Goal: Complete application form: Complete application form

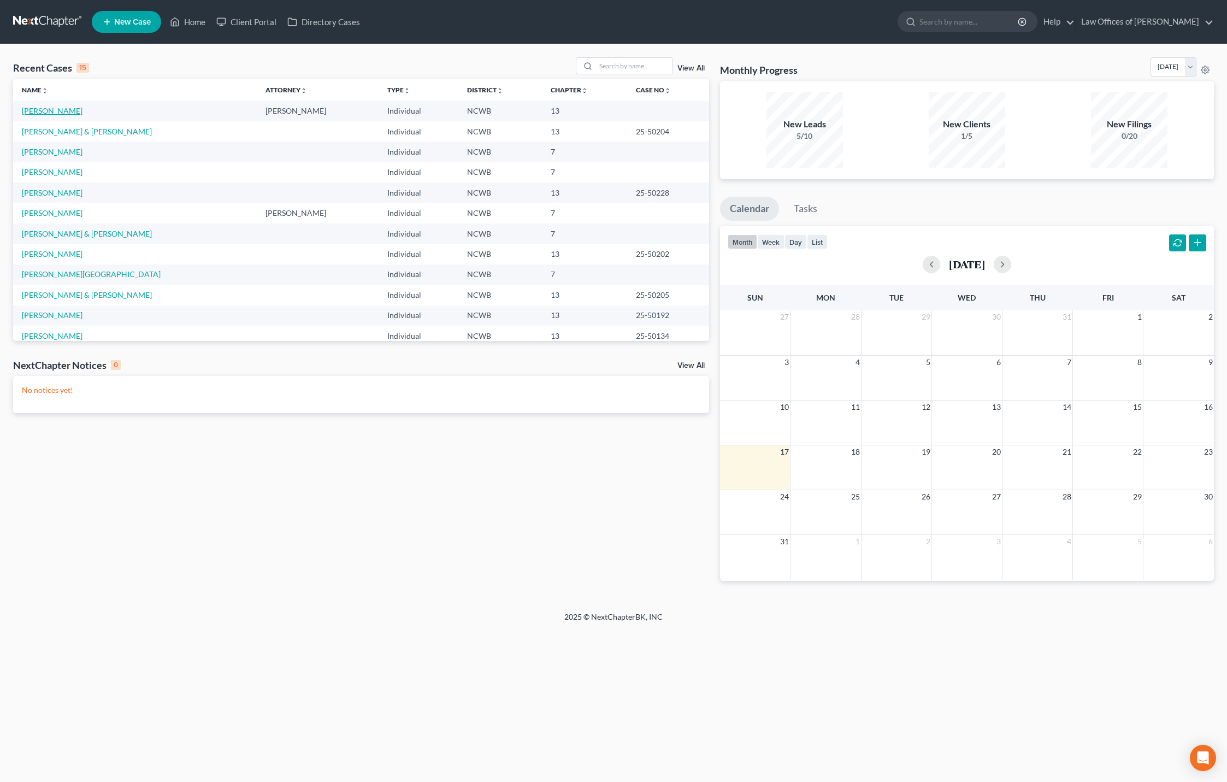
click at [52, 113] on link "[PERSON_NAME]" at bounding box center [52, 110] width 61 height 9
select select "3"
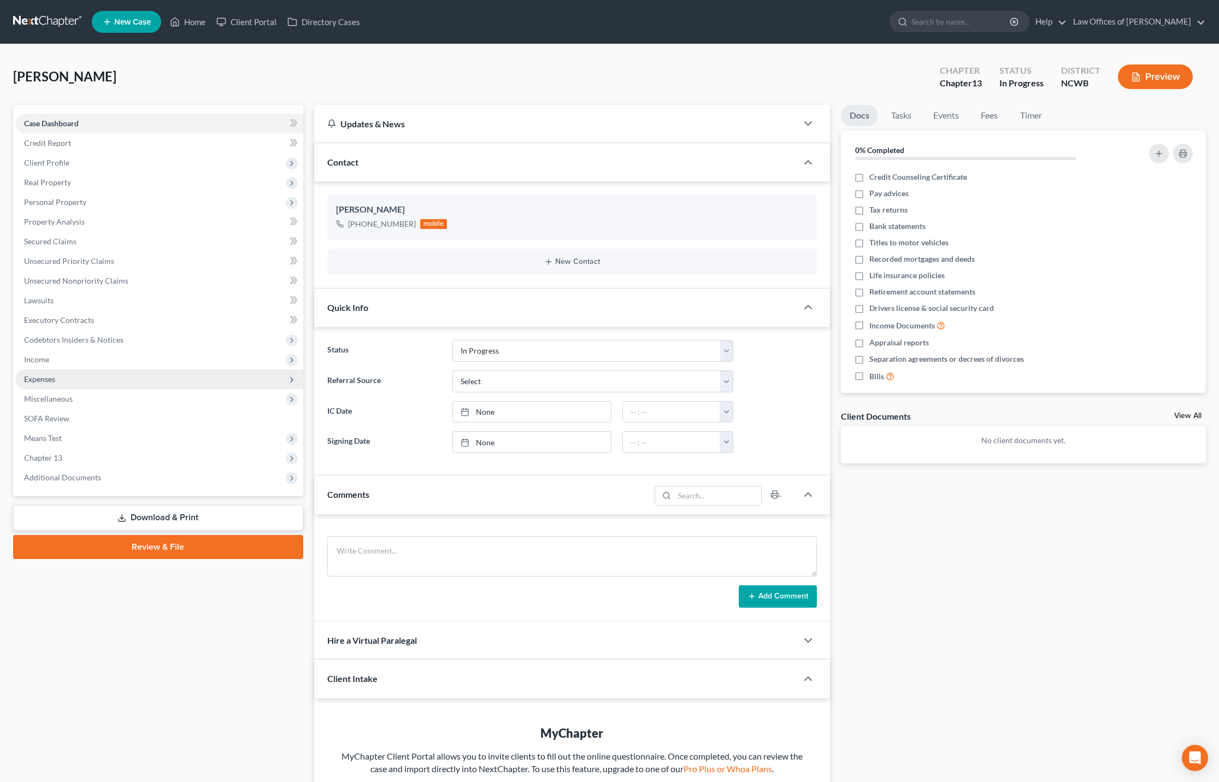
click at [41, 381] on span "Expenses" at bounding box center [39, 378] width 31 height 9
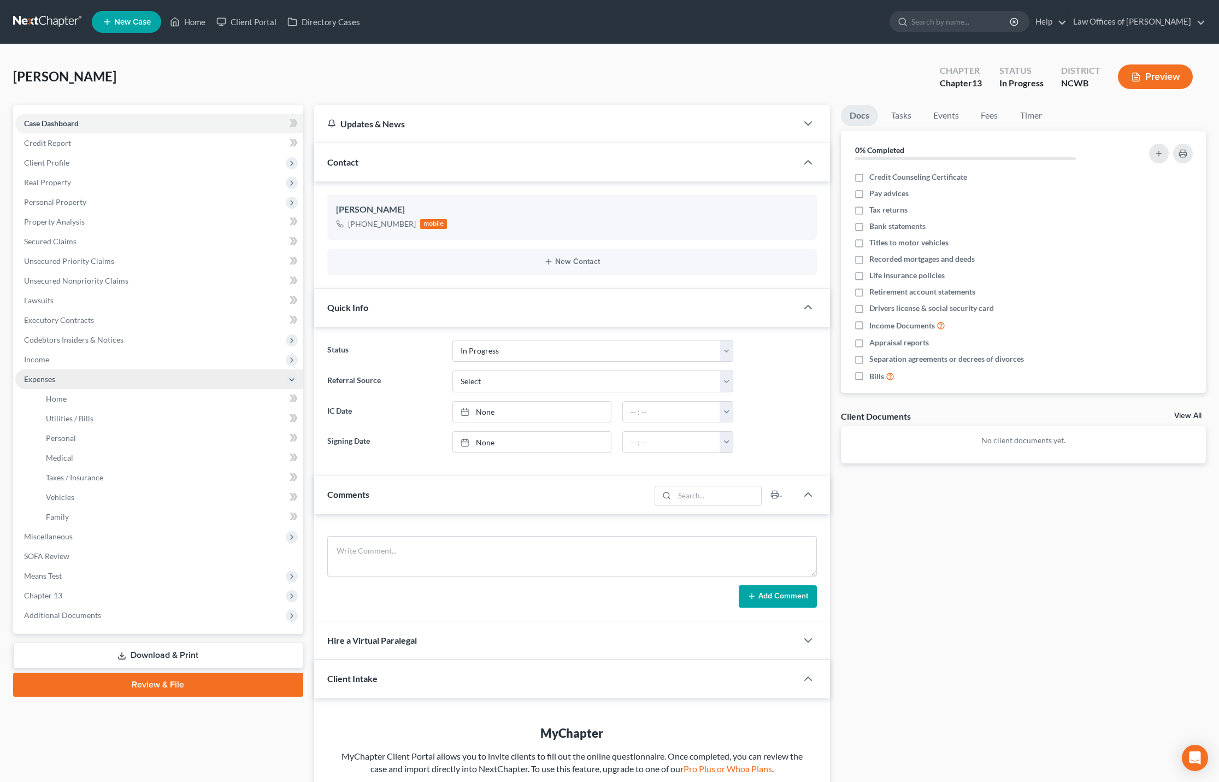
click at [41, 381] on span "Expenses" at bounding box center [39, 378] width 31 height 9
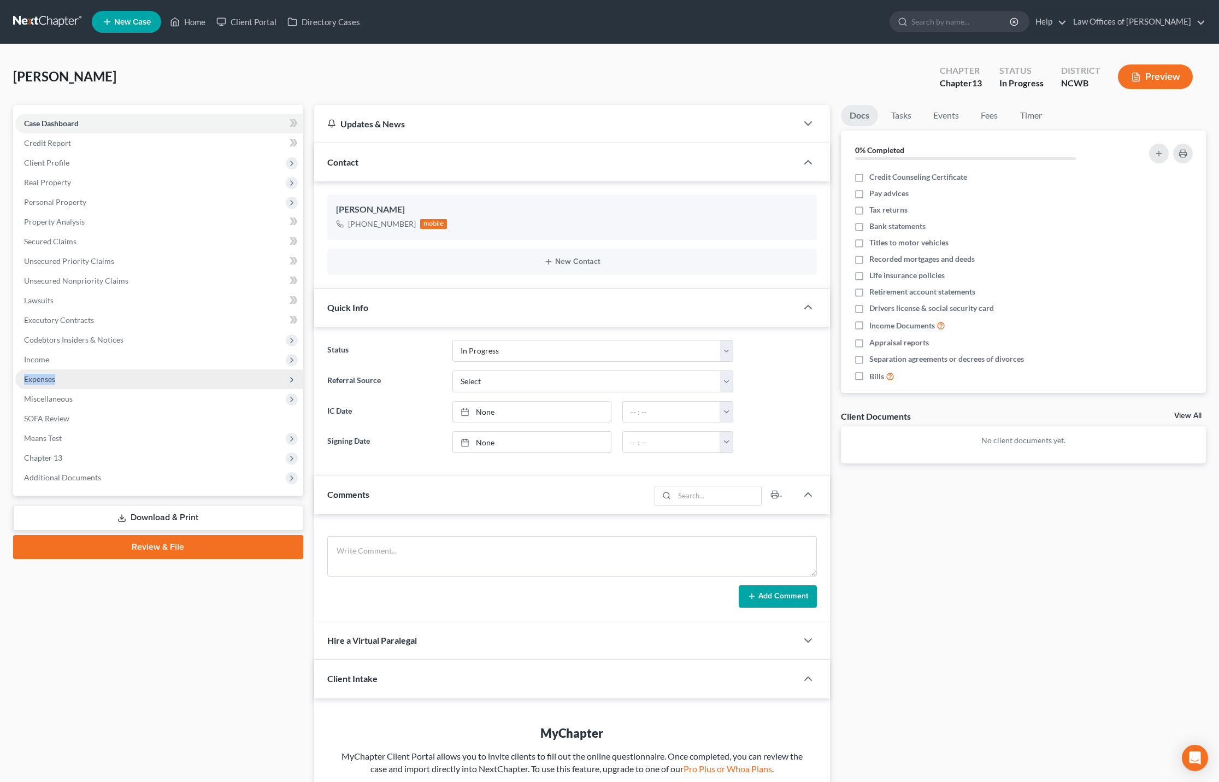
click at [40, 376] on span "Expenses" at bounding box center [39, 378] width 31 height 9
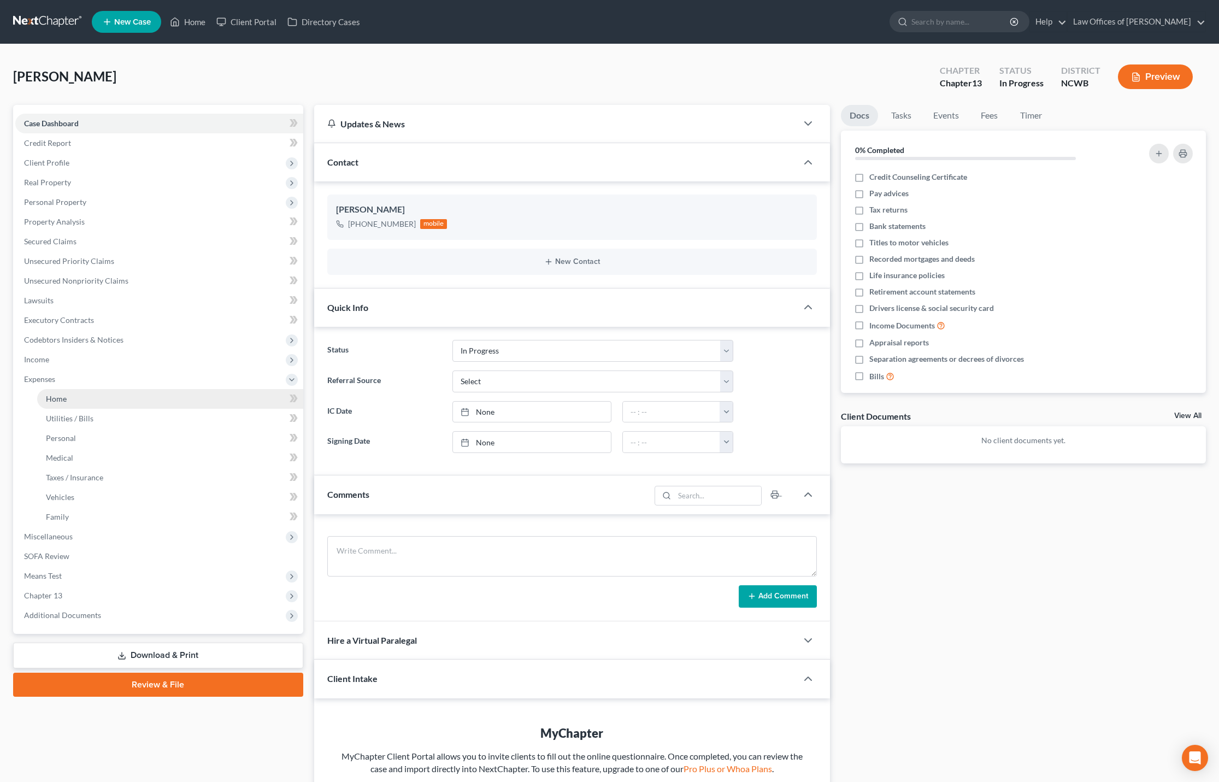
click at [60, 398] on span "Home" at bounding box center [56, 398] width 21 height 9
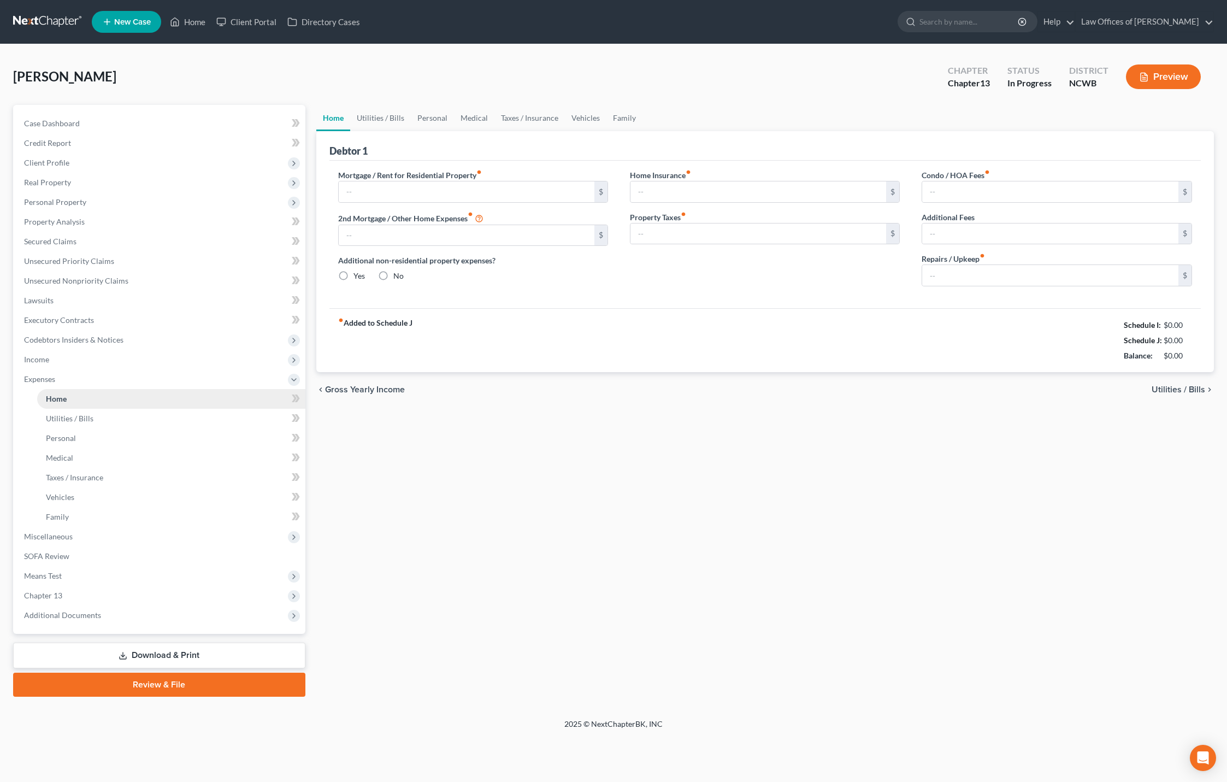
type input "0.00"
radio input "true"
type input "0.00"
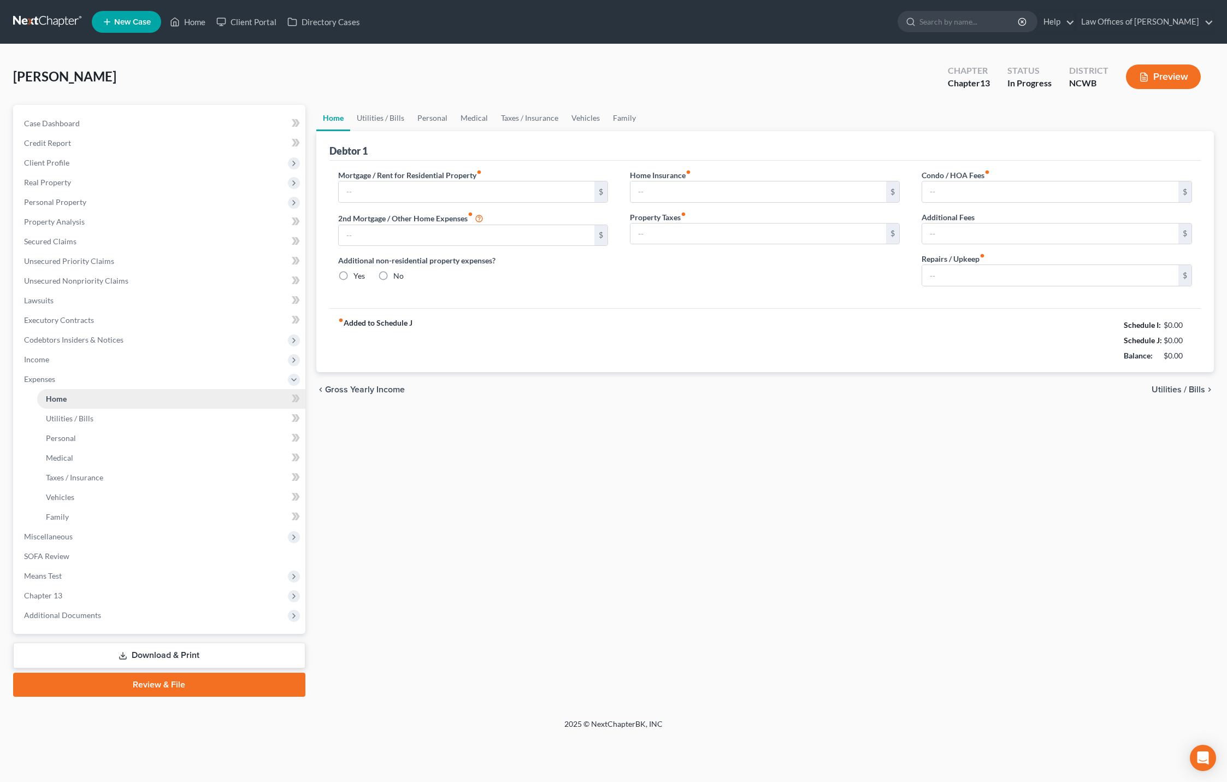
type input "0.00"
click at [1004, 276] on input "0.00" at bounding box center [1050, 275] width 256 height 21
type input "700"
click at [1176, 387] on span "Utilities / Bills" at bounding box center [1179, 389] width 54 height 9
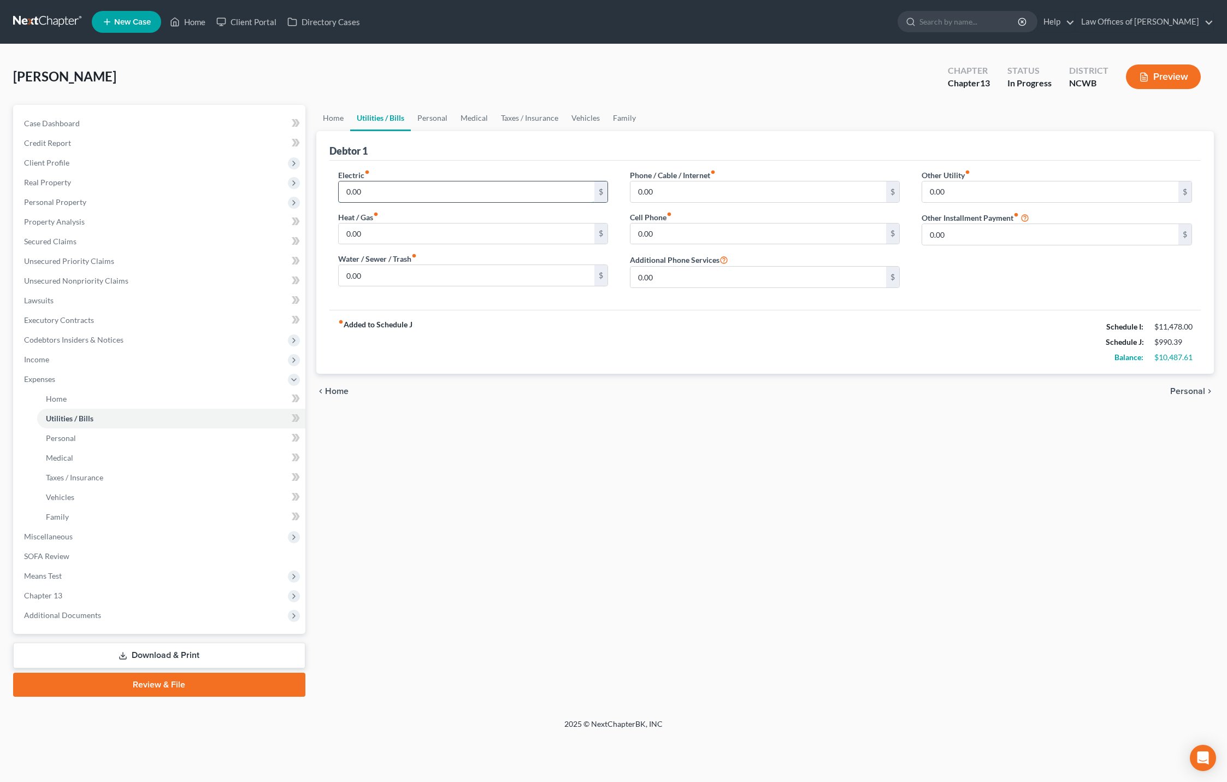
click at [548, 191] on input "0.00" at bounding box center [467, 191] width 256 height 21
type input "120"
click at [476, 268] on input "0.00" at bounding box center [467, 275] width 256 height 21
type input "80"
click at [736, 229] on input "0.00" at bounding box center [759, 233] width 256 height 21
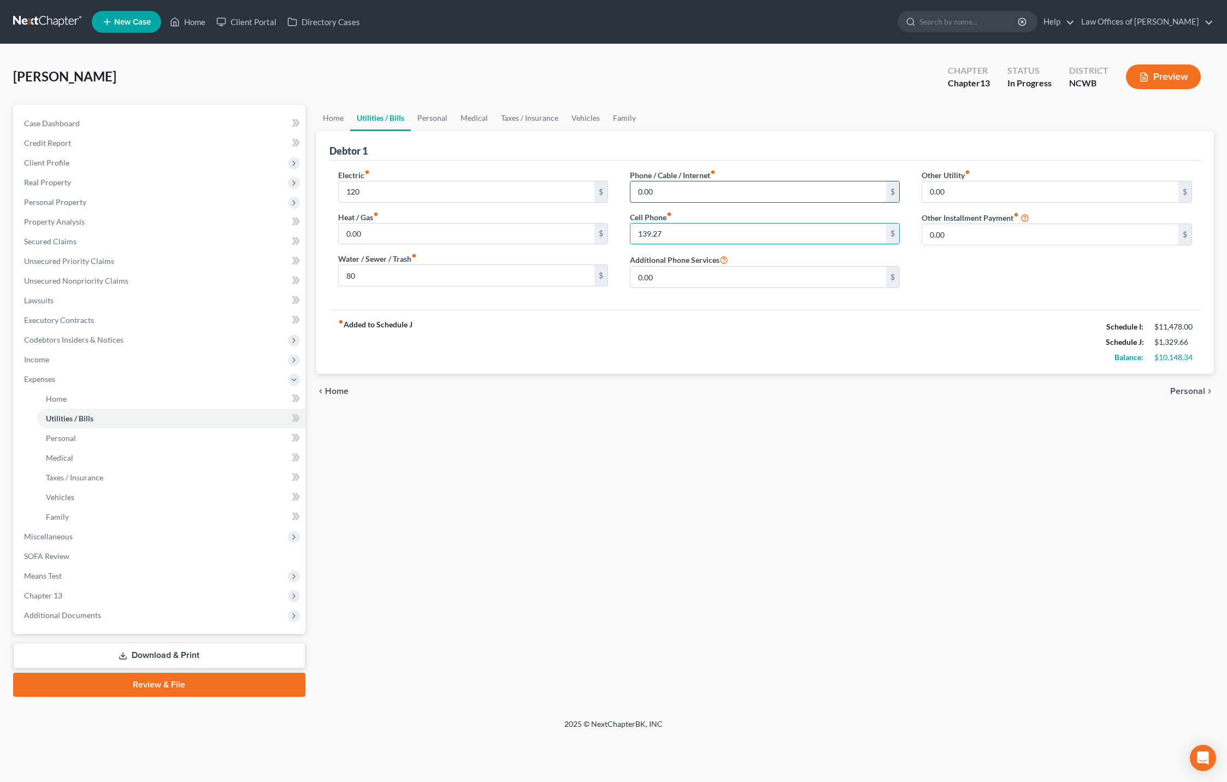
type input "139.27"
click at [724, 194] on input "0.00" at bounding box center [759, 191] width 256 height 21
type input "98"
type input "75"
click at [1184, 392] on span "Personal" at bounding box center [1187, 391] width 35 height 9
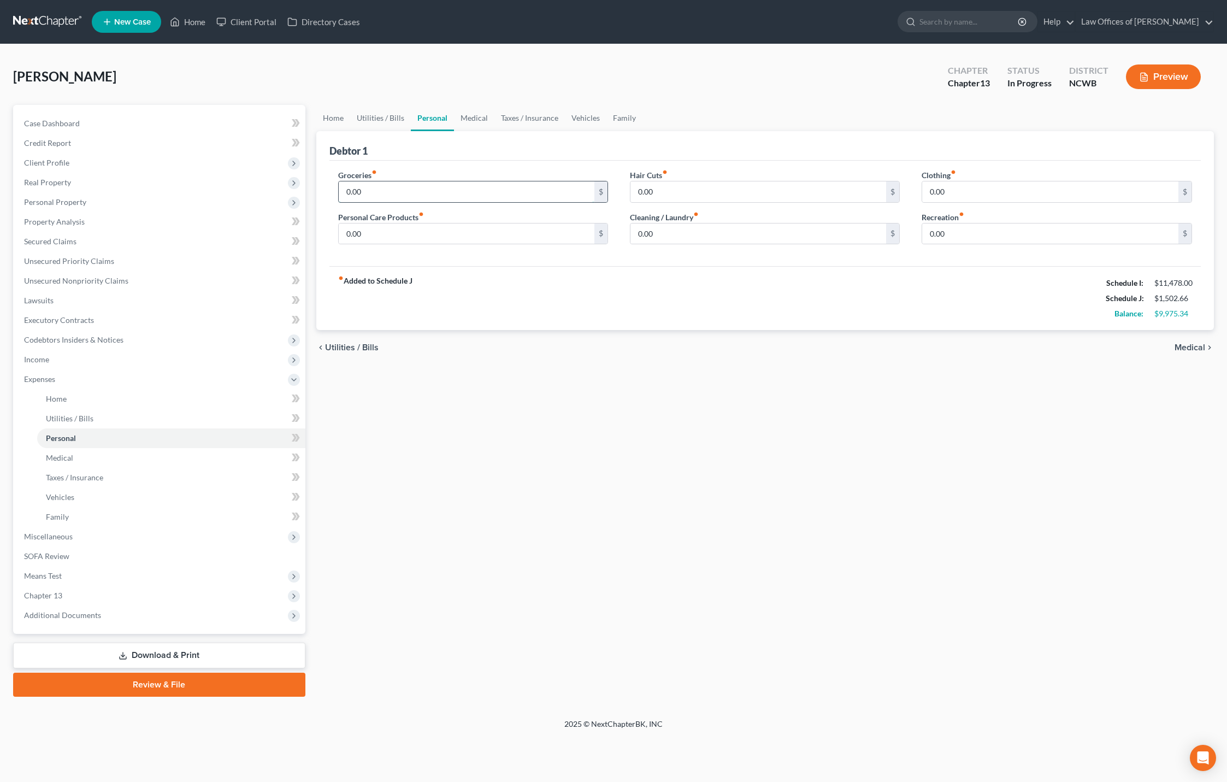
click at [551, 189] on input "0.00" at bounding box center [467, 191] width 256 height 21
type input "500"
type input "300"
click at [780, 239] on input "0.00" at bounding box center [759, 233] width 256 height 21
type input "50"
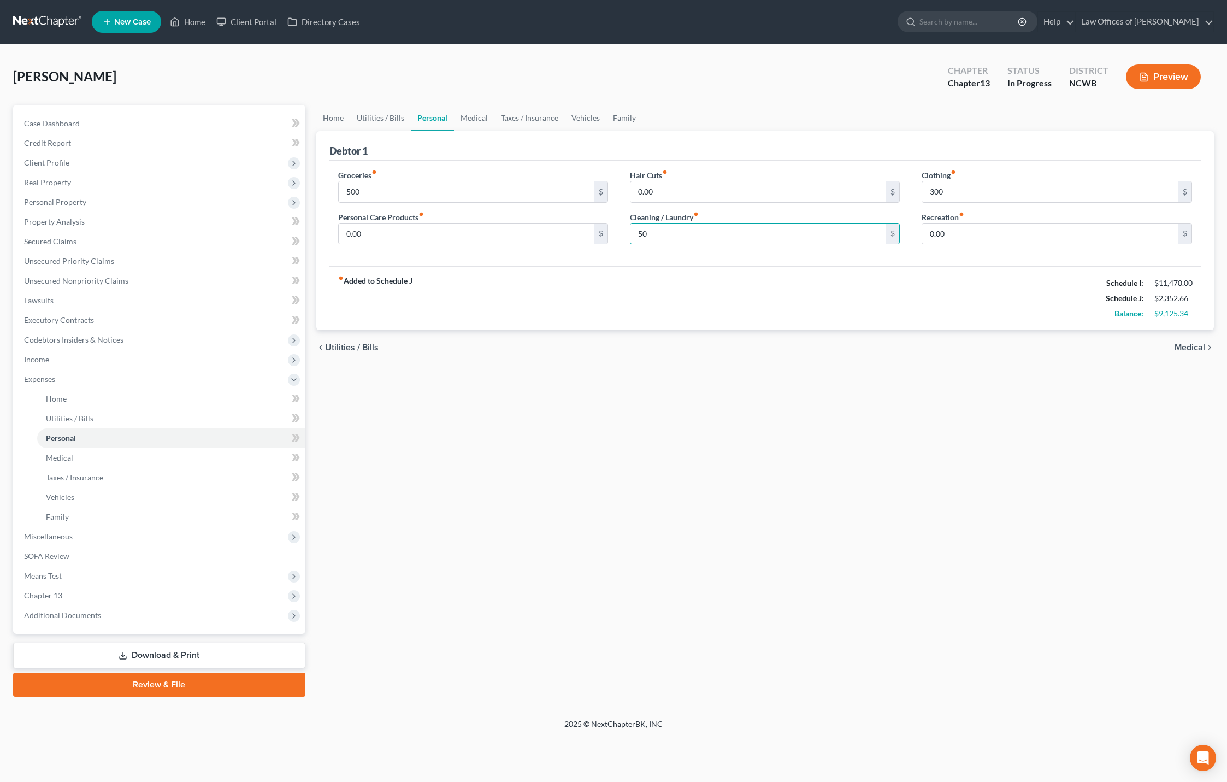
click at [1190, 348] on span "Medical" at bounding box center [1190, 347] width 31 height 9
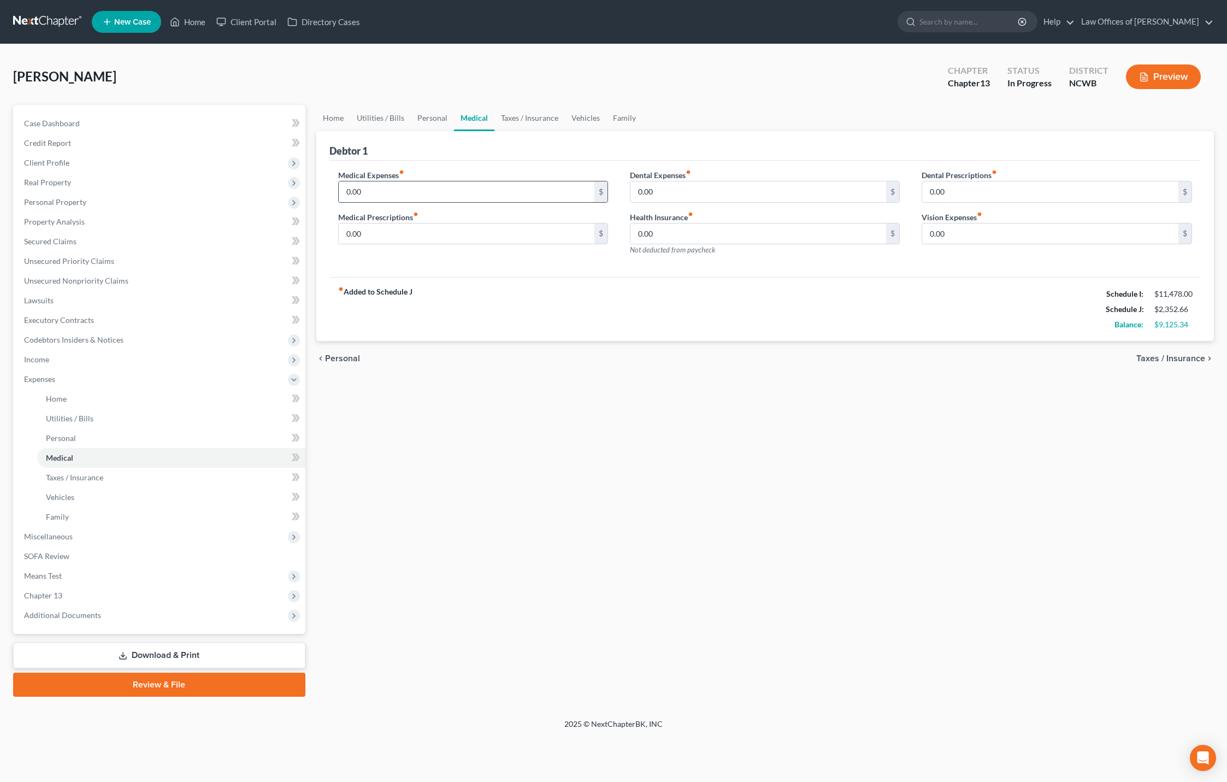
click at [436, 193] on input "0.00" at bounding box center [467, 191] width 256 height 21
type input "100"
click at [1147, 360] on span "Taxes / Insurance" at bounding box center [1171, 358] width 69 height 9
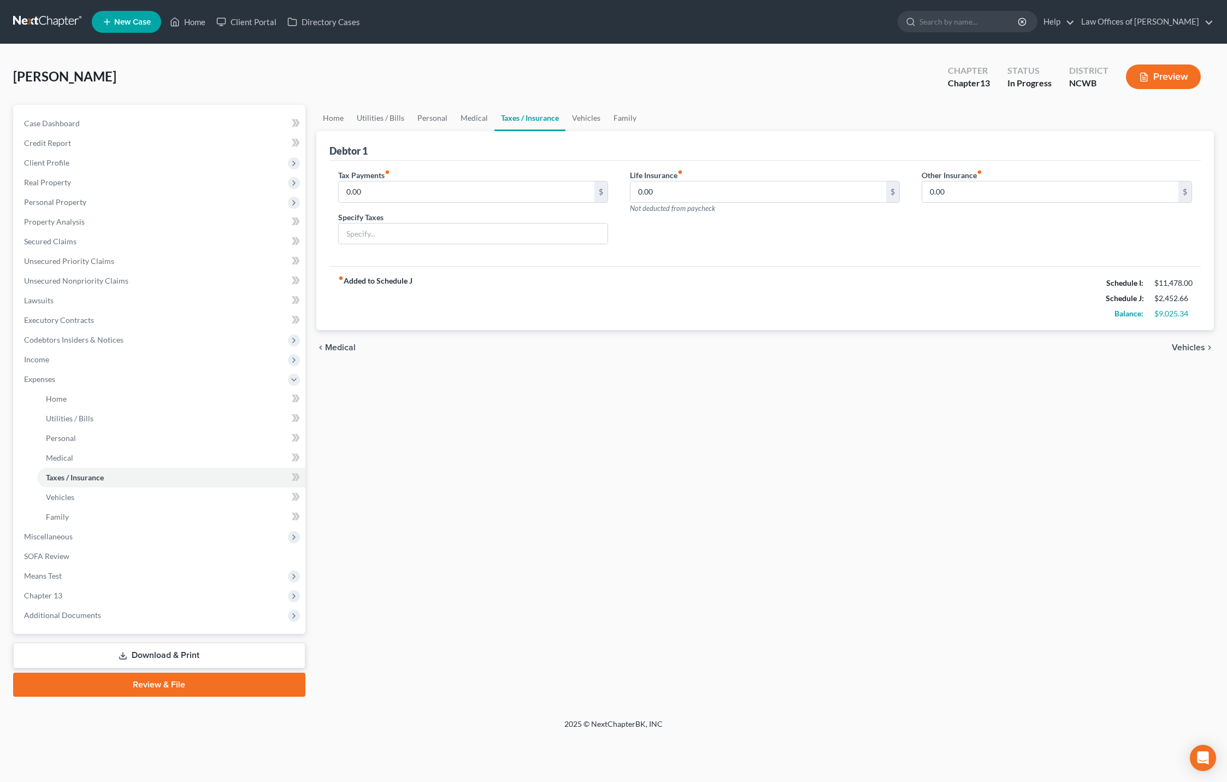
click at [1195, 345] on span "Vehicles" at bounding box center [1188, 347] width 33 height 9
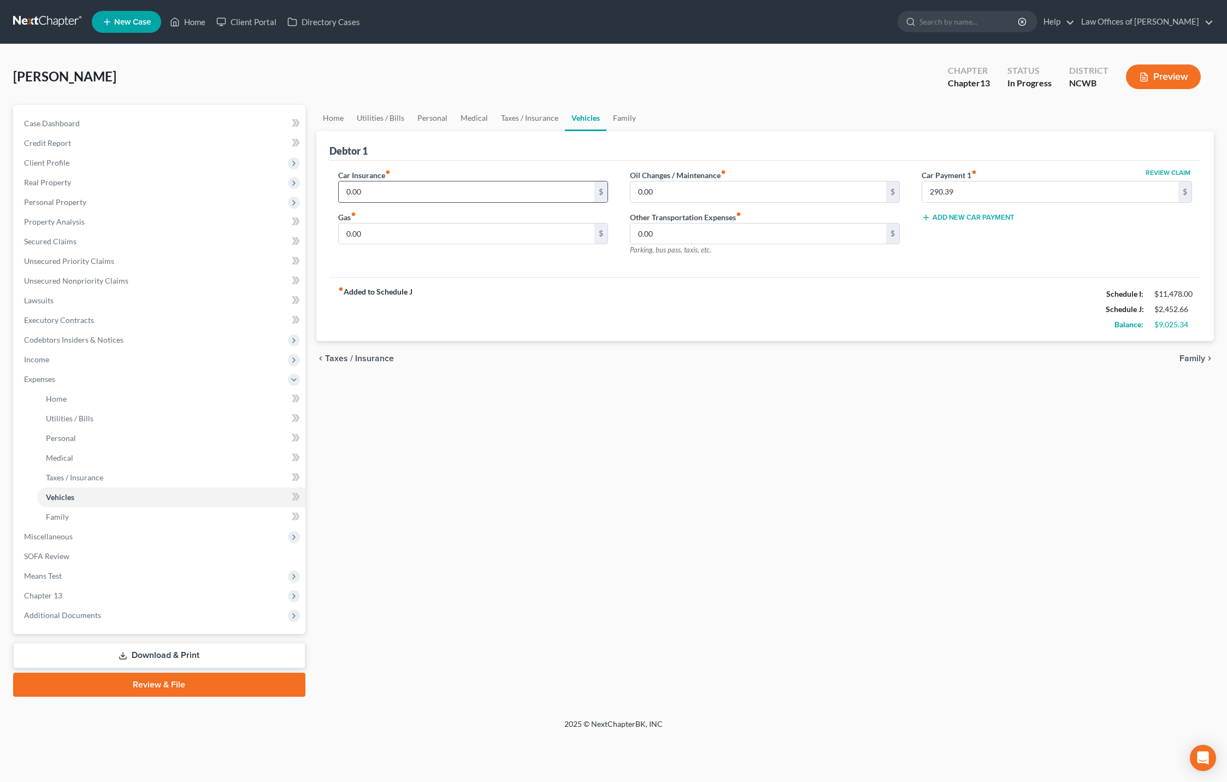
click at [423, 189] on input "0.00" at bounding box center [467, 191] width 256 height 21
type input "100.92"
click at [386, 240] on input "0.00" at bounding box center [467, 233] width 256 height 21
type input "100"
click at [1196, 358] on span "Family" at bounding box center [1193, 358] width 26 height 9
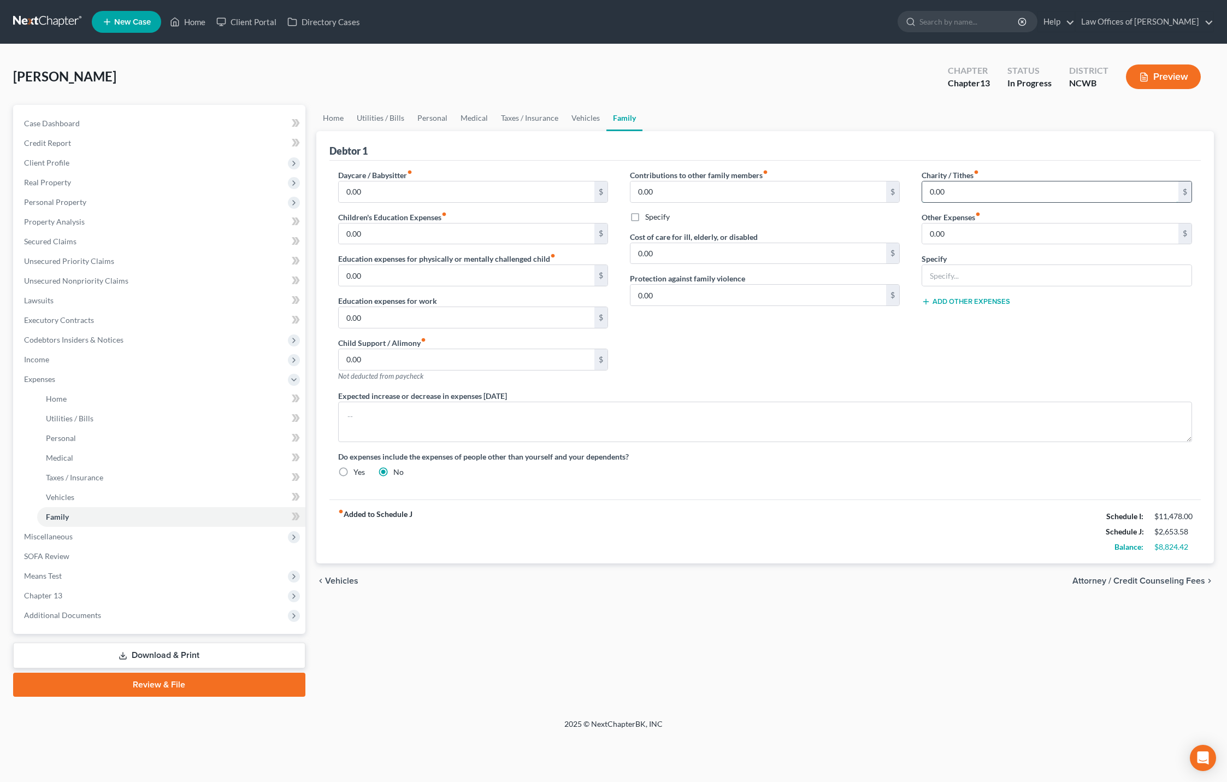
click at [1057, 194] on input "0.00" at bounding box center [1050, 191] width 256 height 21
click at [1142, 581] on span "Attorney / Credit Counseling Fees" at bounding box center [1139, 580] width 133 height 9
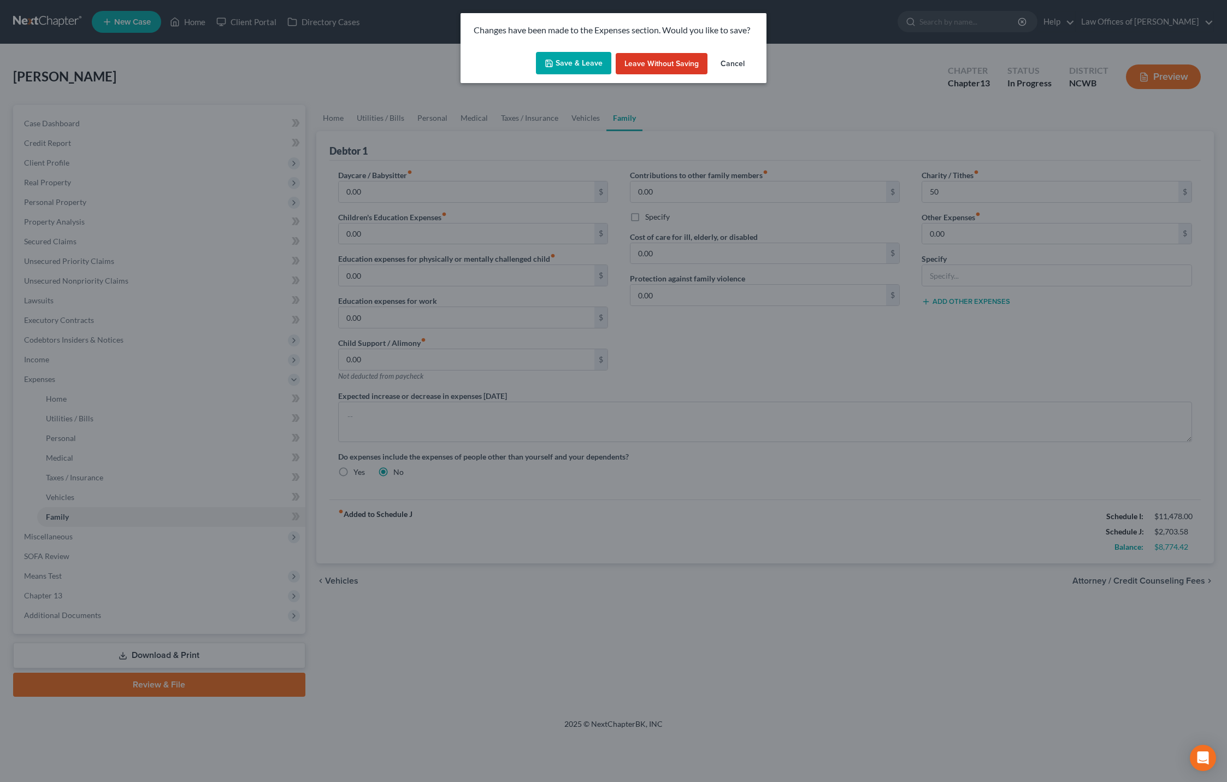
click at [591, 63] on button "Save & Leave" at bounding box center [573, 63] width 75 height 23
type input "50.00"
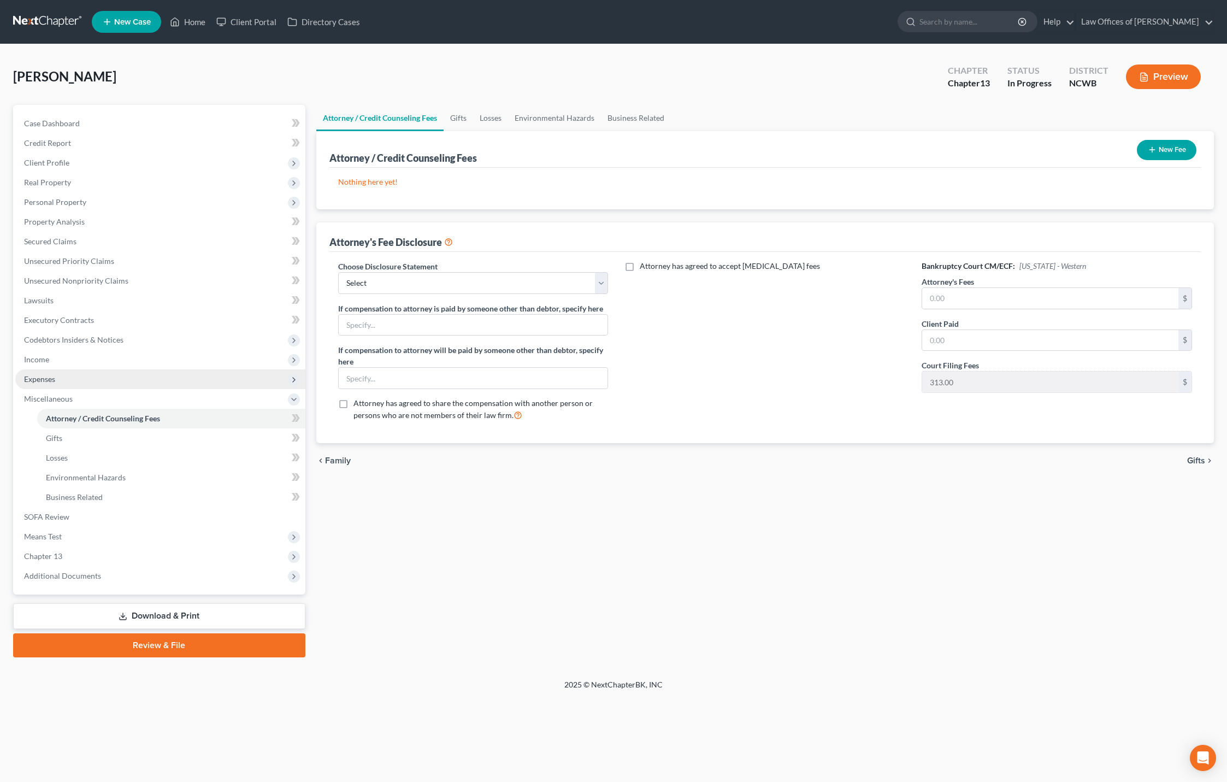
click at [44, 376] on span "Expenses" at bounding box center [39, 378] width 31 height 9
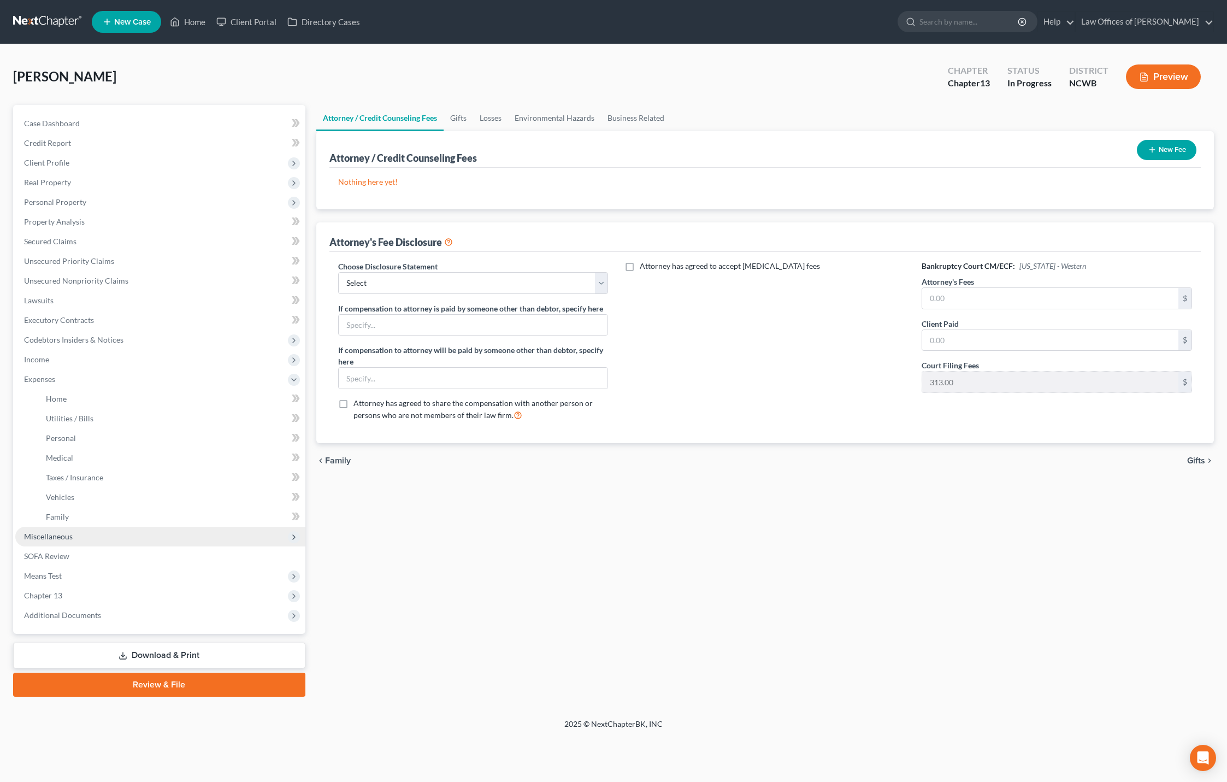
click at [52, 535] on span "Miscellaneous" at bounding box center [48, 536] width 49 height 9
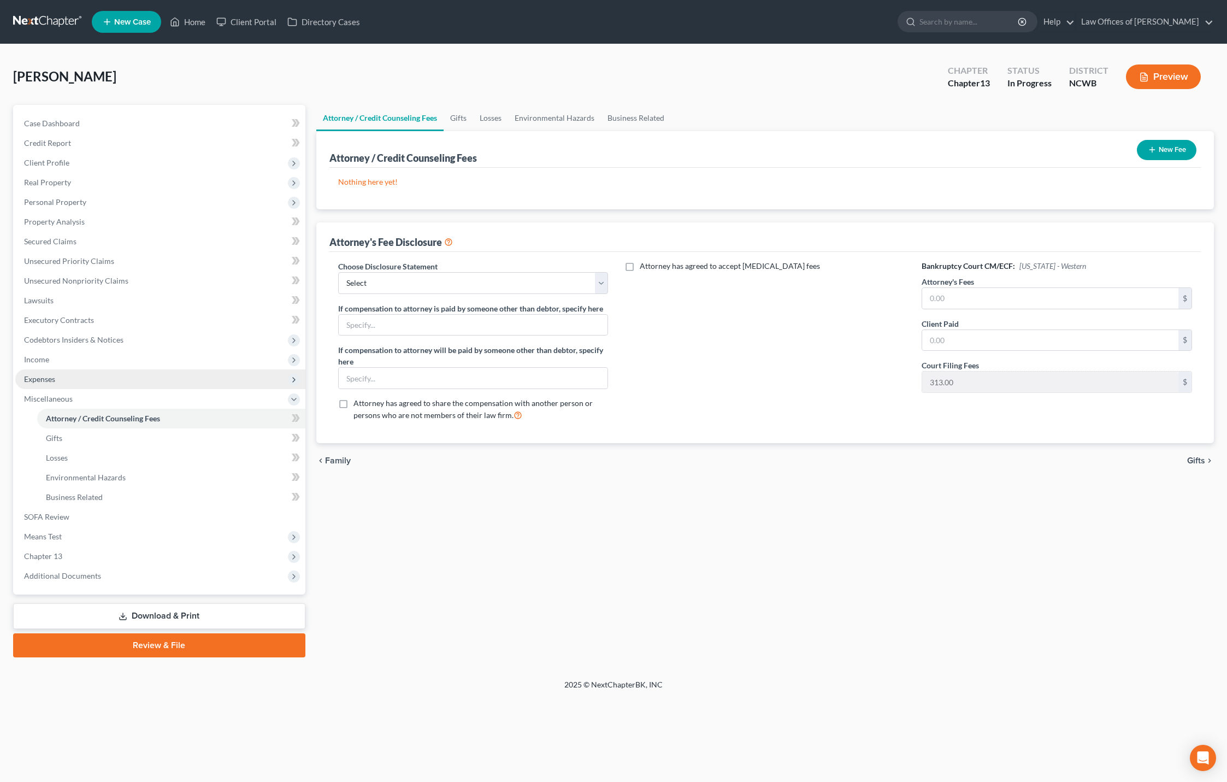
click at [38, 382] on span "Expenses" at bounding box center [39, 378] width 31 height 9
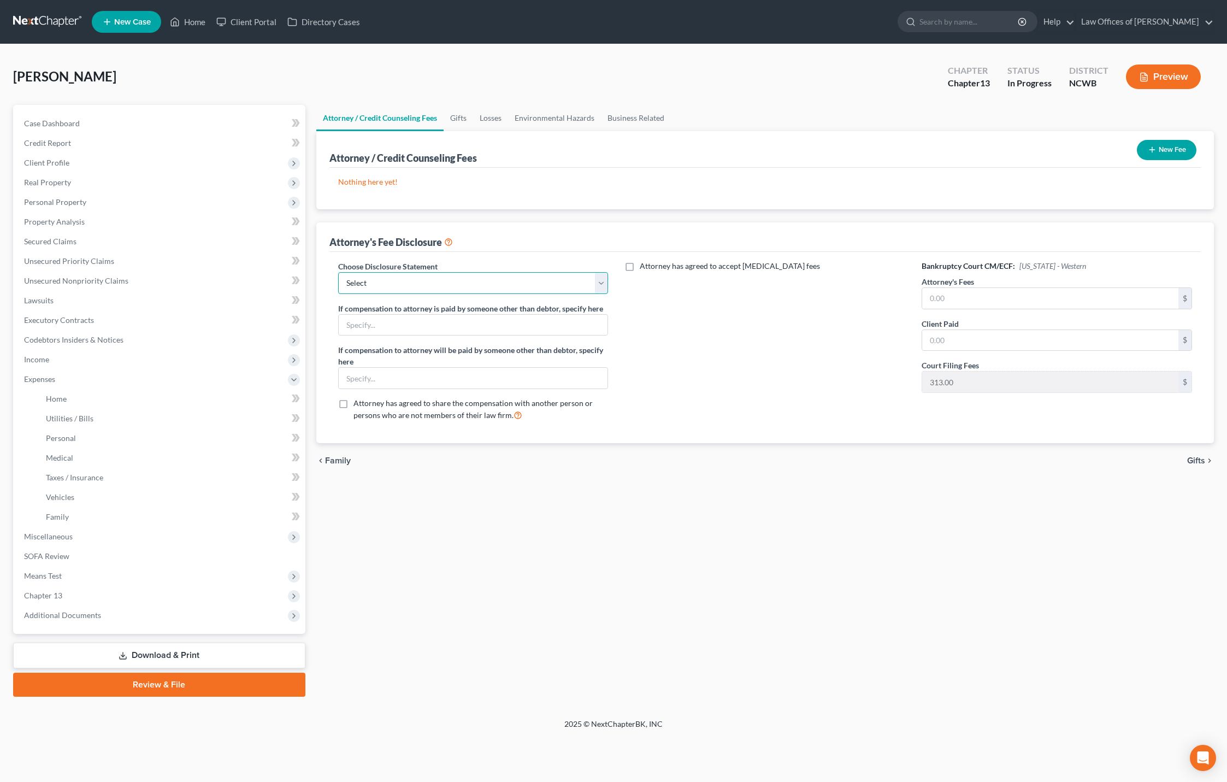
click at [510, 289] on select "Select Attorney Fee Discloure" at bounding box center [473, 283] width 270 height 22
select select "0"
click at [338, 272] on select "Select Attorney Fee Discloure" at bounding box center [473, 283] width 270 height 22
click at [941, 301] on input "text" at bounding box center [1050, 298] width 256 height 21
click at [1195, 457] on span "Gifts" at bounding box center [1196, 460] width 18 height 9
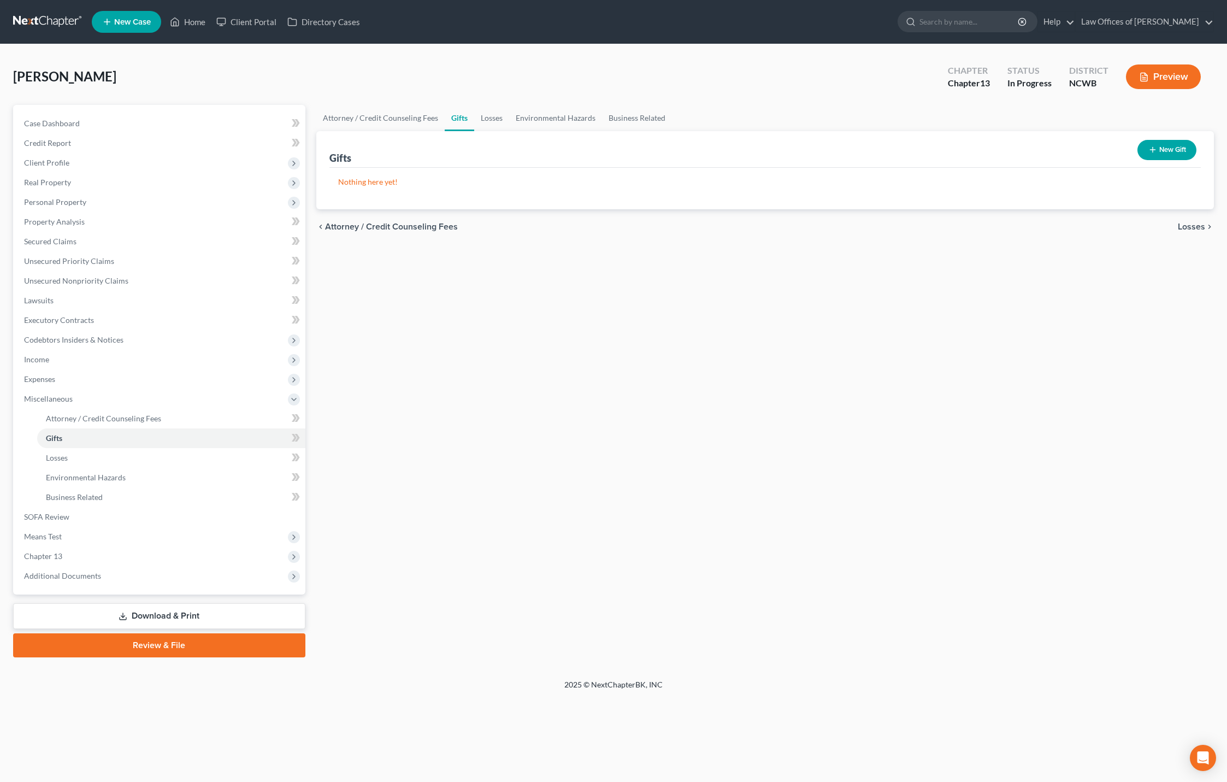
click at [1160, 152] on button "New Gift" at bounding box center [1167, 150] width 59 height 20
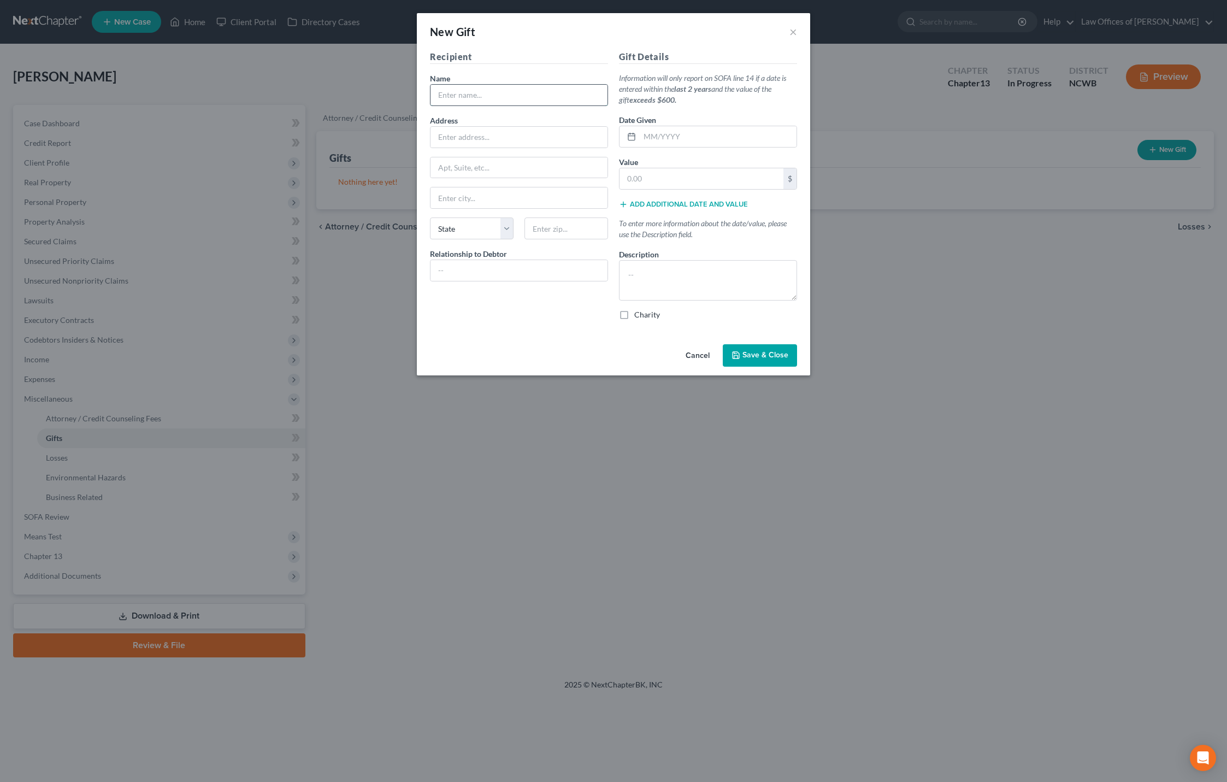
click at [542, 89] on input "text" at bounding box center [519, 95] width 177 height 21
type input "...."
click at [652, 283] on textarea at bounding box center [708, 280] width 178 height 40
type textarea "$50 per month - from [DATE] to [DATE] $1200"
click at [634, 315] on label "Charity" at bounding box center [647, 314] width 26 height 11
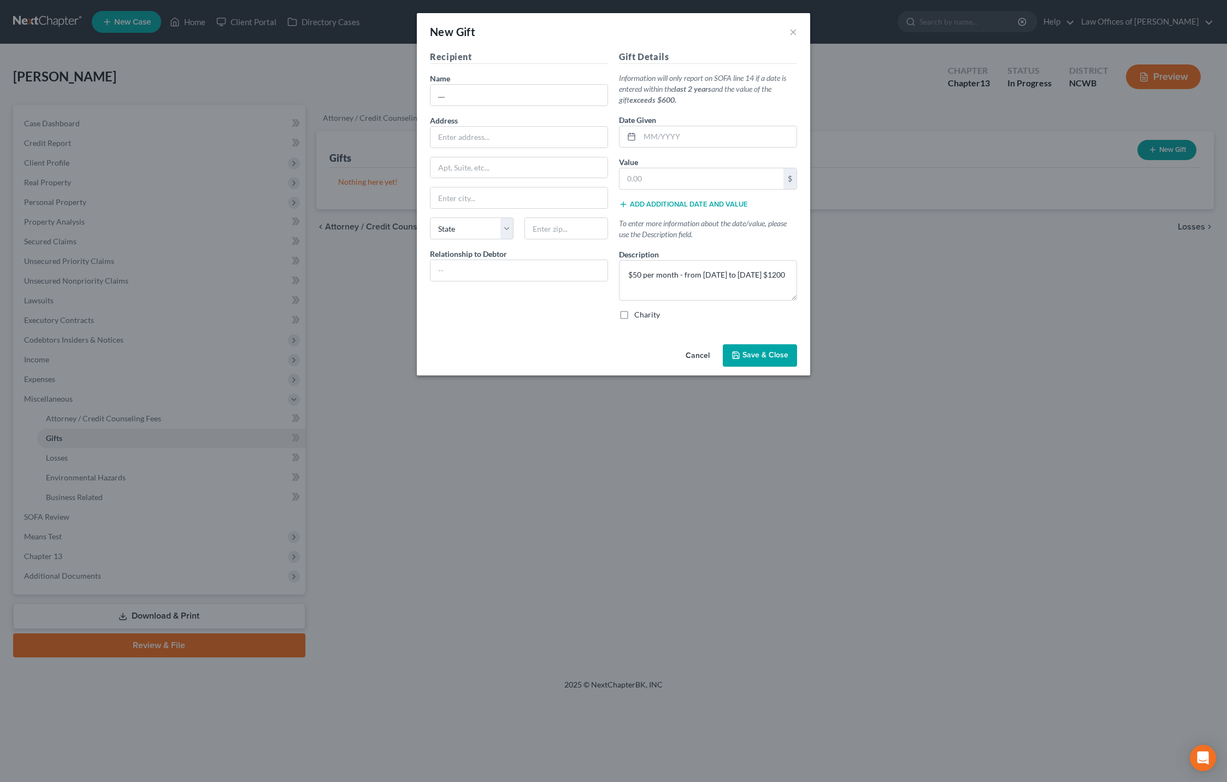
click at [639, 315] on input "Charity" at bounding box center [642, 312] width 7 height 7
checkbox input "true"
click at [761, 351] on span "Save & Close" at bounding box center [766, 355] width 46 height 9
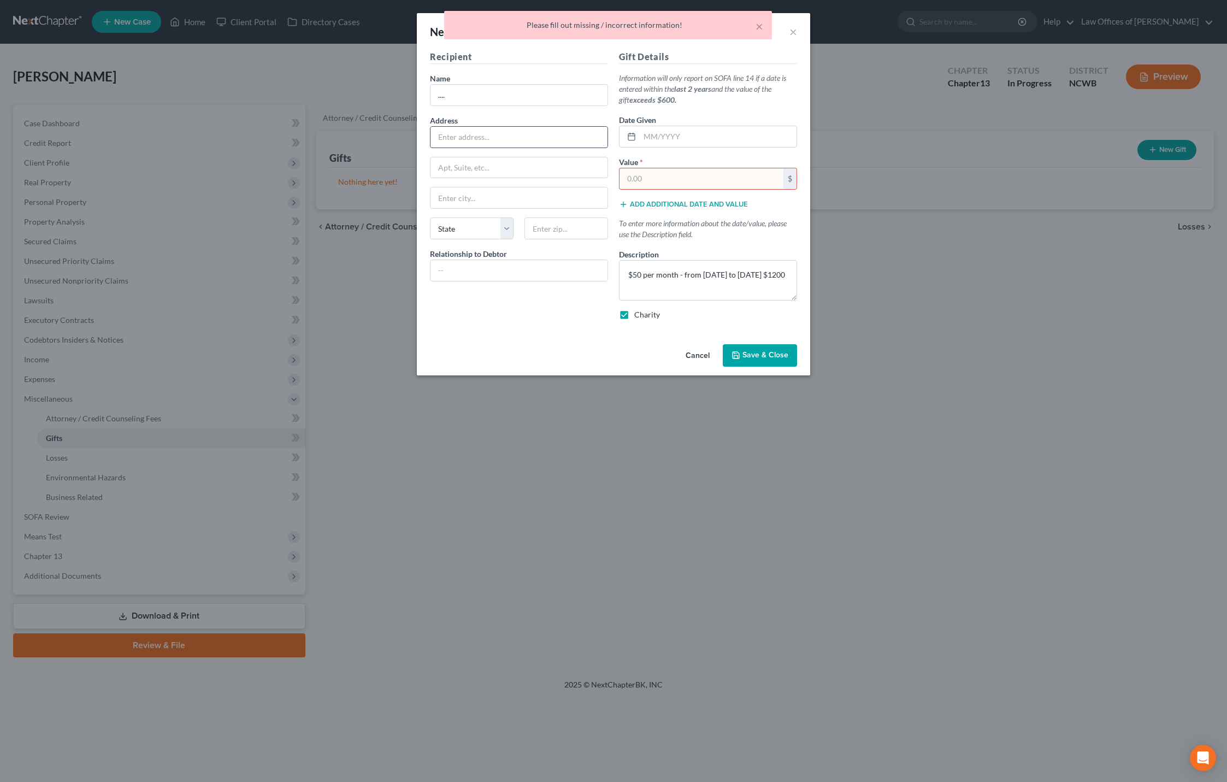
click at [503, 134] on input "text" at bounding box center [519, 137] width 177 height 21
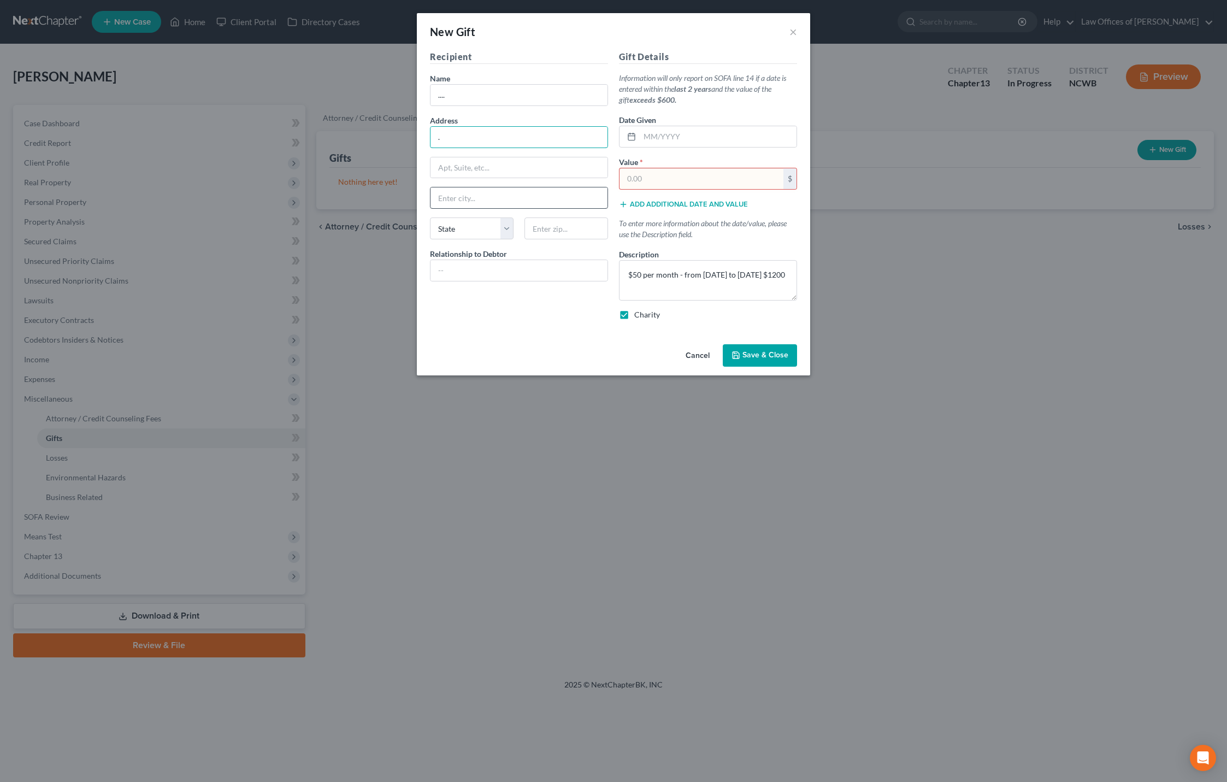
type input "."
click at [461, 204] on input "text" at bounding box center [519, 197] width 177 height 21
type input "."
click at [456, 227] on select "State [US_STATE] AK AR AZ CA CO CT DE DC [GEOGRAPHIC_DATA] [GEOGRAPHIC_DATA] GU…" at bounding box center [472, 228] width 84 height 22
select select "28"
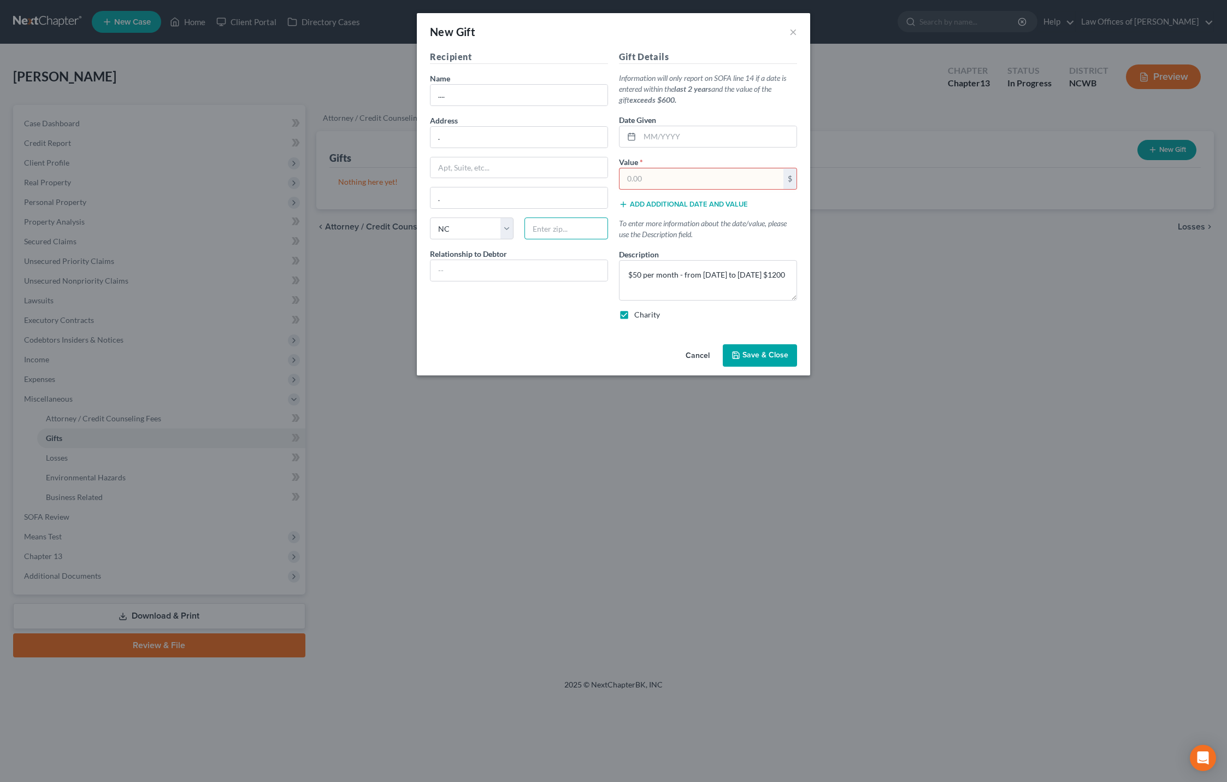
click at [542, 231] on input "text" at bounding box center [567, 228] width 84 height 22
type input "."
click at [683, 145] on input "text" at bounding box center [718, 136] width 157 height 21
type input "08/2025"
click at [751, 352] on span "Save & Close" at bounding box center [766, 355] width 46 height 9
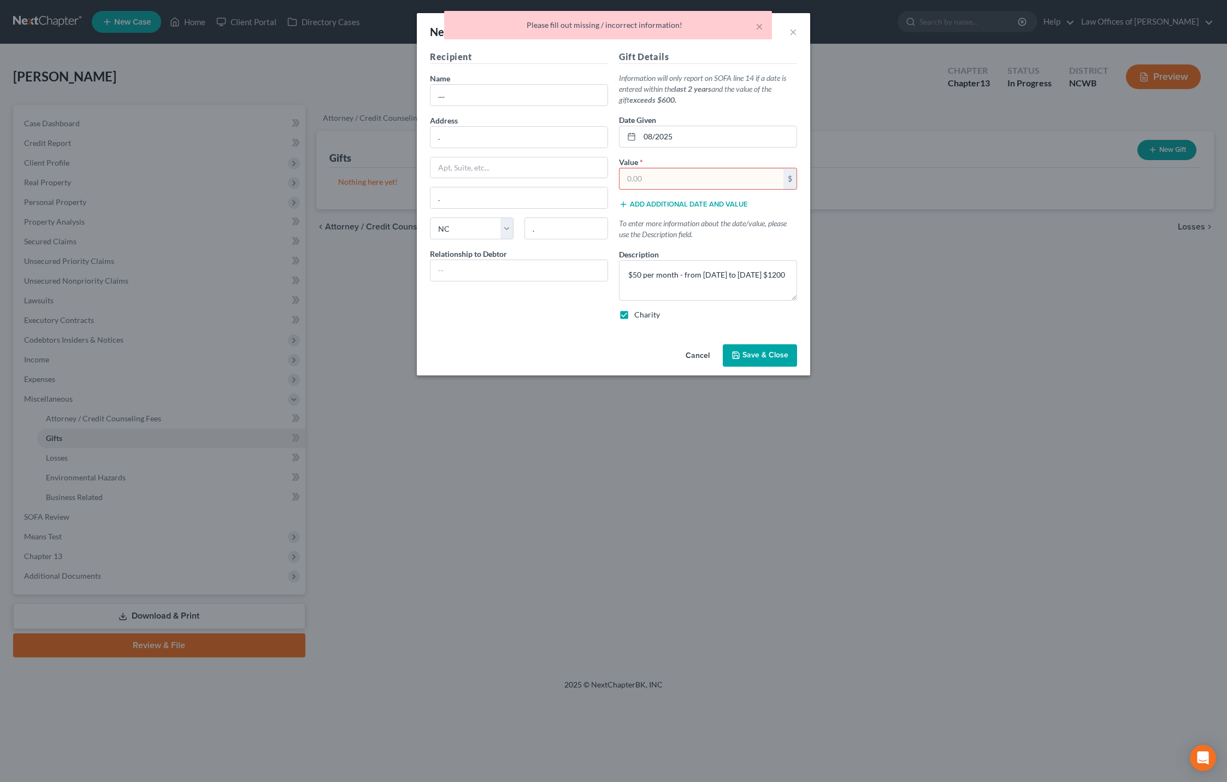
click at [698, 180] on input "text" at bounding box center [702, 178] width 164 height 21
type input "0.00"
click at [753, 355] on span "Save & Close" at bounding box center [766, 355] width 46 height 9
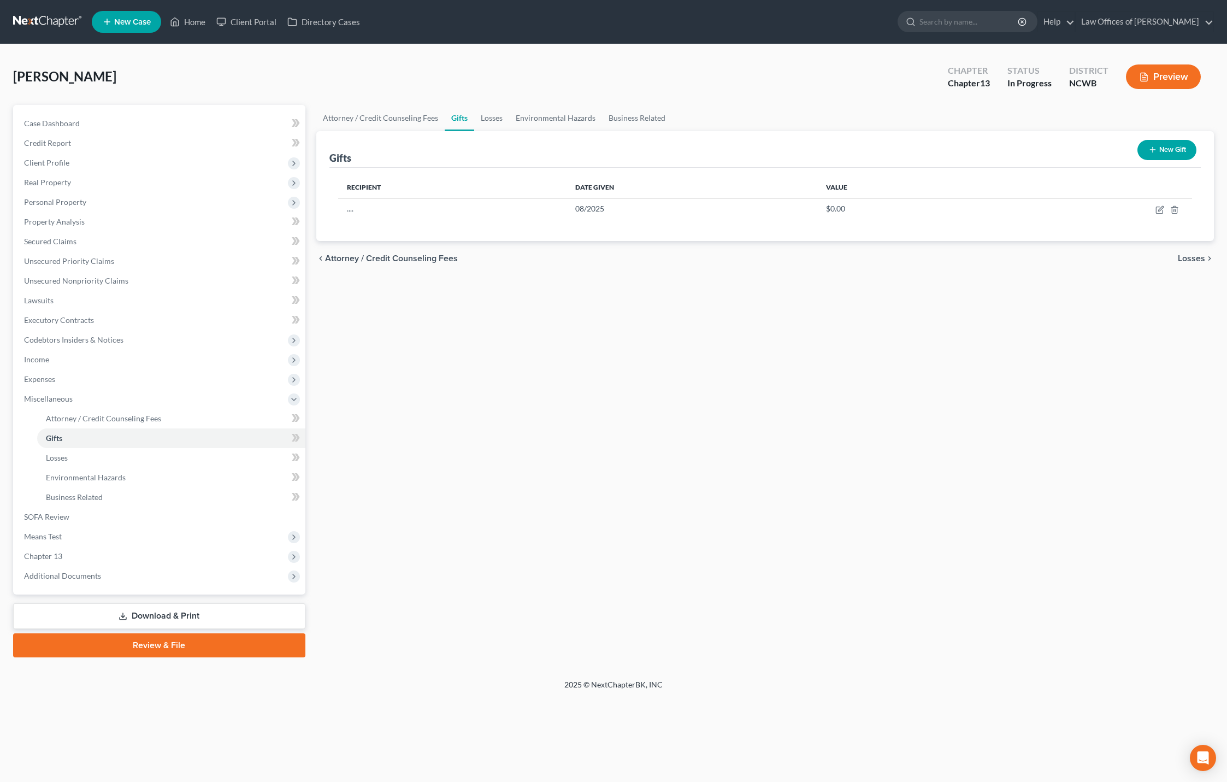
click at [1198, 261] on span "Losses" at bounding box center [1191, 258] width 27 height 9
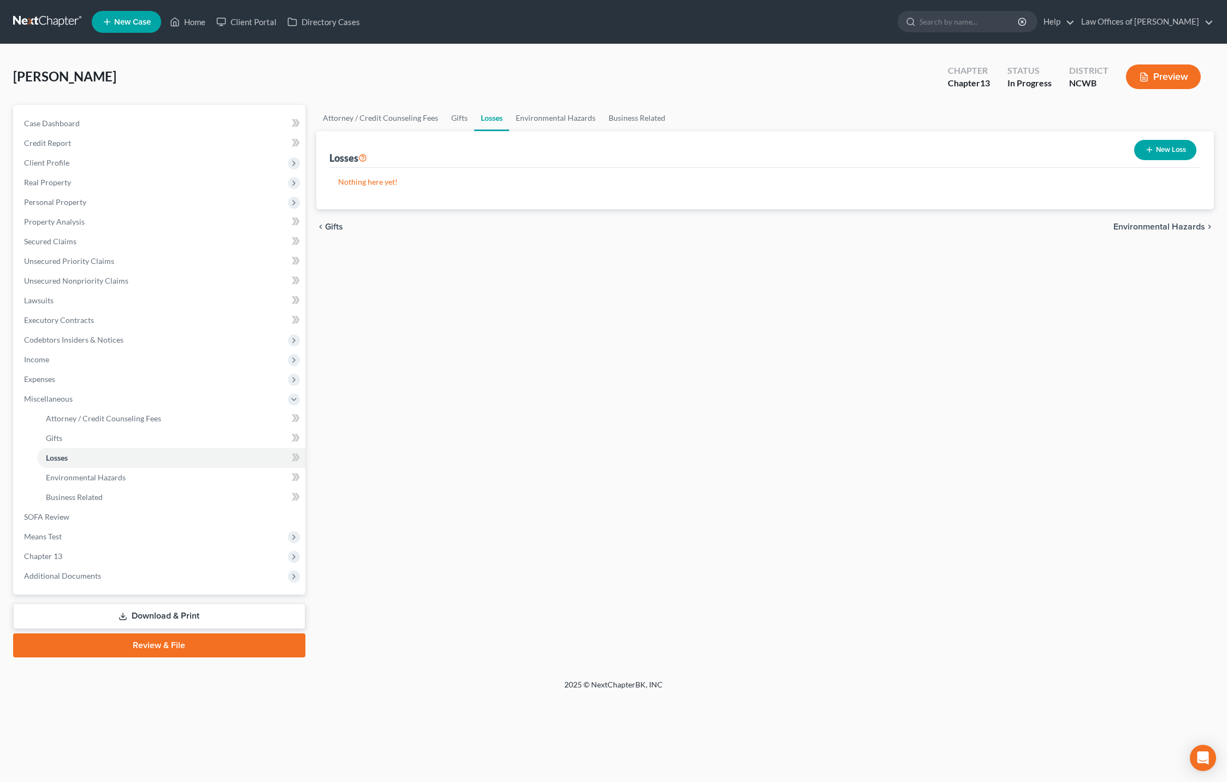
click at [1171, 227] on span "Environmental Hazards" at bounding box center [1160, 226] width 92 height 9
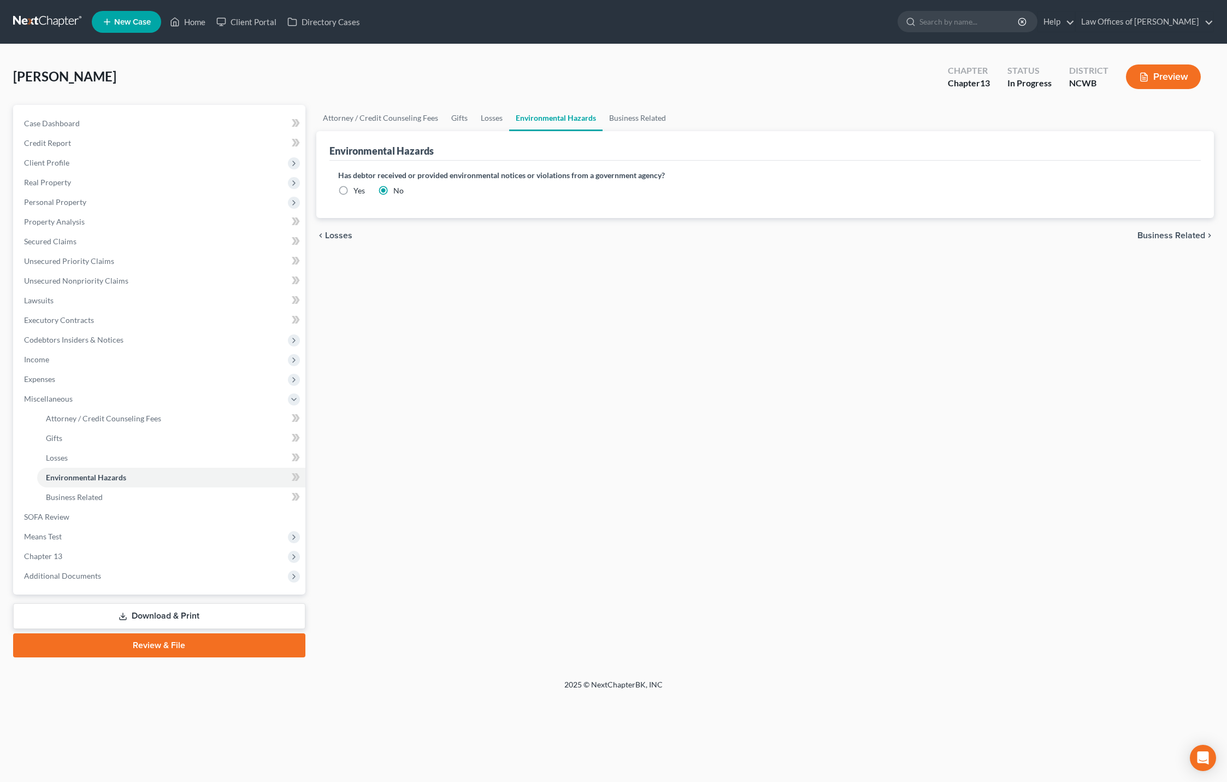
click at [1152, 234] on span "Business Related" at bounding box center [1172, 235] width 68 height 9
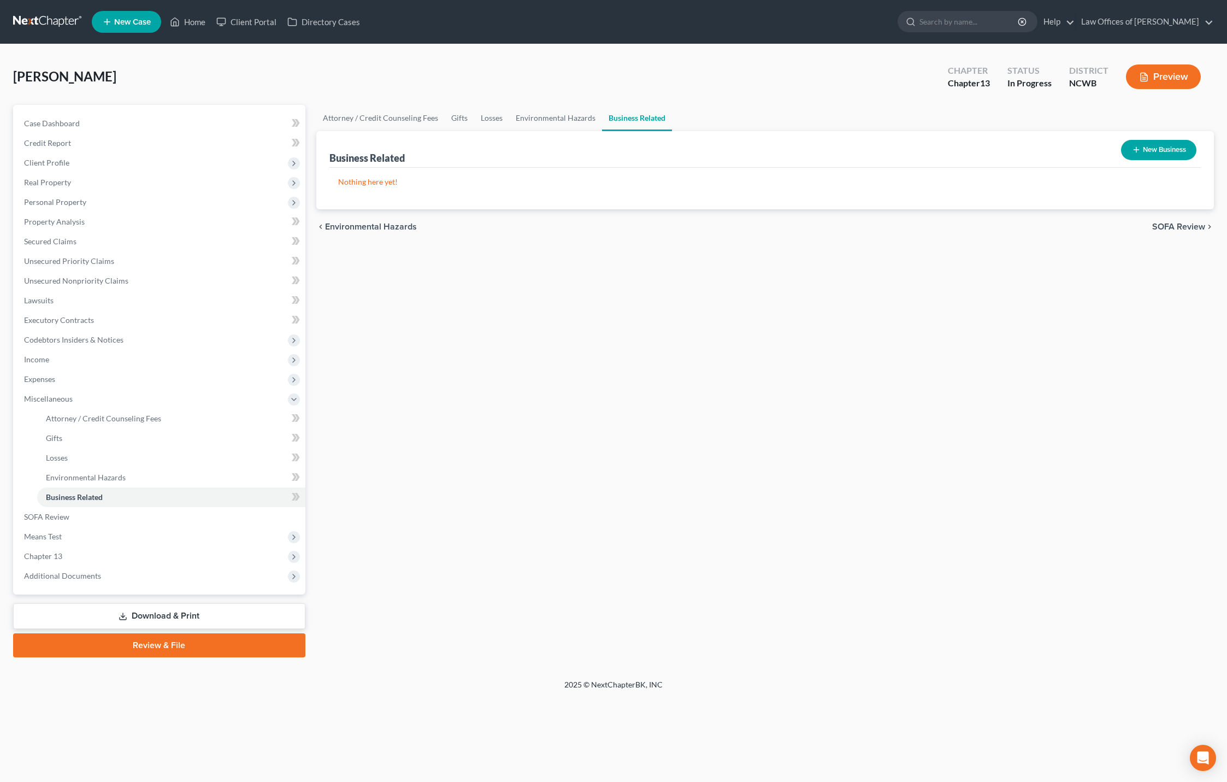
click at [1165, 228] on span "SOFA Review" at bounding box center [1178, 226] width 53 height 9
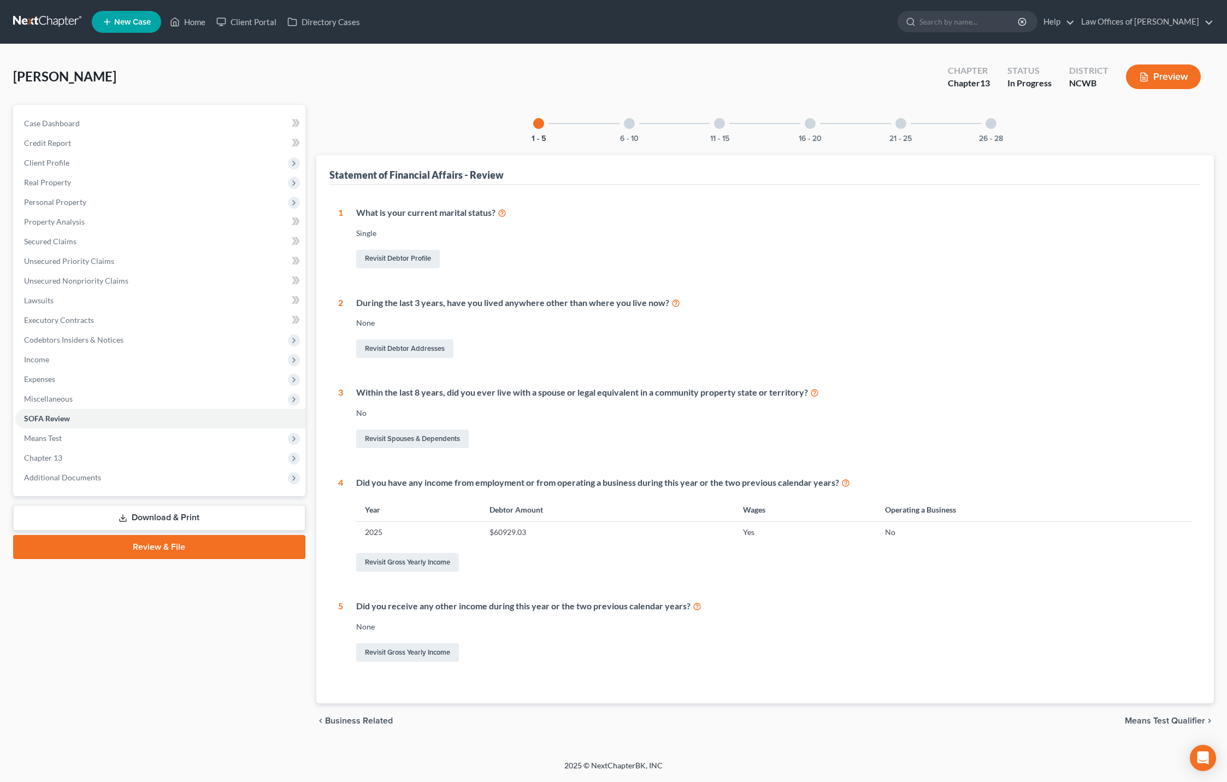
click at [633, 127] on div at bounding box center [629, 123] width 11 height 11
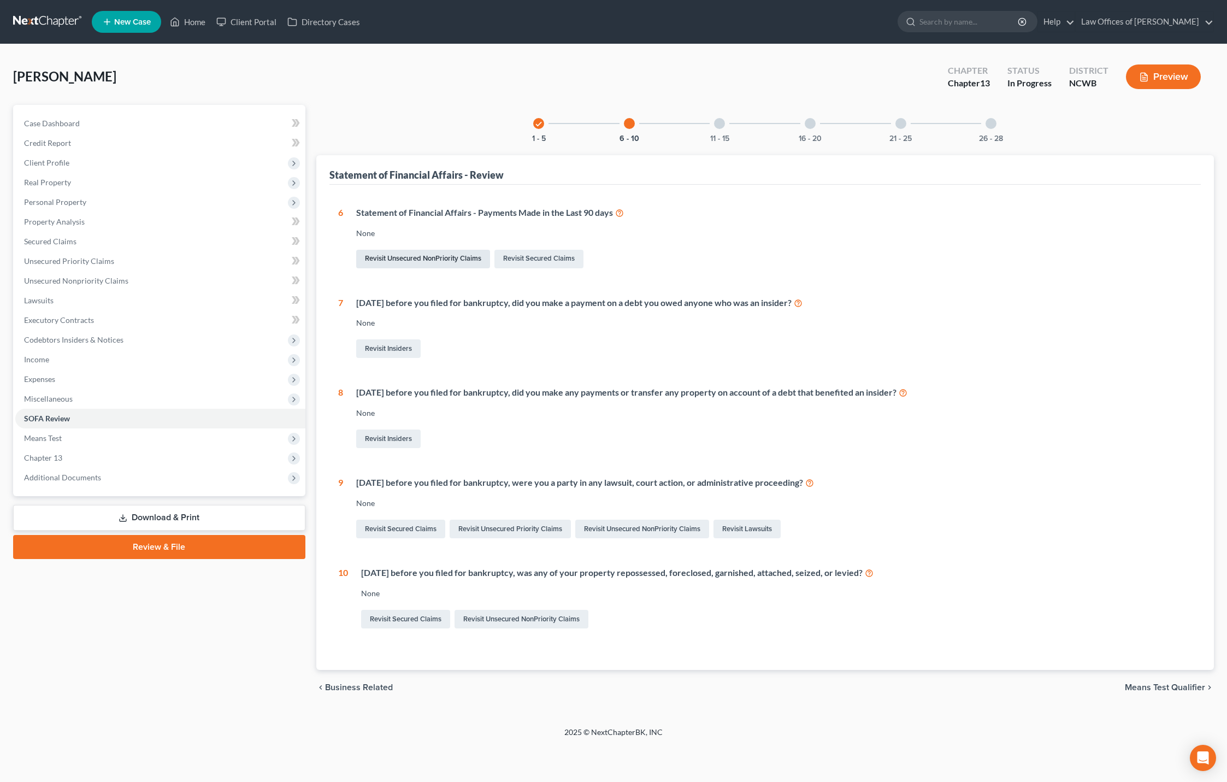
click at [378, 258] on link "Revisit Unsecured NonPriority Claims" at bounding box center [423, 259] width 134 height 19
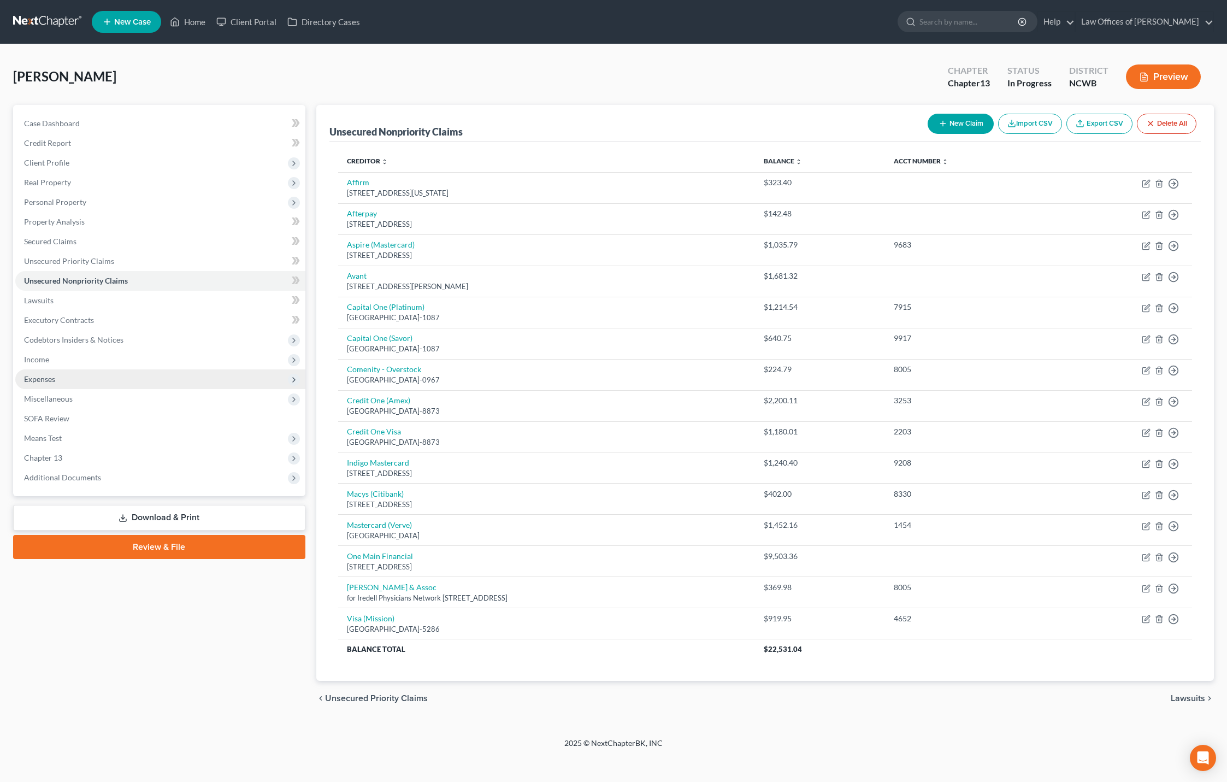
click at [45, 377] on span "Expenses" at bounding box center [39, 378] width 31 height 9
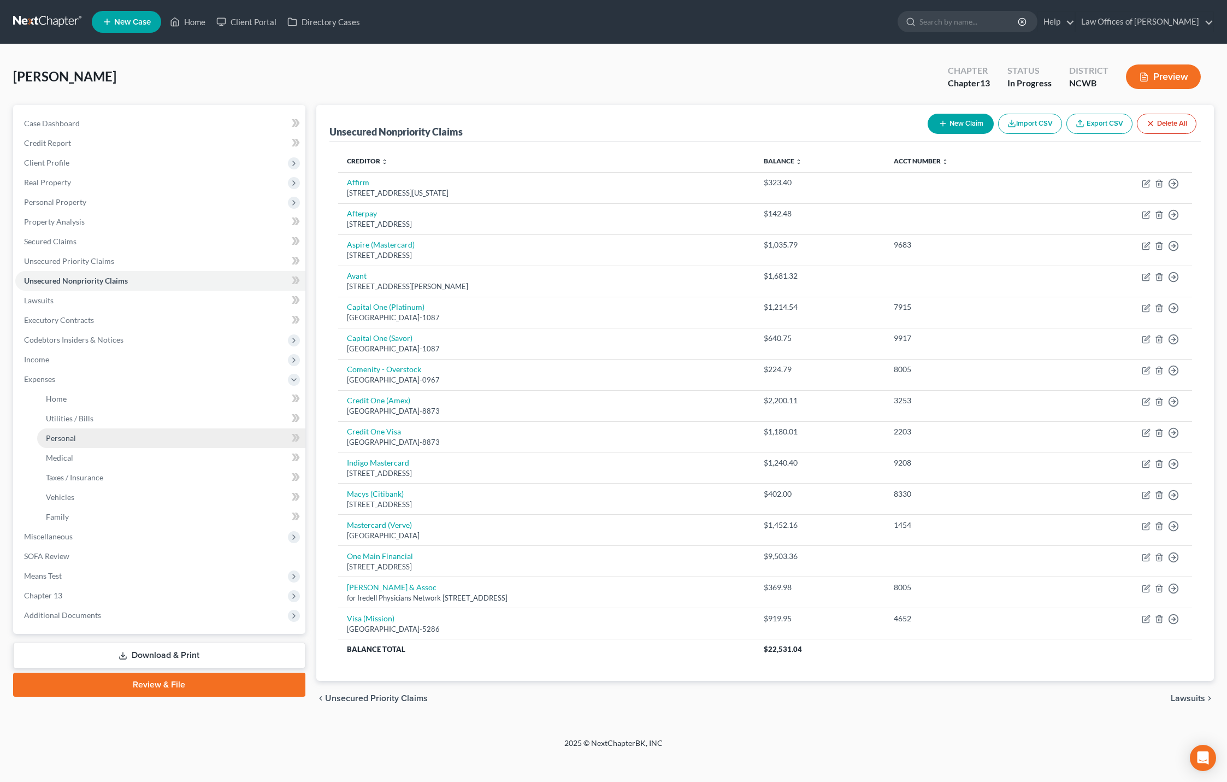
click at [65, 441] on span "Personal" at bounding box center [61, 437] width 30 height 9
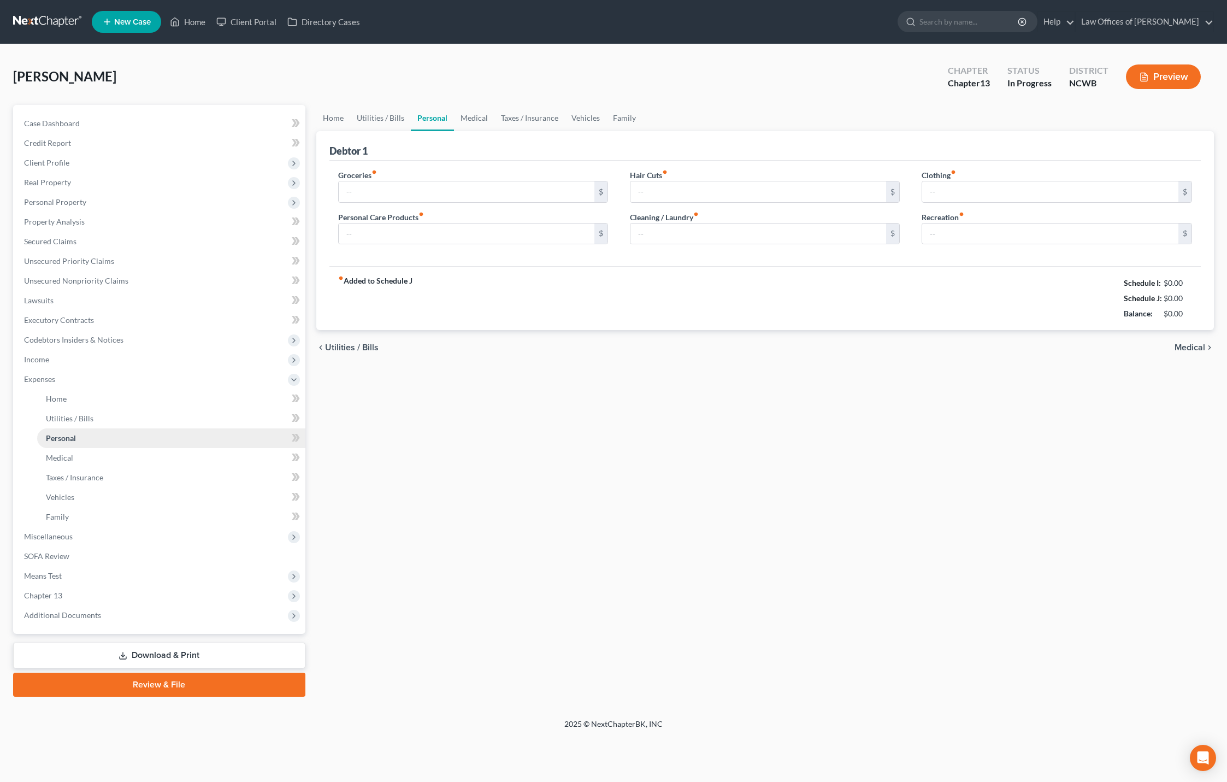
type input "500.00"
type input "0.00"
type input "50.00"
type input "300.00"
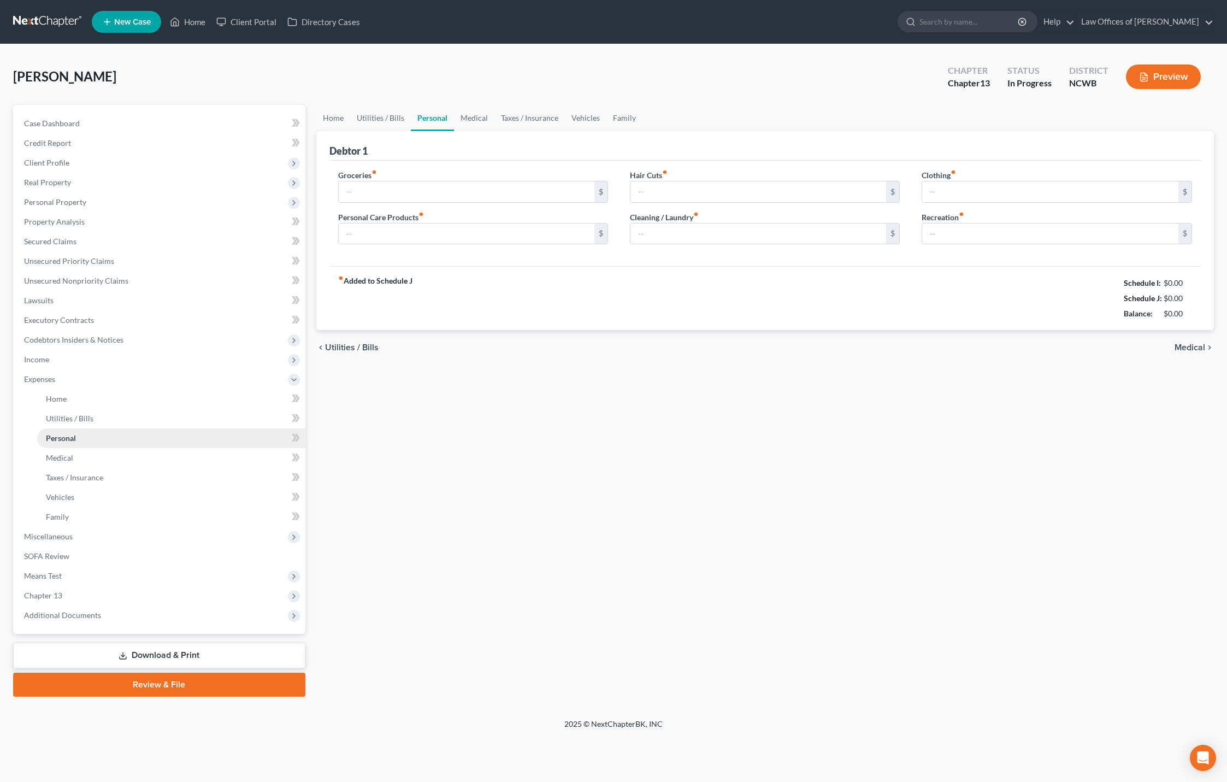
type input "0.00"
click at [820, 197] on input "0.00" at bounding box center [759, 191] width 256 height 21
type input "150"
click at [414, 242] on input "0.00" at bounding box center [467, 233] width 256 height 21
click at [538, 238] on input "150" at bounding box center [467, 233] width 256 height 21
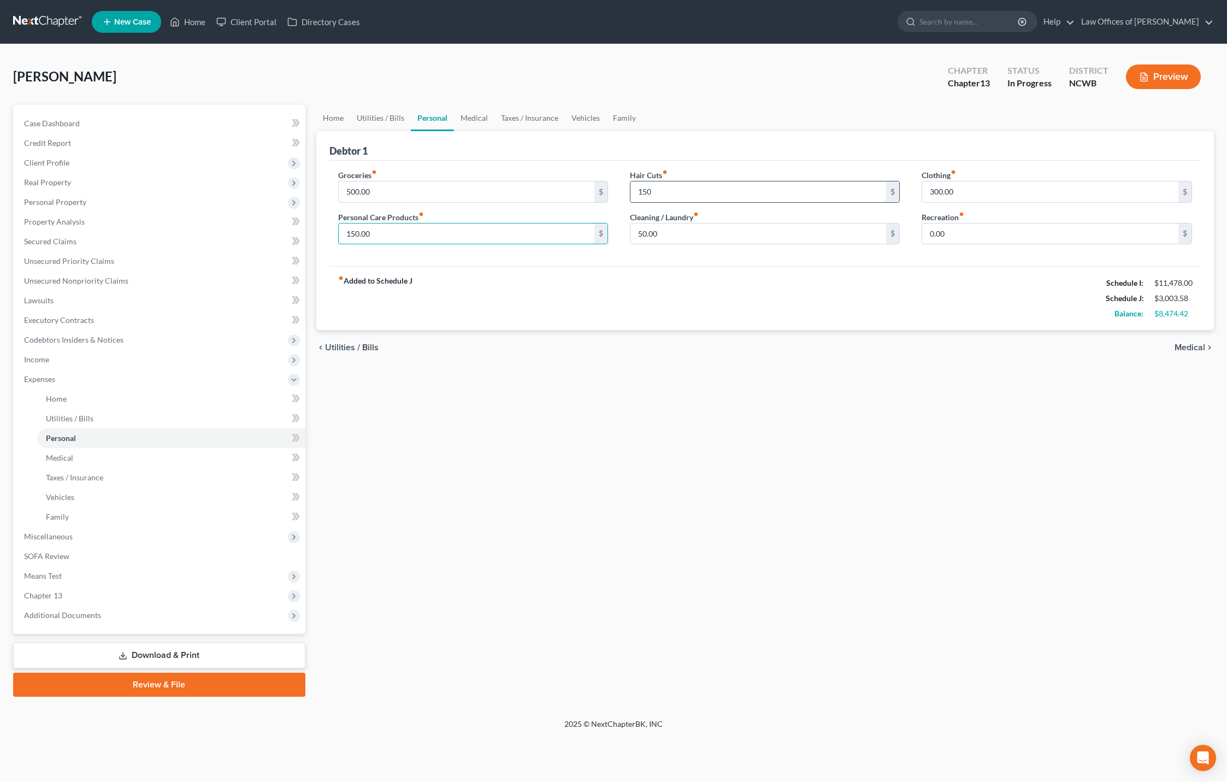
type input "150.00"
click at [682, 195] on input "150" at bounding box center [759, 191] width 256 height 21
type input "0"
type input "150.00"
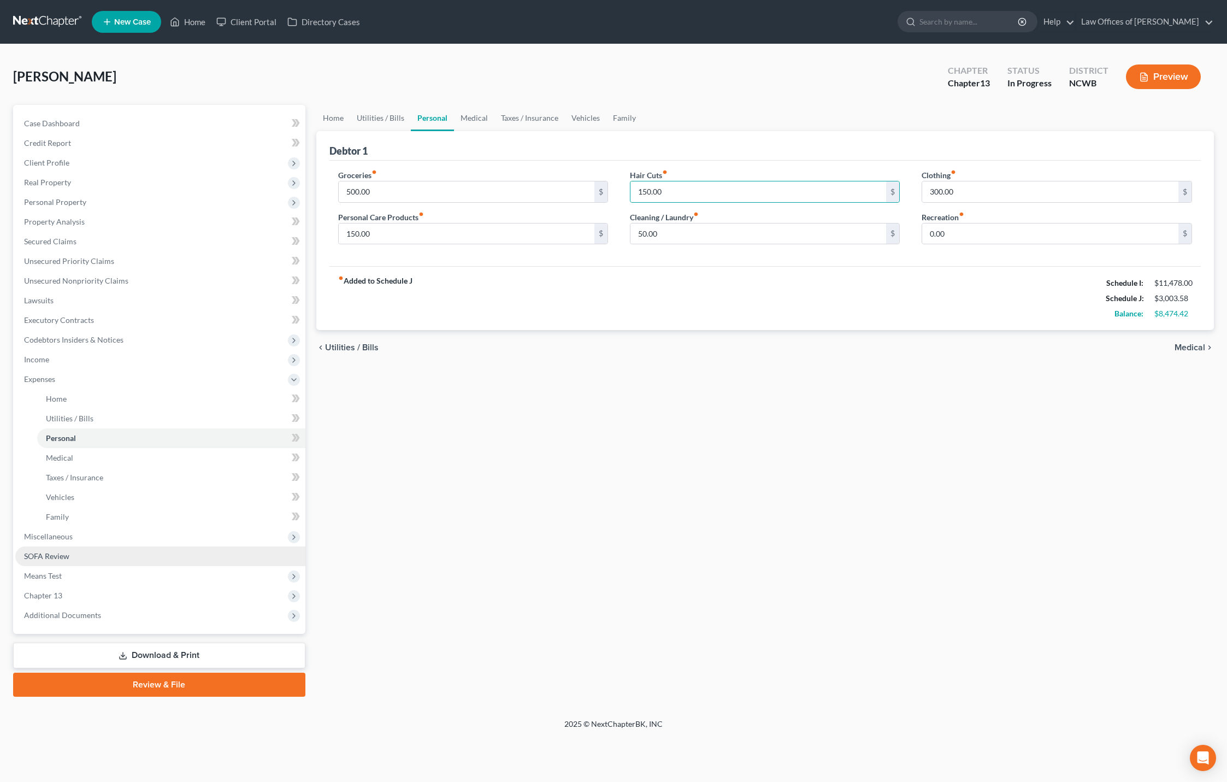
click at [45, 555] on span "SOFA Review" at bounding box center [46, 555] width 45 height 9
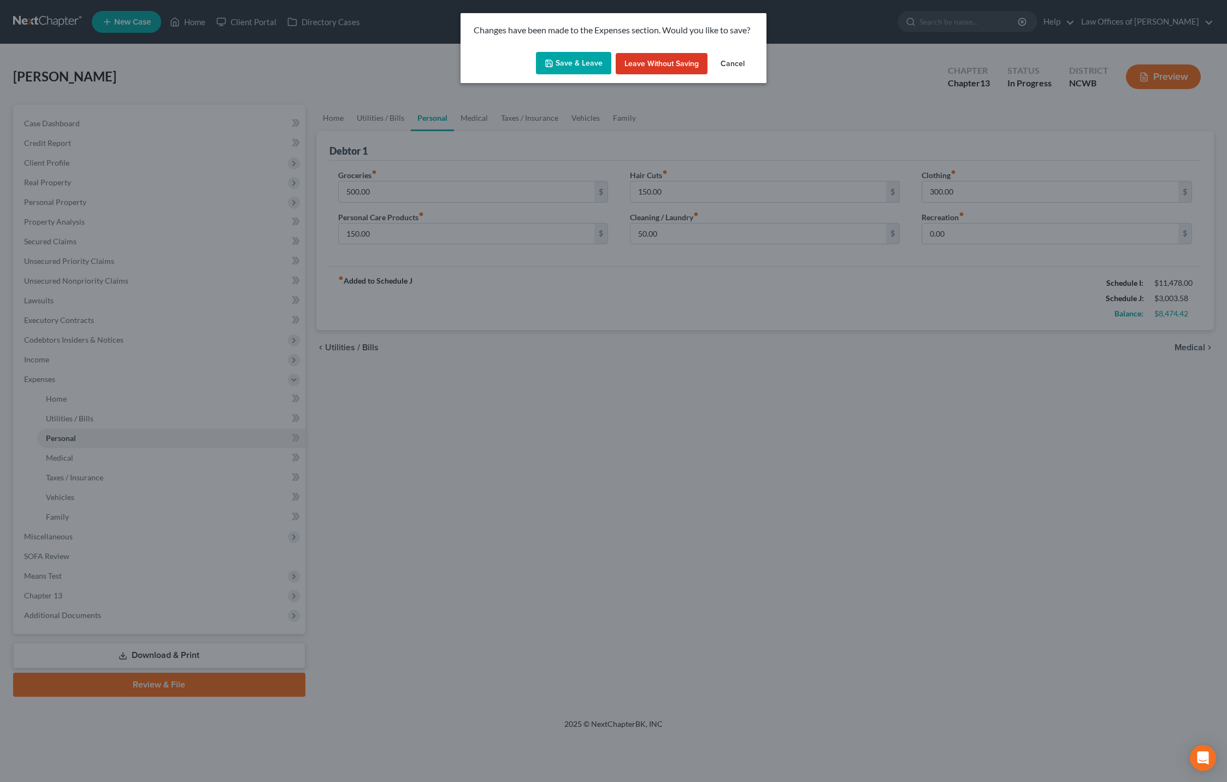
click at [592, 60] on button "Save & Leave" at bounding box center [573, 63] width 75 height 23
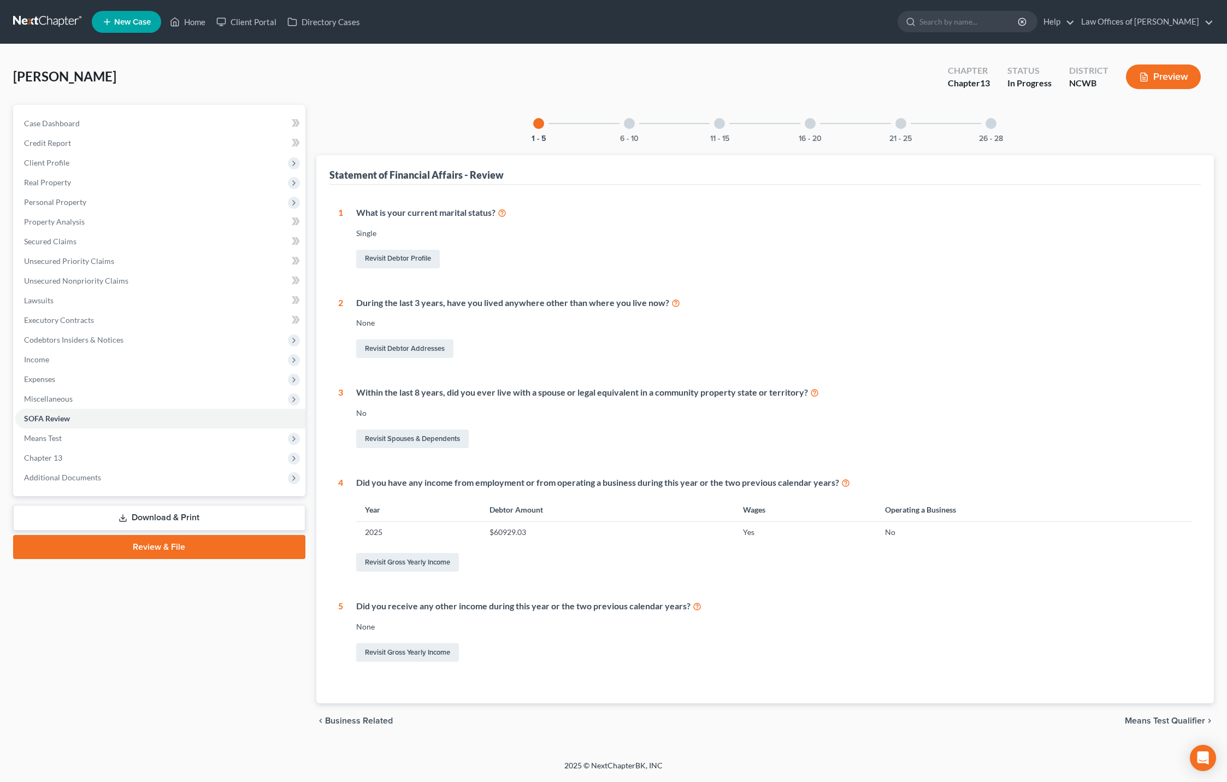
click at [627, 124] on div at bounding box center [629, 123] width 11 height 11
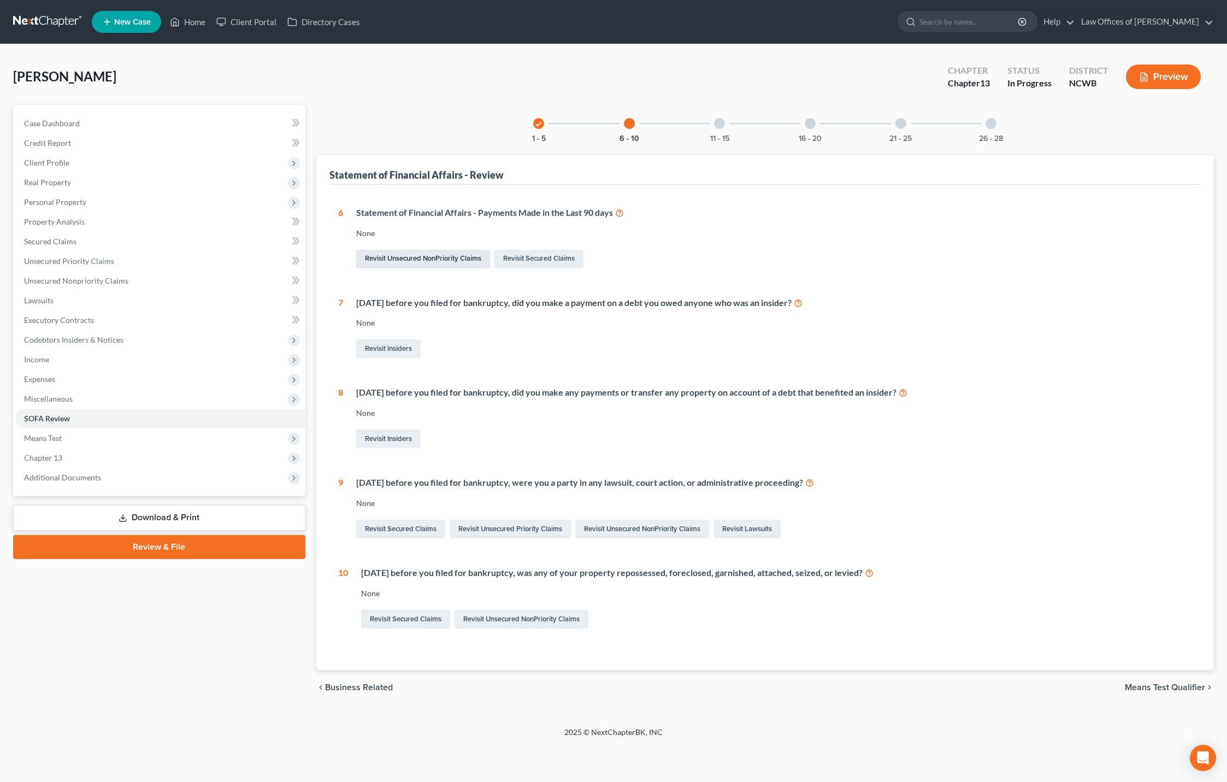
click at [463, 256] on link "Revisit Unsecured NonPriority Claims" at bounding box center [423, 259] width 134 height 19
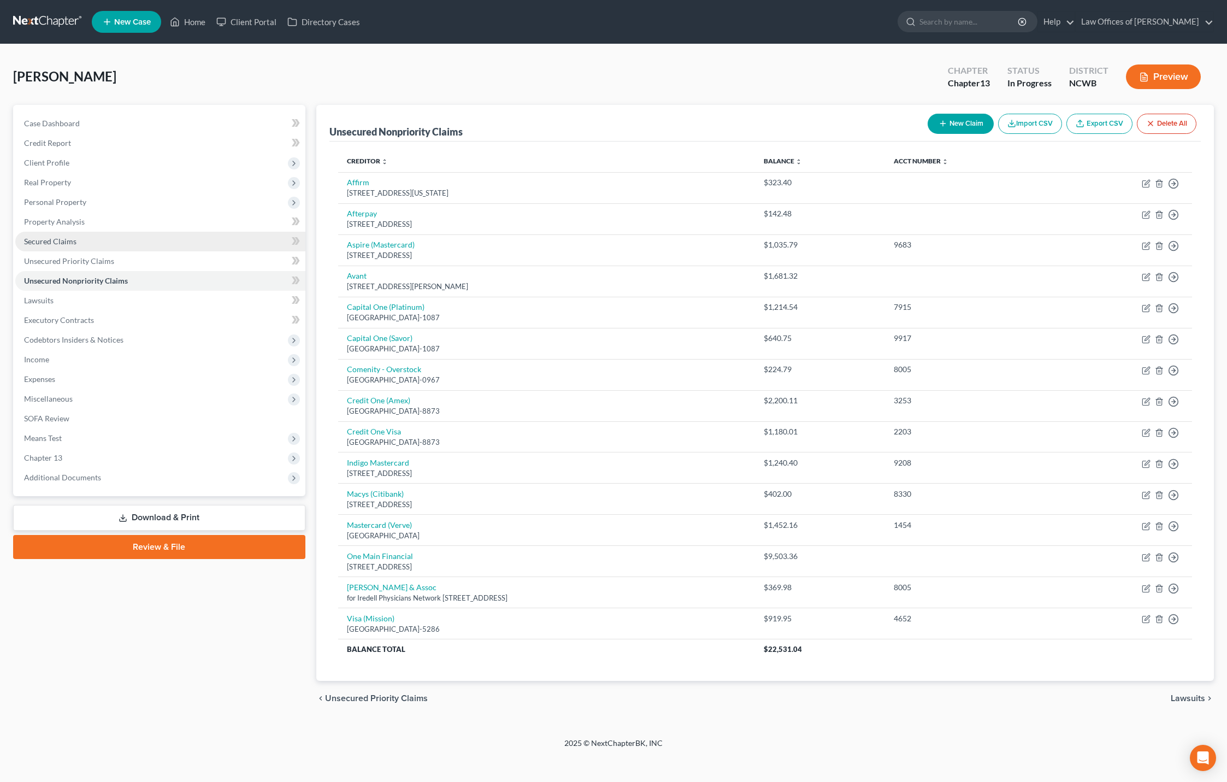
click at [63, 242] on span "Secured Claims" at bounding box center [50, 241] width 52 height 9
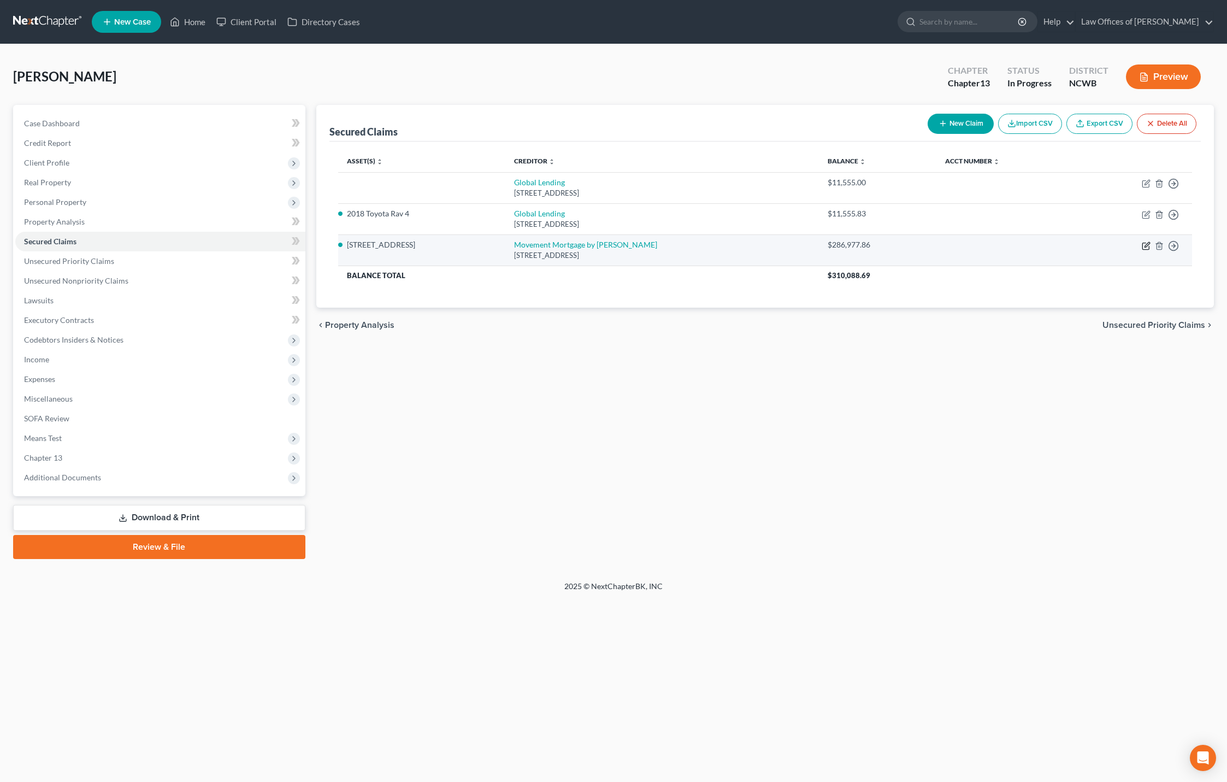
click at [1145, 245] on icon "button" at bounding box center [1146, 246] width 9 height 9
select select "15"
select select "2"
select select "0"
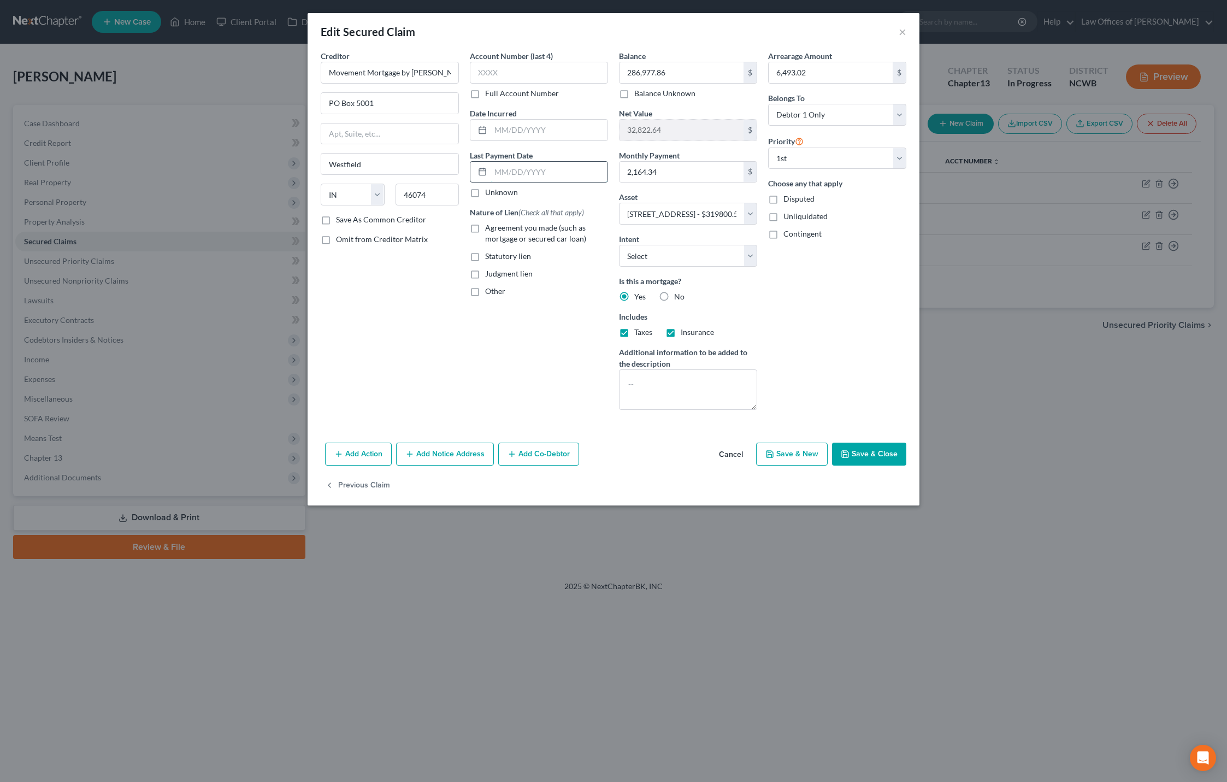
click at [509, 176] on input "text" at bounding box center [549, 172] width 117 height 21
type input "0"
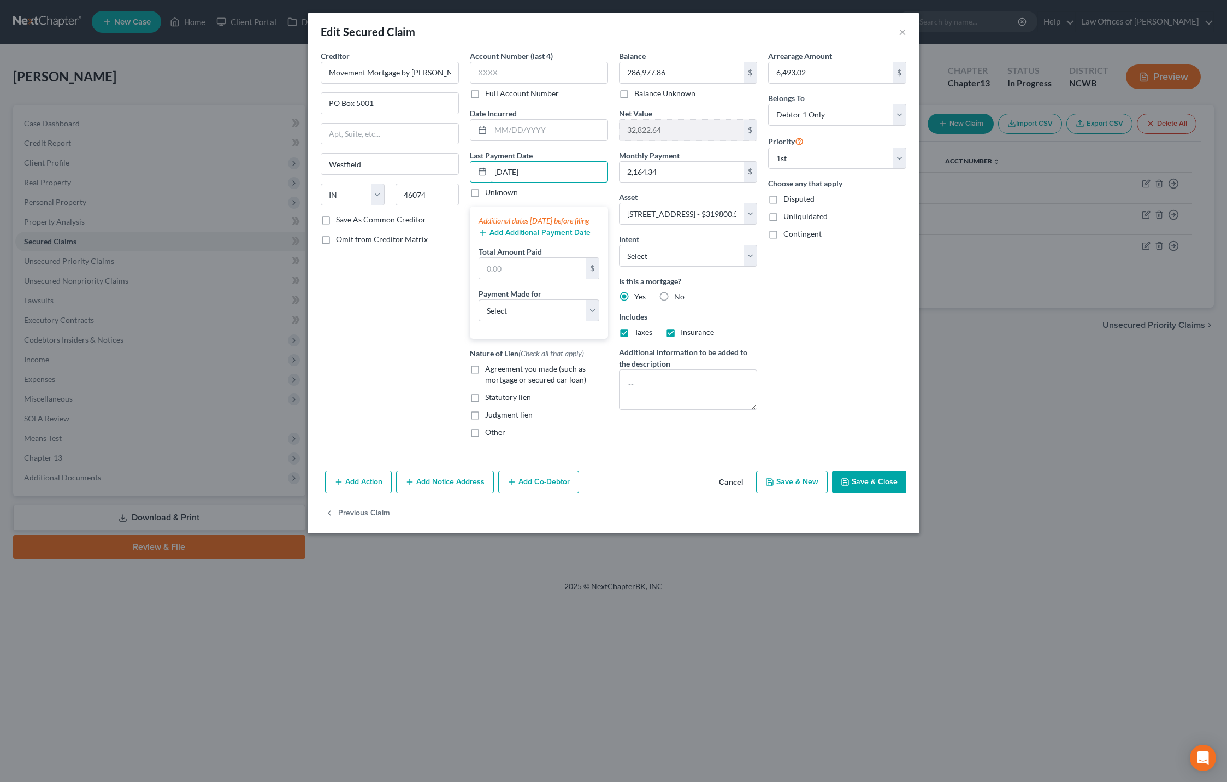
type input "[DATE]"
click at [526, 237] on button "Add Additional Payment Date" at bounding box center [535, 232] width 112 height 9
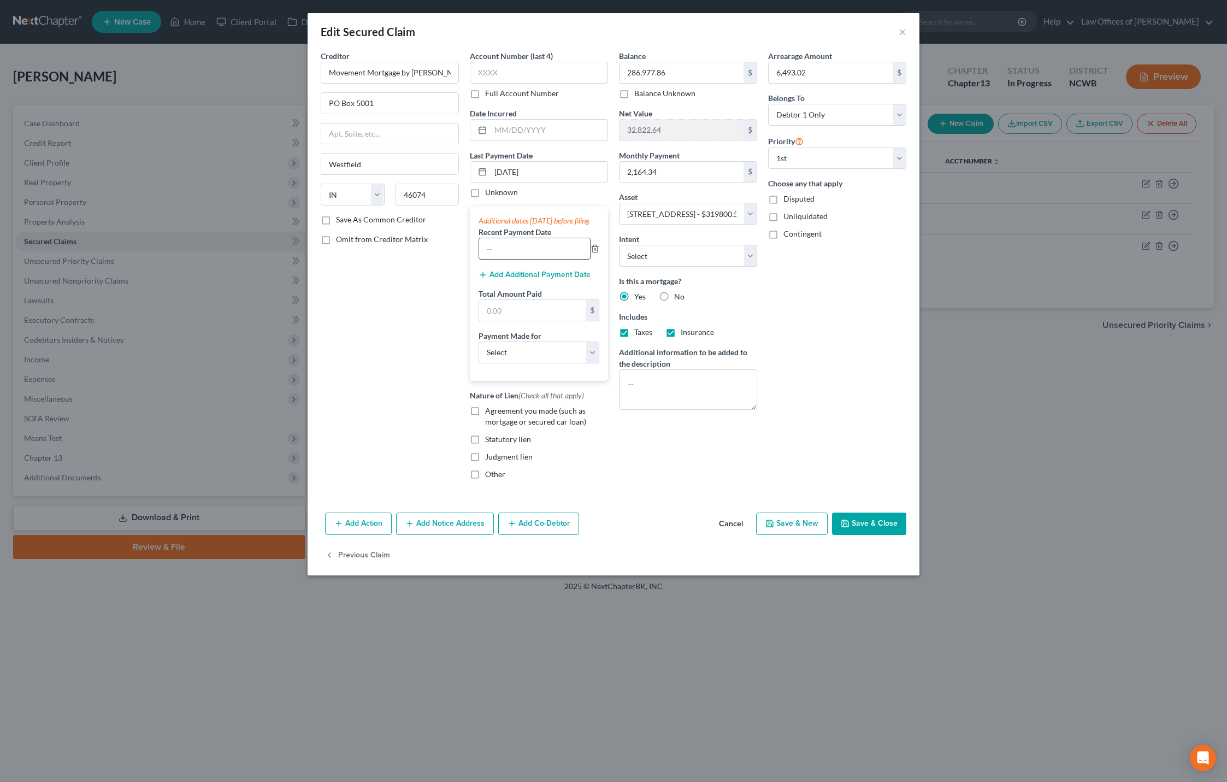
click at [538, 257] on input "text" at bounding box center [534, 248] width 111 height 21
click at [501, 279] on button "Add Additional Payment Date" at bounding box center [535, 274] width 112 height 9
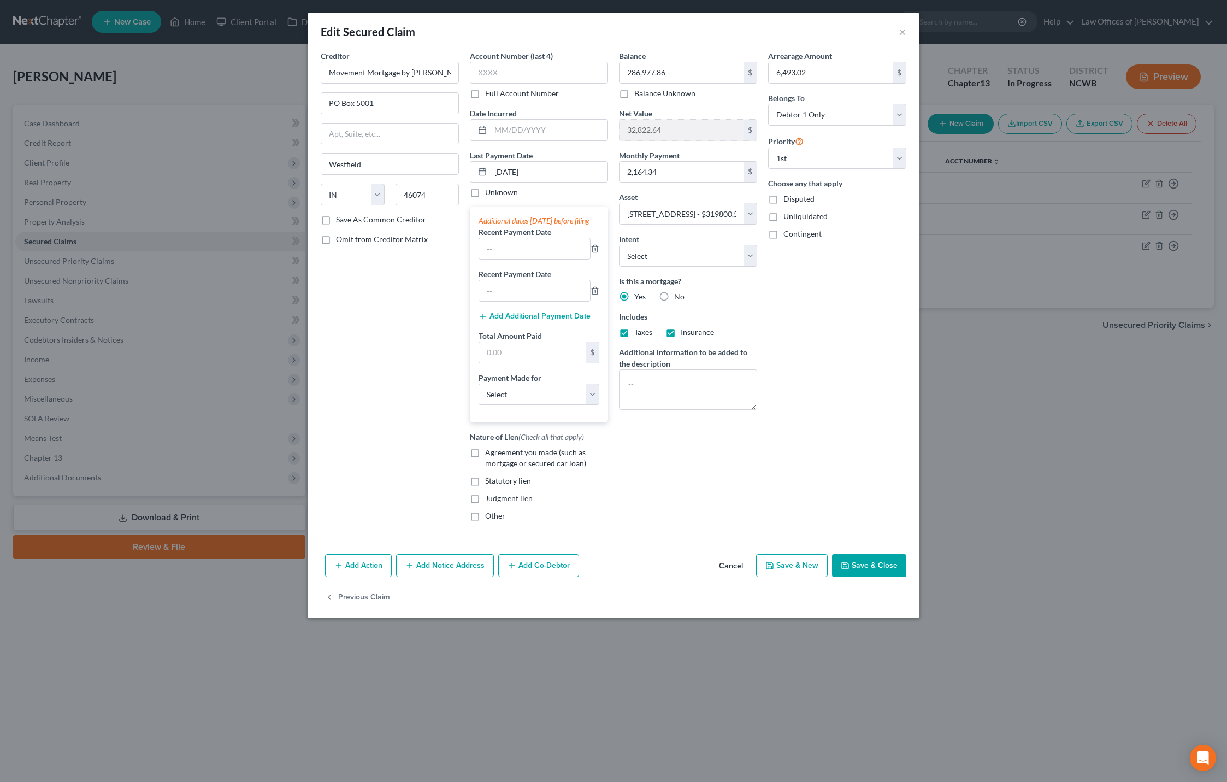
click at [870, 577] on button "Save & Close" at bounding box center [869, 565] width 74 height 23
select select
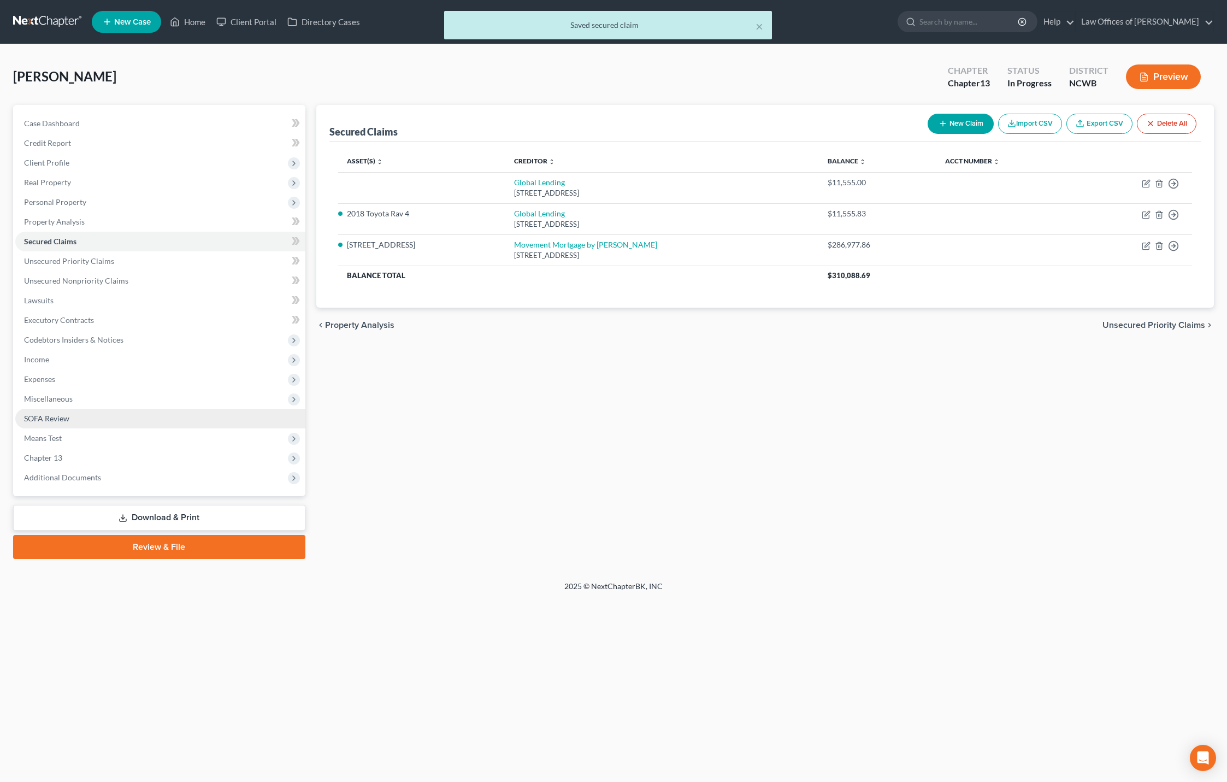
click at [47, 417] on span "SOFA Review" at bounding box center [46, 418] width 45 height 9
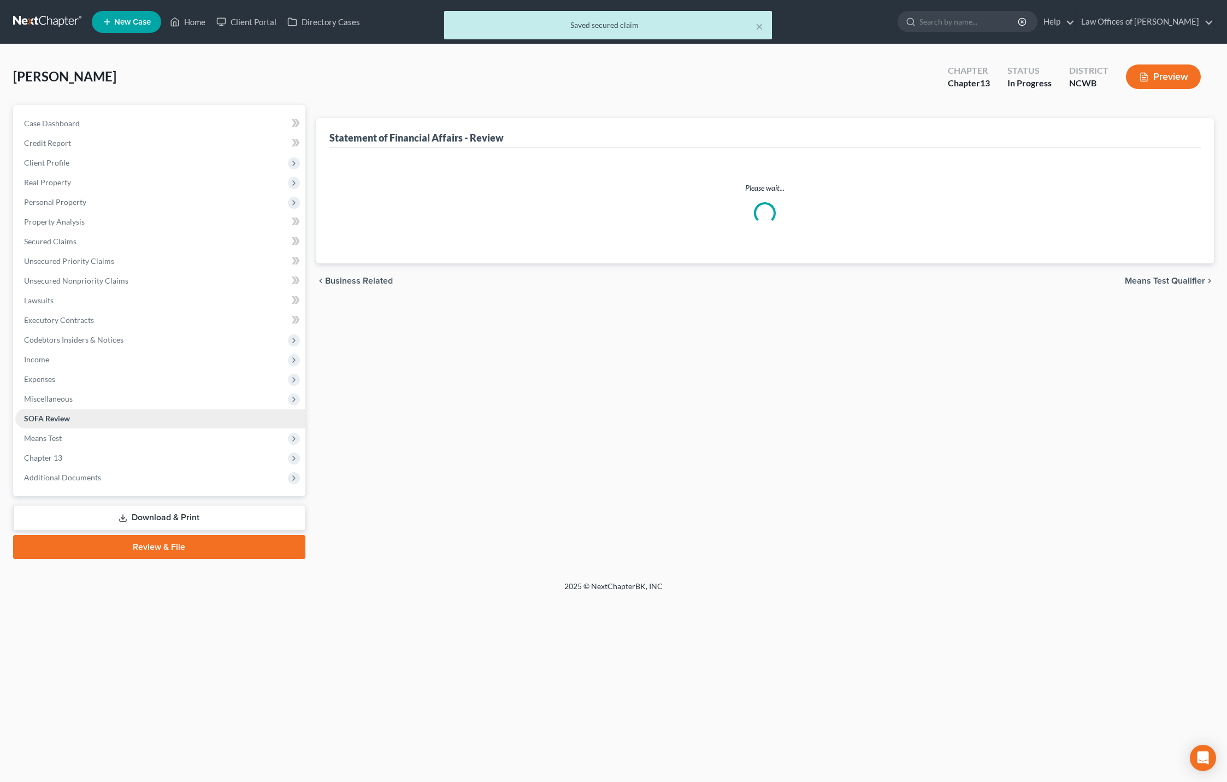
click at [47, 417] on span "SOFA Review" at bounding box center [47, 418] width 46 height 9
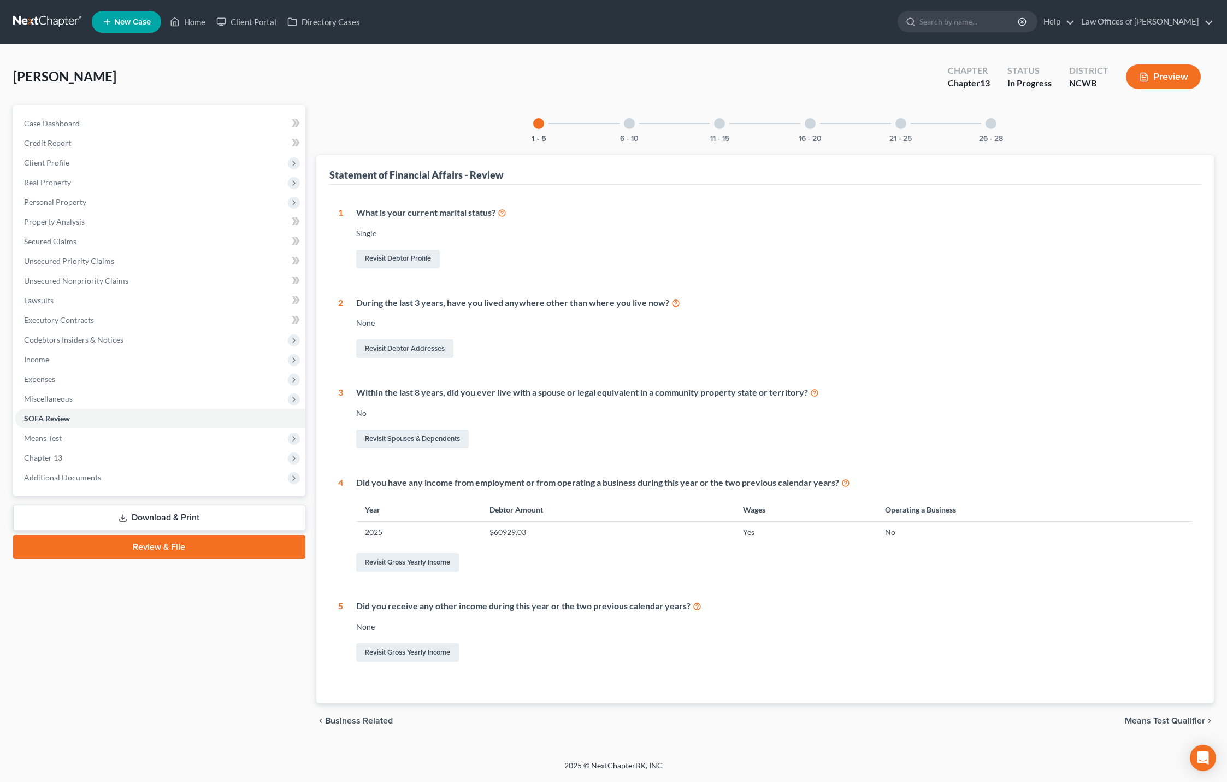
click at [628, 126] on div at bounding box center [629, 123] width 11 height 11
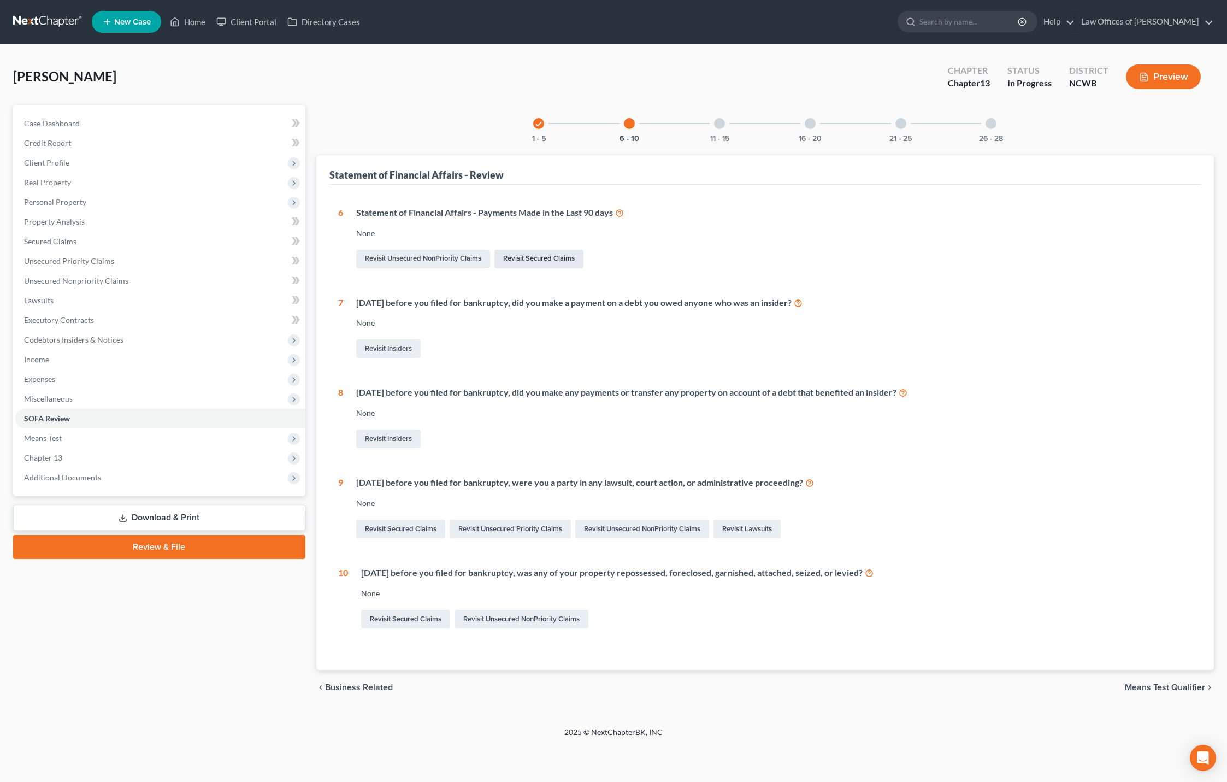
click at [531, 257] on link "Revisit Secured Claims" at bounding box center [539, 259] width 89 height 19
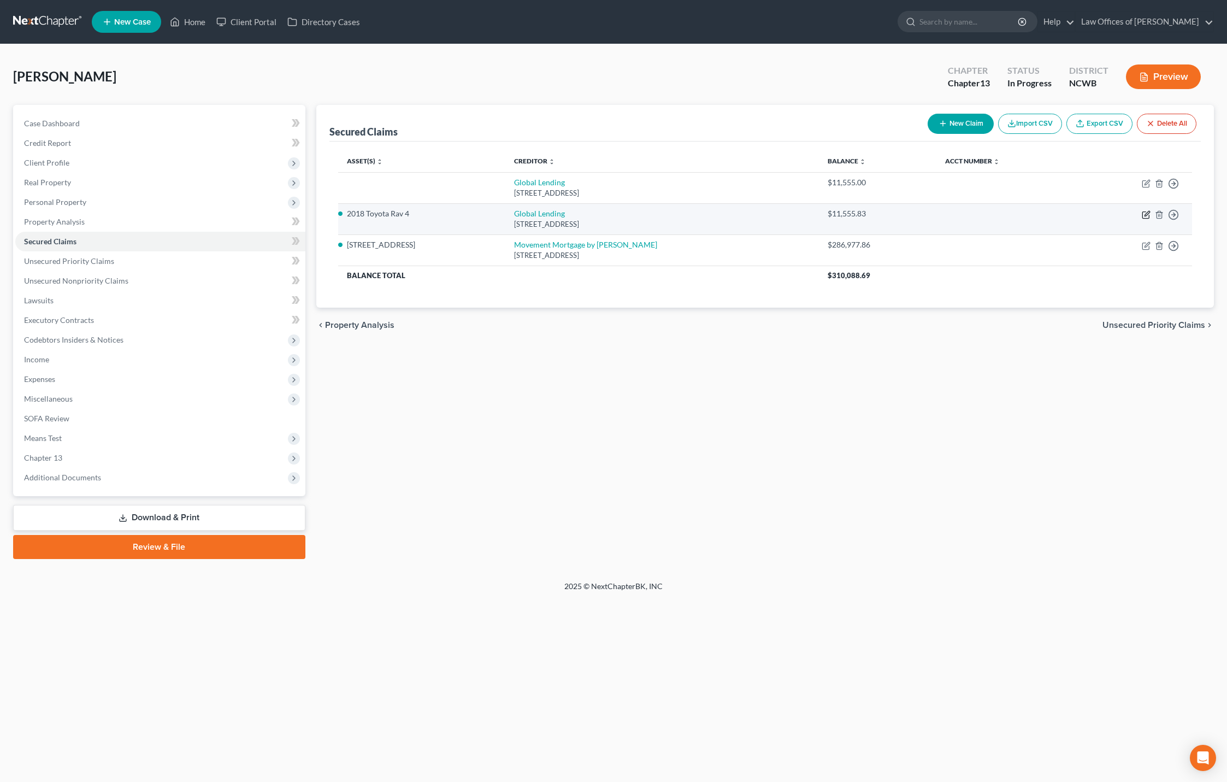
click at [1145, 215] on icon "button" at bounding box center [1146, 214] width 9 height 9
select select "42"
select select "0"
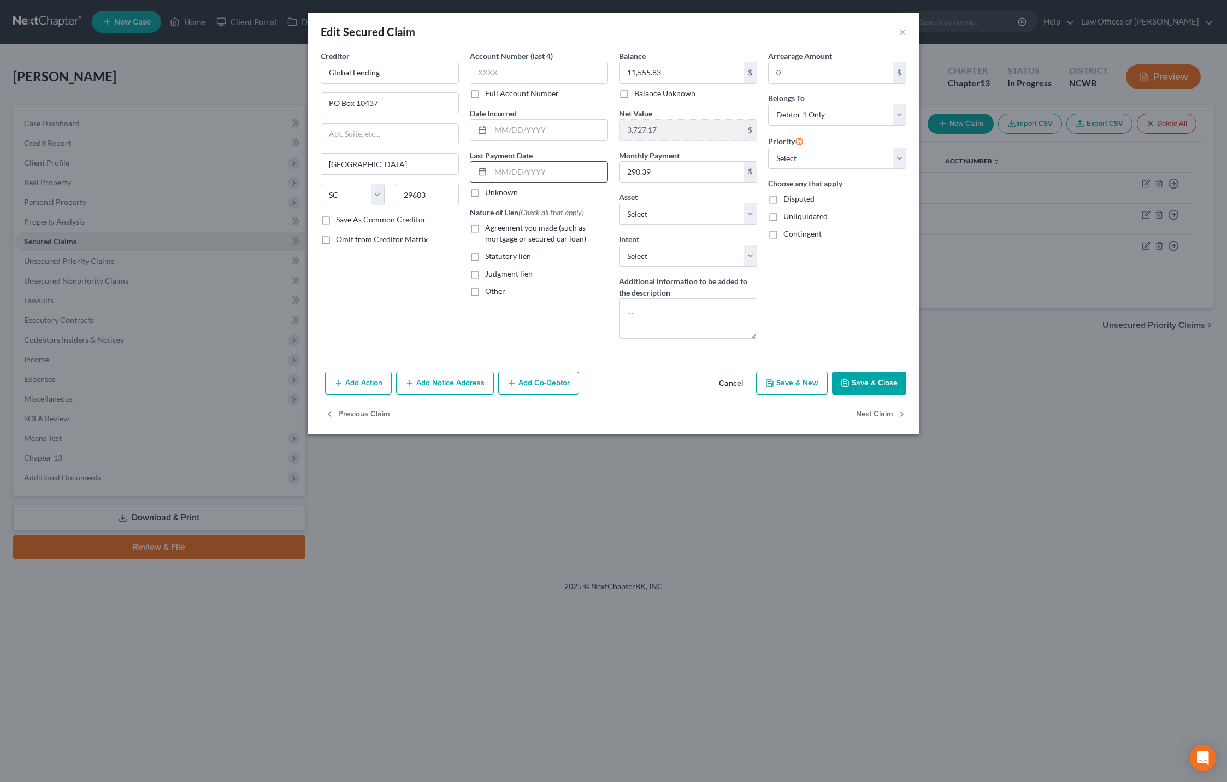
click at [501, 168] on input "text" at bounding box center [549, 172] width 117 height 21
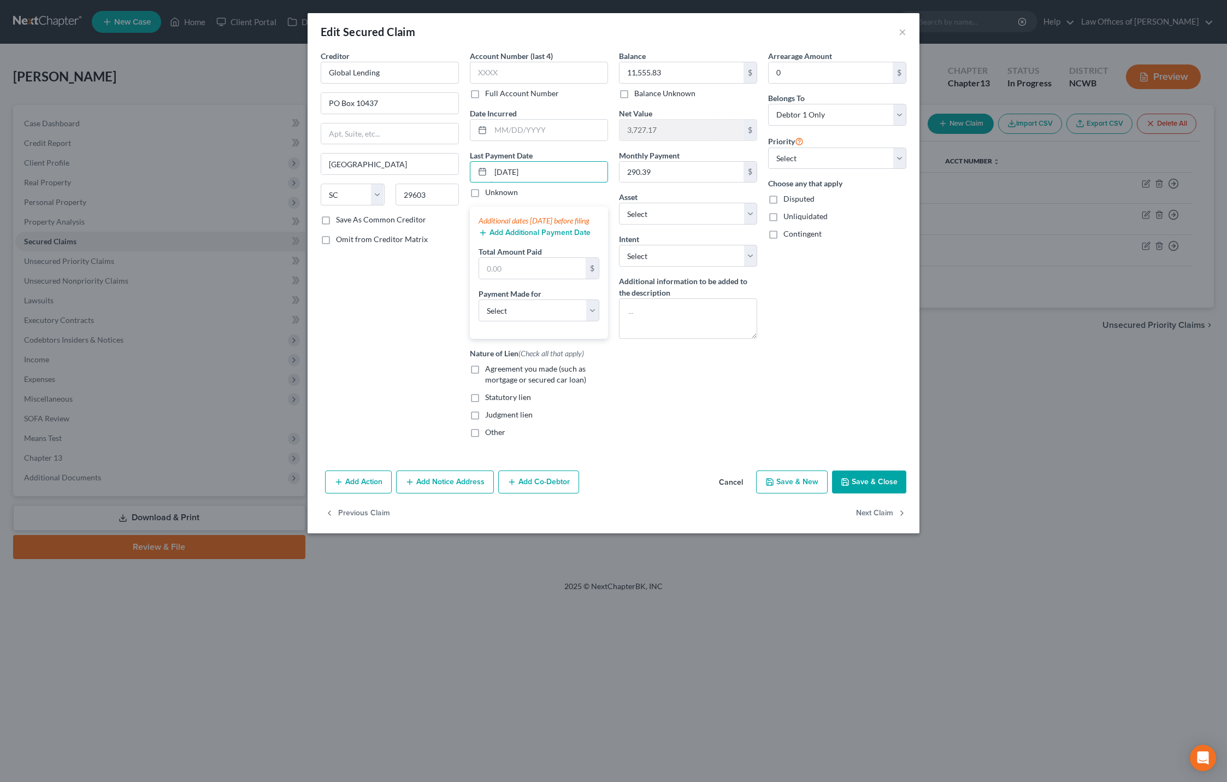
type input "[DATE]"
click at [568, 237] on button "Add Additional Payment Date" at bounding box center [535, 232] width 112 height 9
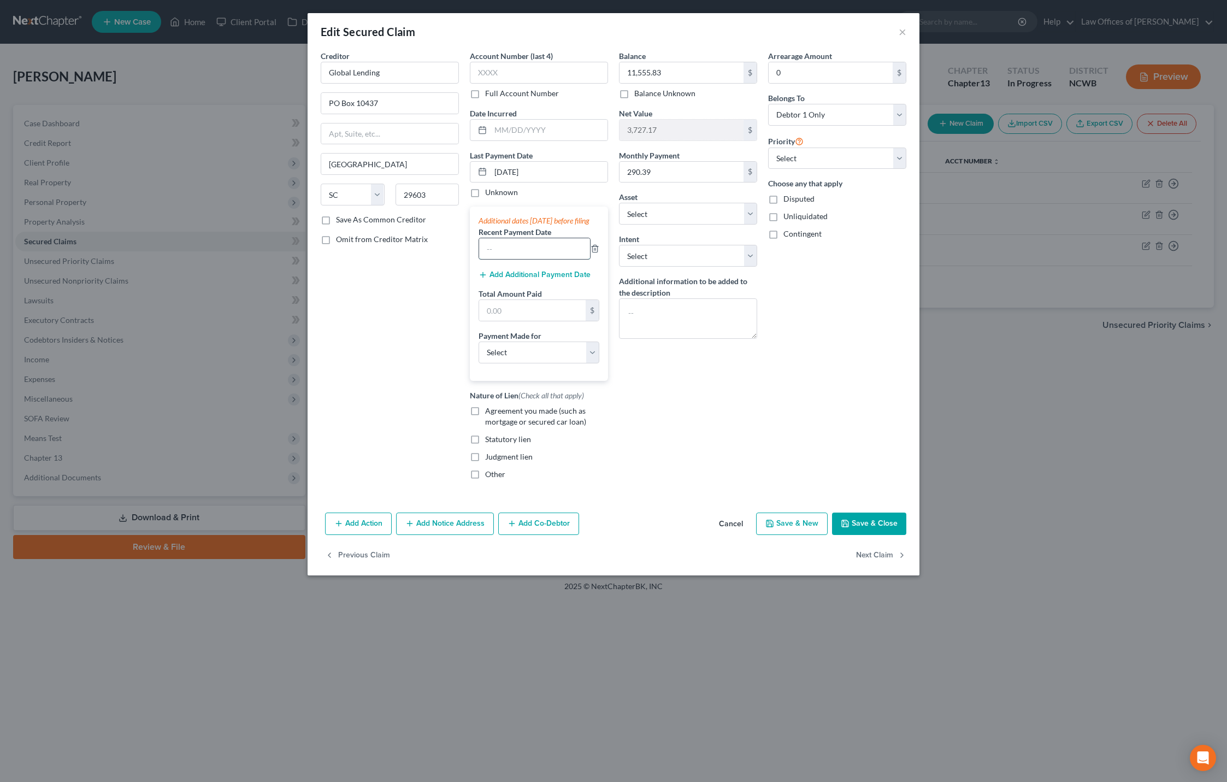
click at [556, 257] on input "text" at bounding box center [534, 248] width 111 height 21
type input "[DATE]"
click at [491, 321] on input "text" at bounding box center [532, 310] width 107 height 21
type input "290.39"
click at [554, 363] on select "Select Car Credit Card Loan Repayment Mortgage Other Suppliers Or Vendors" at bounding box center [539, 353] width 121 height 22
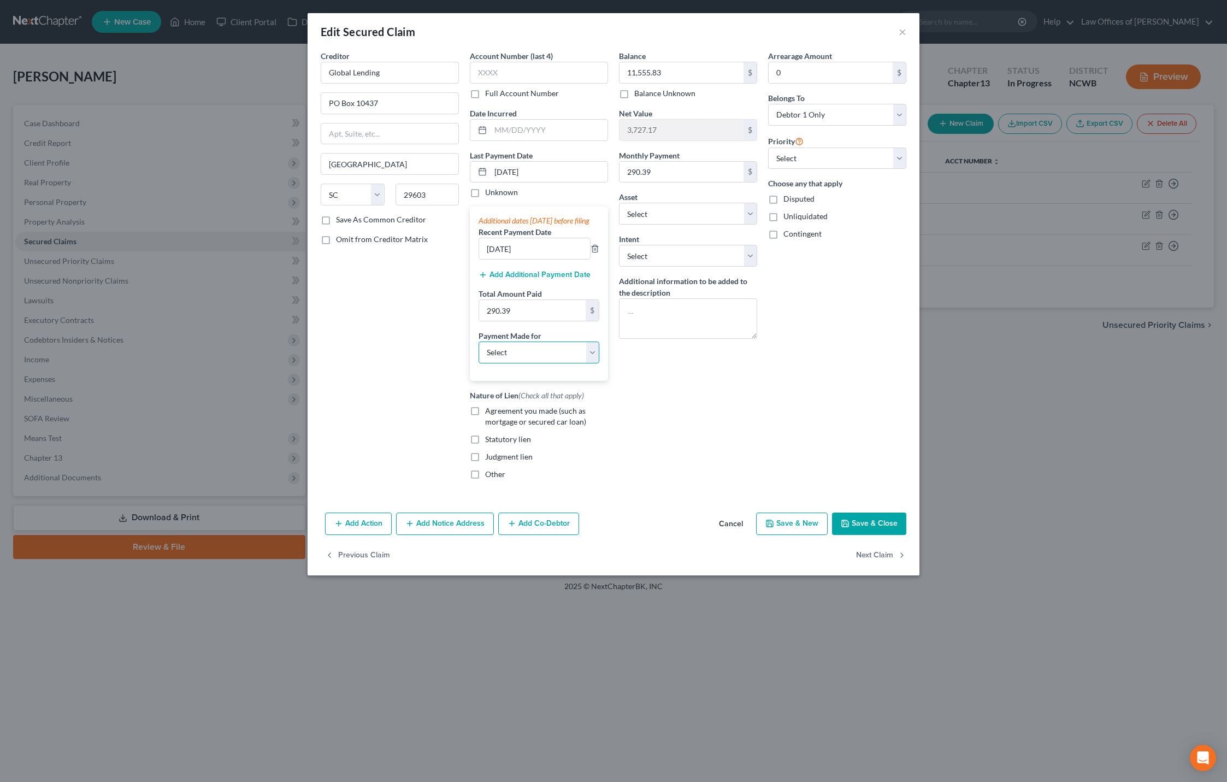
select select "0"
click at [479, 352] on select "Select Car Credit Card Loan Repayment Mortgage Other Suppliers Or Vendors" at bounding box center [539, 353] width 121 height 22
click at [485, 424] on label "Agreement you made (such as mortgage or secured car loan)" at bounding box center [546, 416] width 123 height 22
click at [490, 413] on input "Agreement you made (such as mortgage or secured car loan)" at bounding box center [493, 408] width 7 height 7
checkbox input "true"
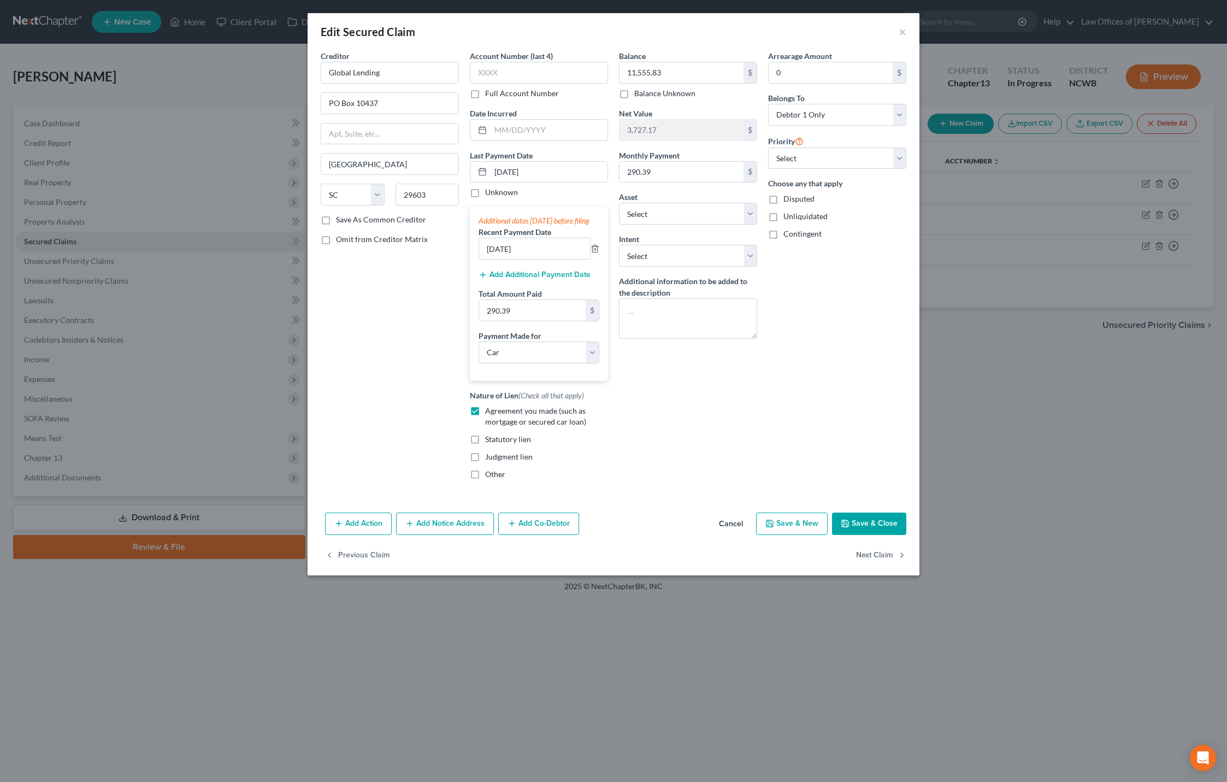
click at [879, 532] on button "Save & Close" at bounding box center [869, 524] width 74 height 23
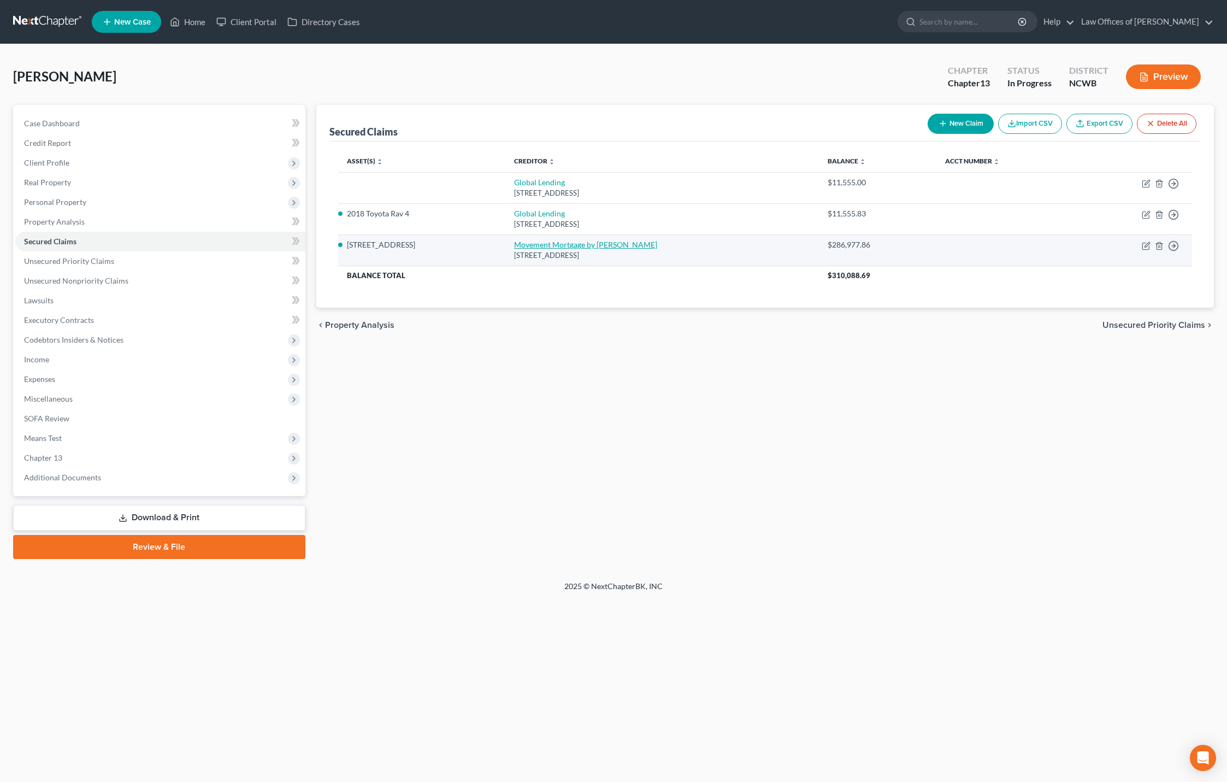
click at [615, 248] on link "Movement Mortgage by [PERSON_NAME]" at bounding box center [585, 244] width 143 height 9
select select "15"
select select "0"
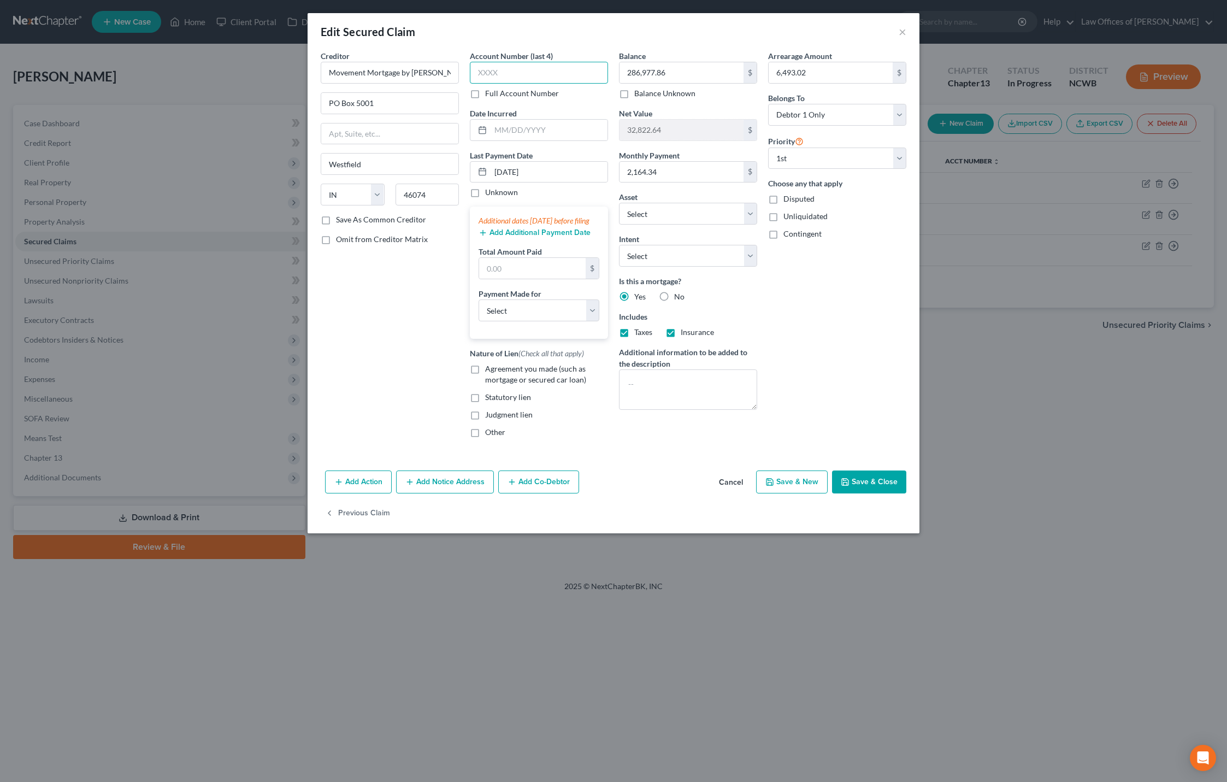
click at [513, 75] on input "text" at bounding box center [539, 73] width 138 height 22
type input "0020"
click at [864, 489] on button "Save & Close" at bounding box center [869, 481] width 74 height 23
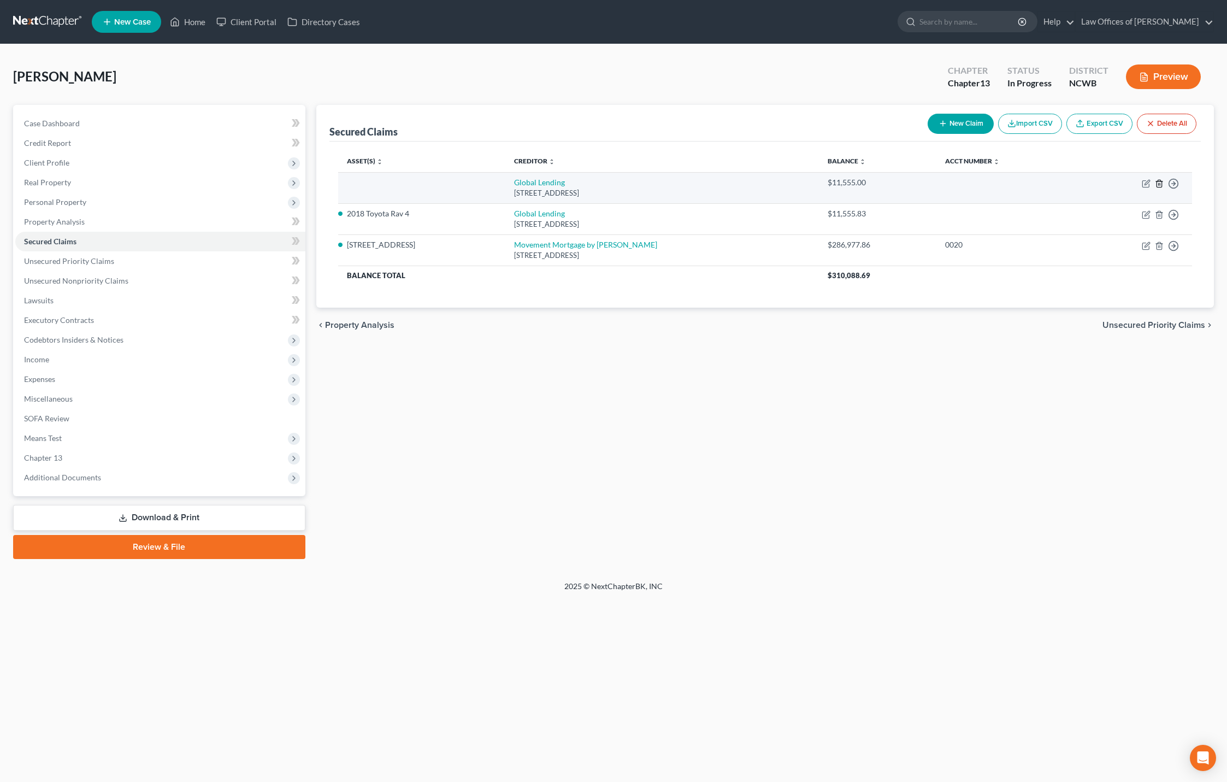
click at [1159, 182] on icon "button" at bounding box center [1159, 183] width 9 height 9
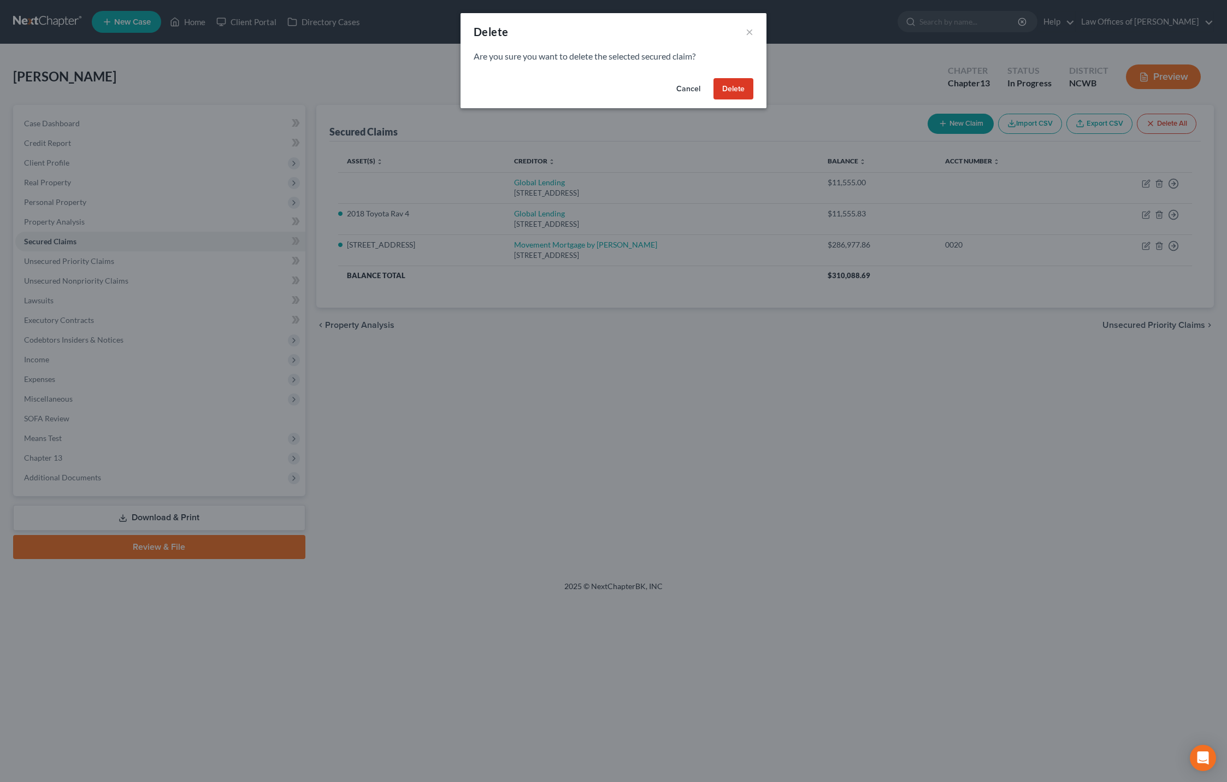
click at [722, 90] on button "Delete" at bounding box center [734, 89] width 40 height 22
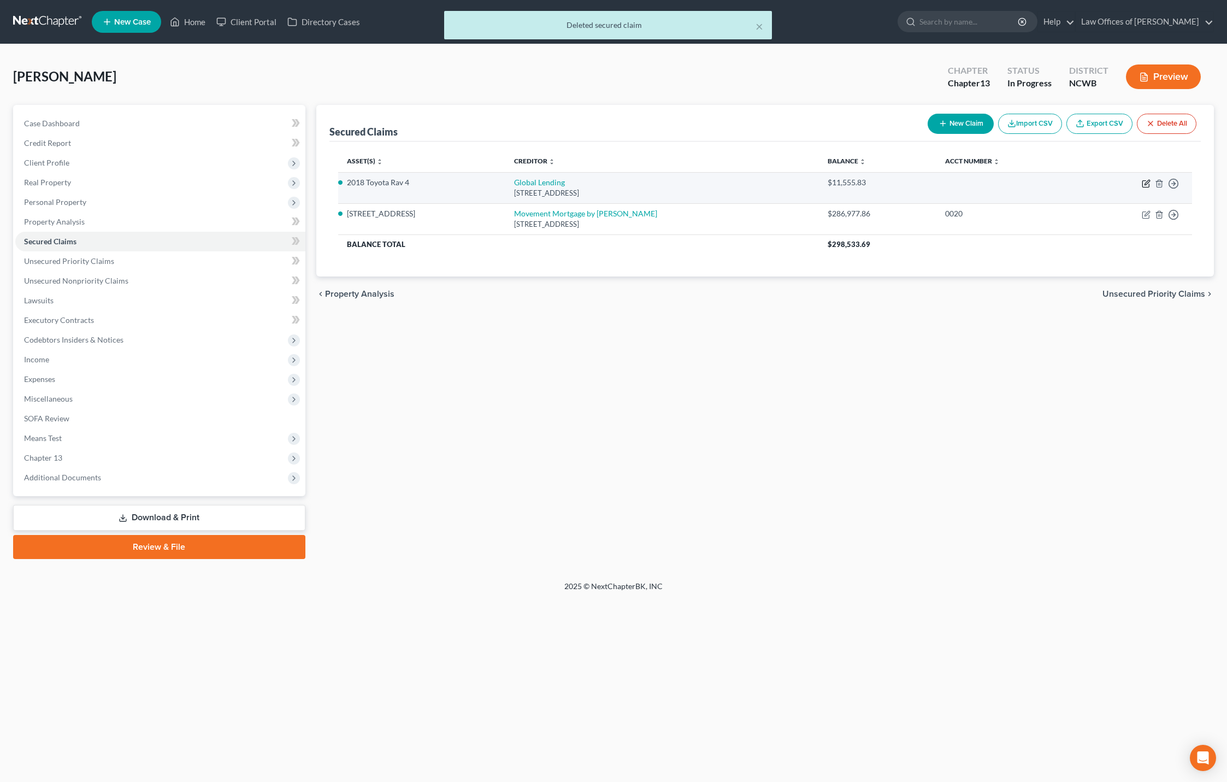
click at [1149, 185] on icon "button" at bounding box center [1146, 183] width 9 height 9
select select "42"
select select "0"
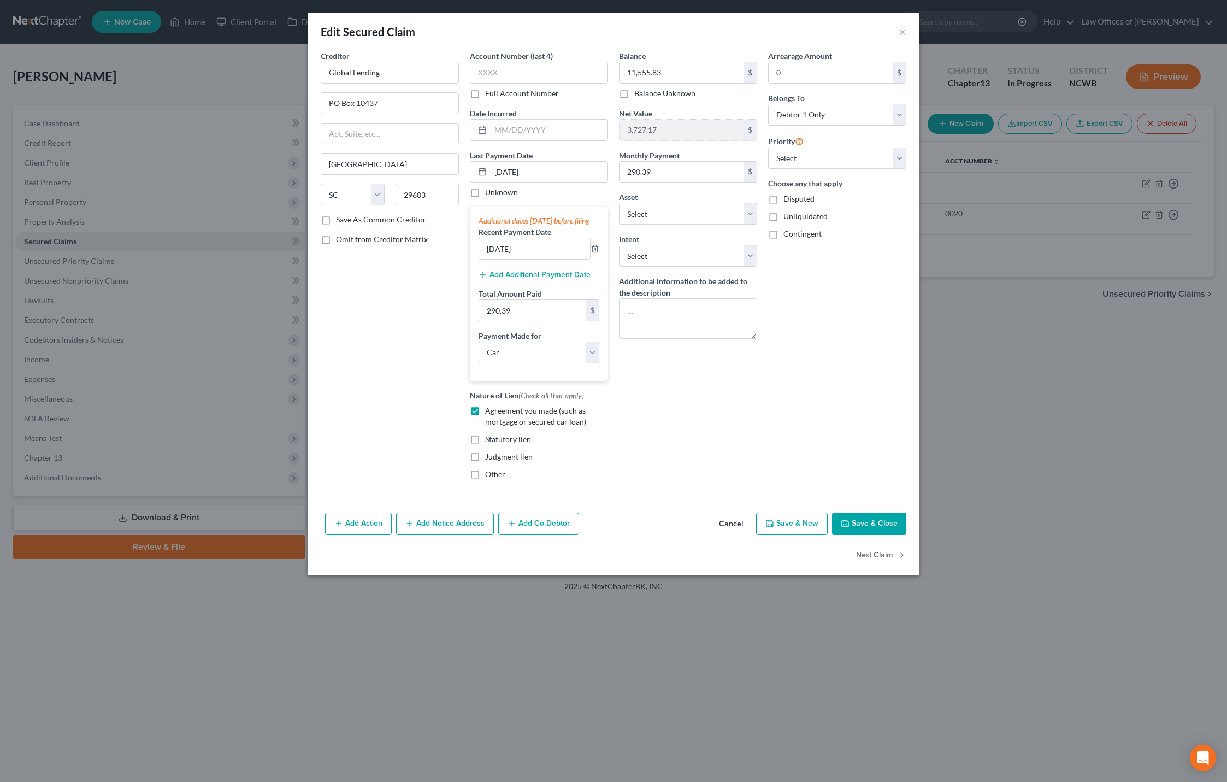
click at [857, 535] on button "Save & Close" at bounding box center [869, 524] width 74 height 23
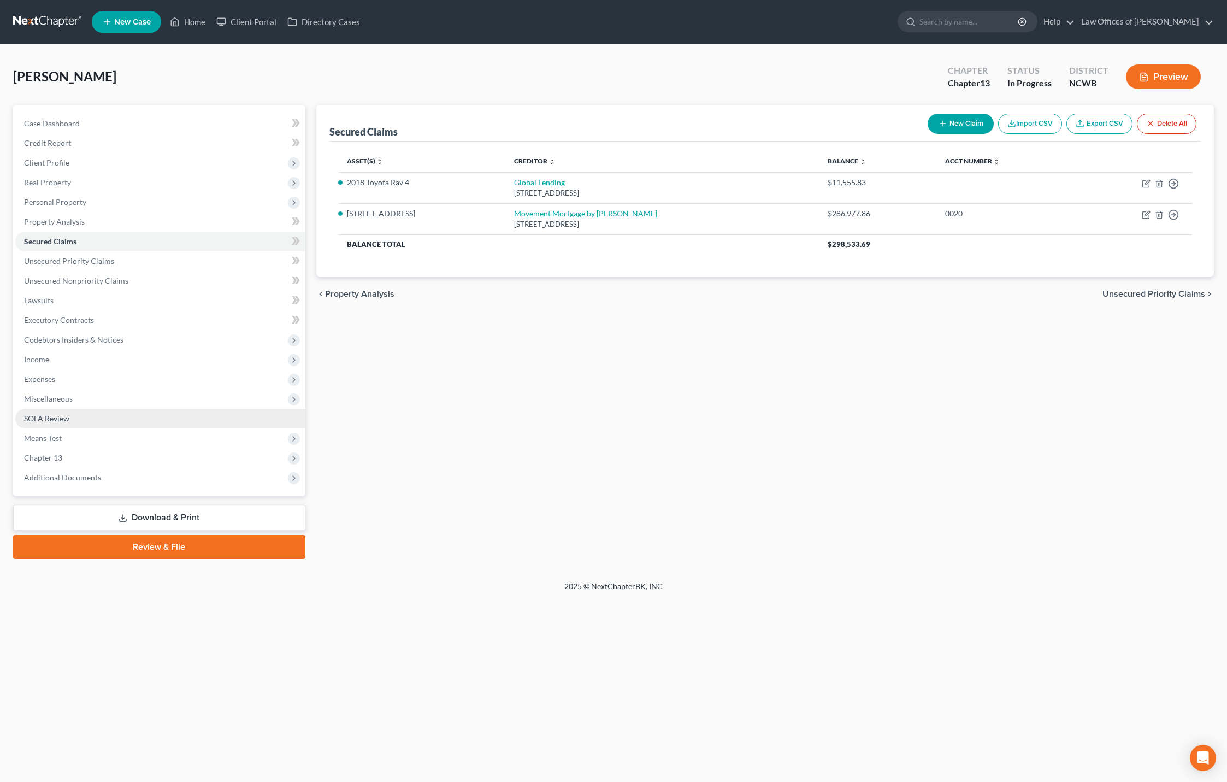
click at [61, 419] on span "SOFA Review" at bounding box center [46, 418] width 45 height 9
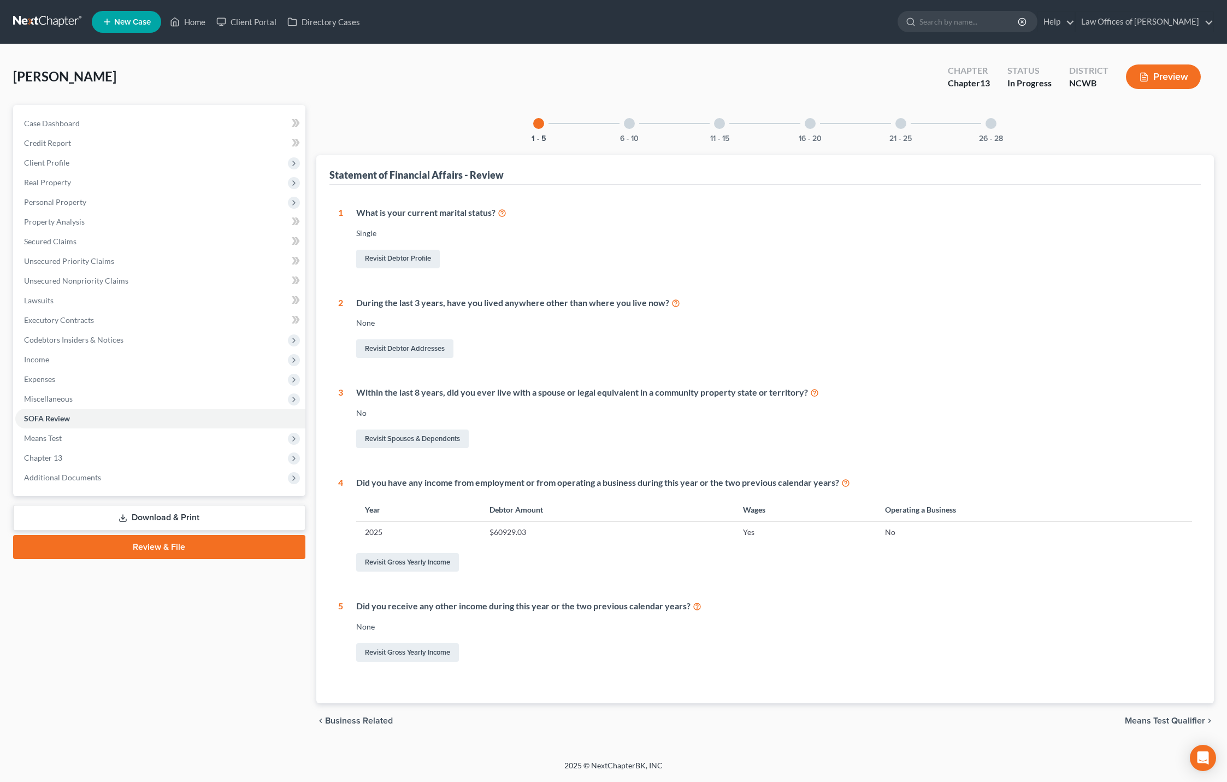
click at [635, 126] on div "6 - 10" at bounding box center [629, 123] width 37 height 37
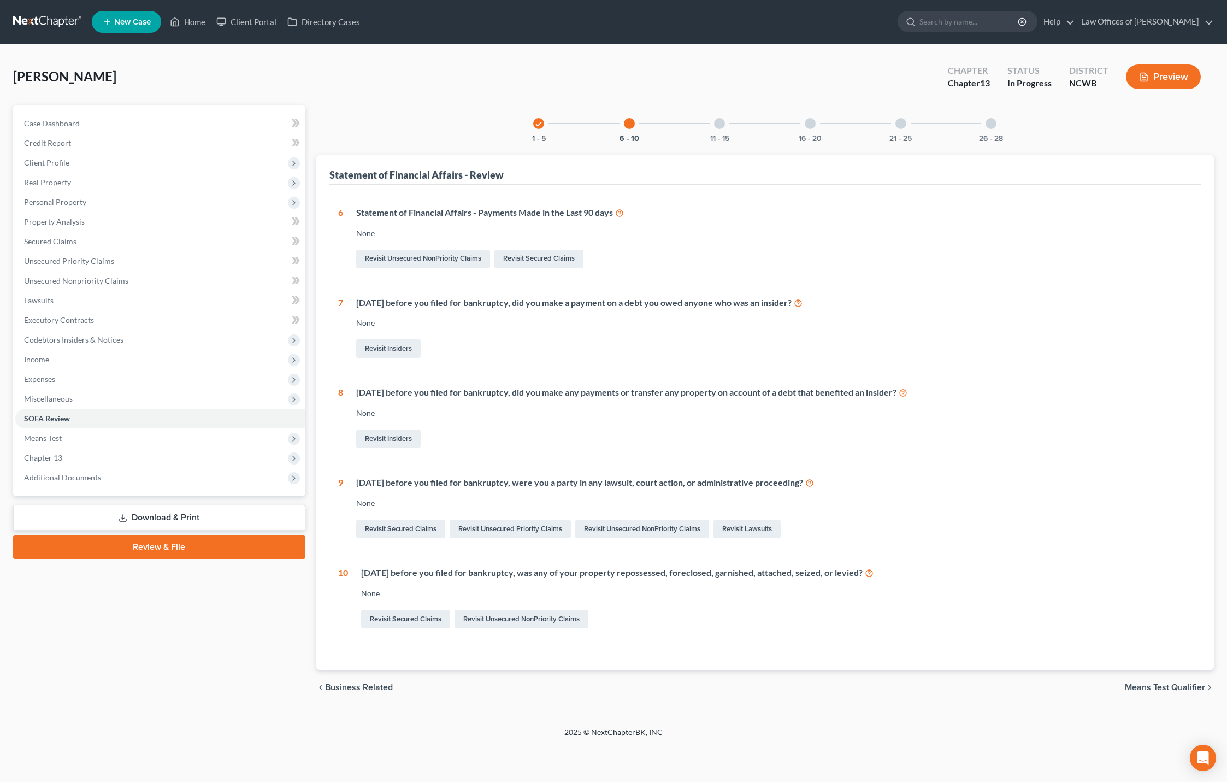
click at [717, 125] on div at bounding box center [719, 123] width 11 height 11
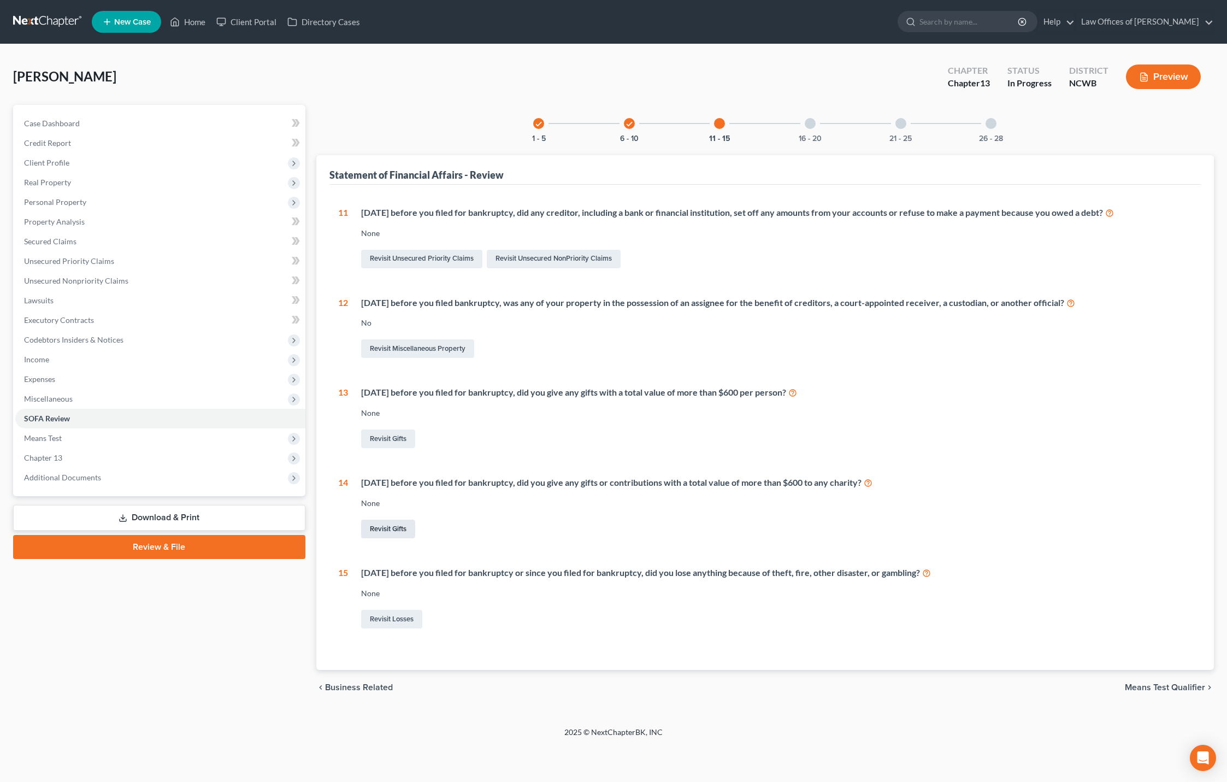
click at [402, 530] on link "Revisit Gifts" at bounding box center [388, 529] width 54 height 19
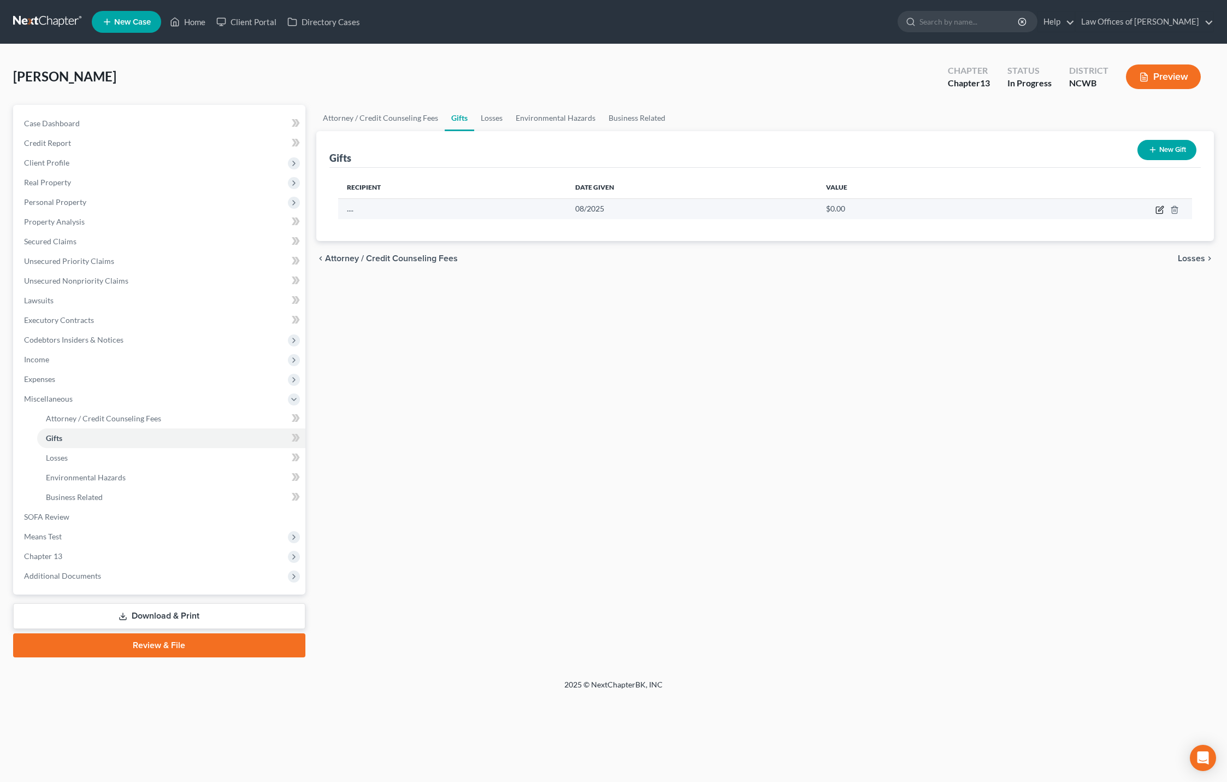
click at [1161, 209] on icon "button" at bounding box center [1160, 209] width 9 height 9
select select "28"
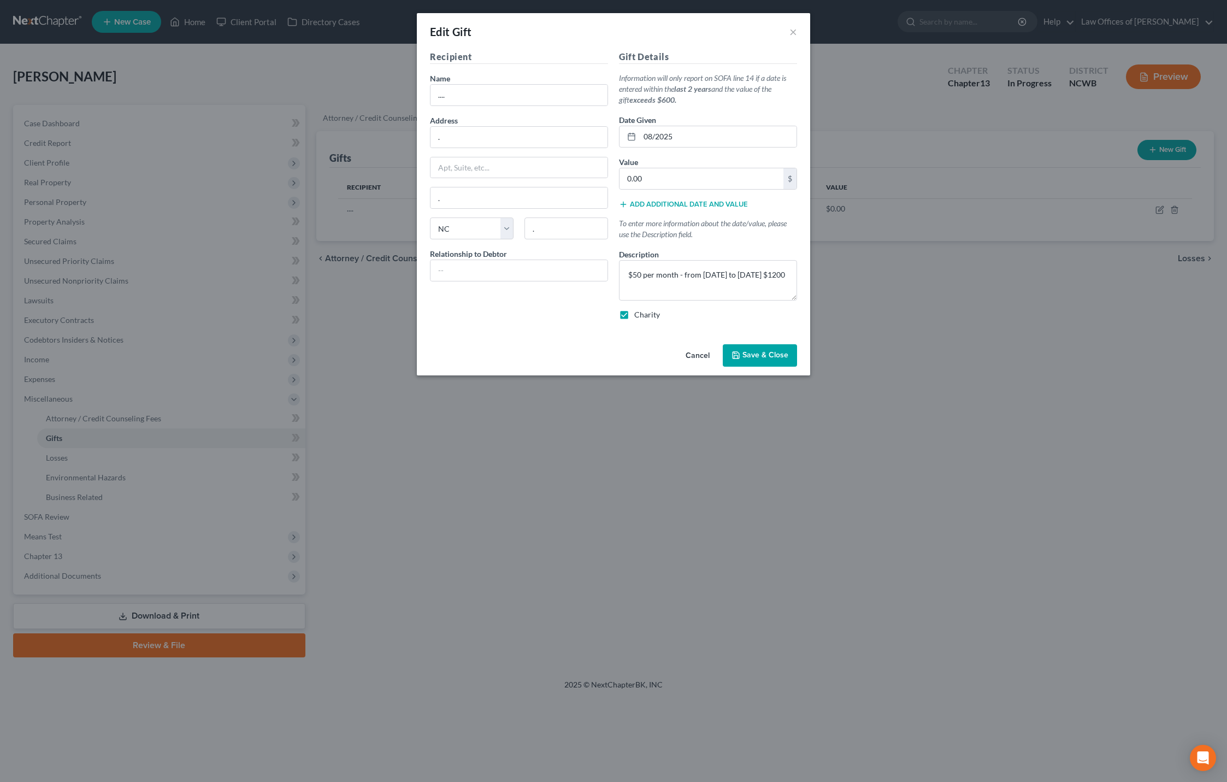
click at [748, 355] on span "Save & Close" at bounding box center [766, 355] width 46 height 9
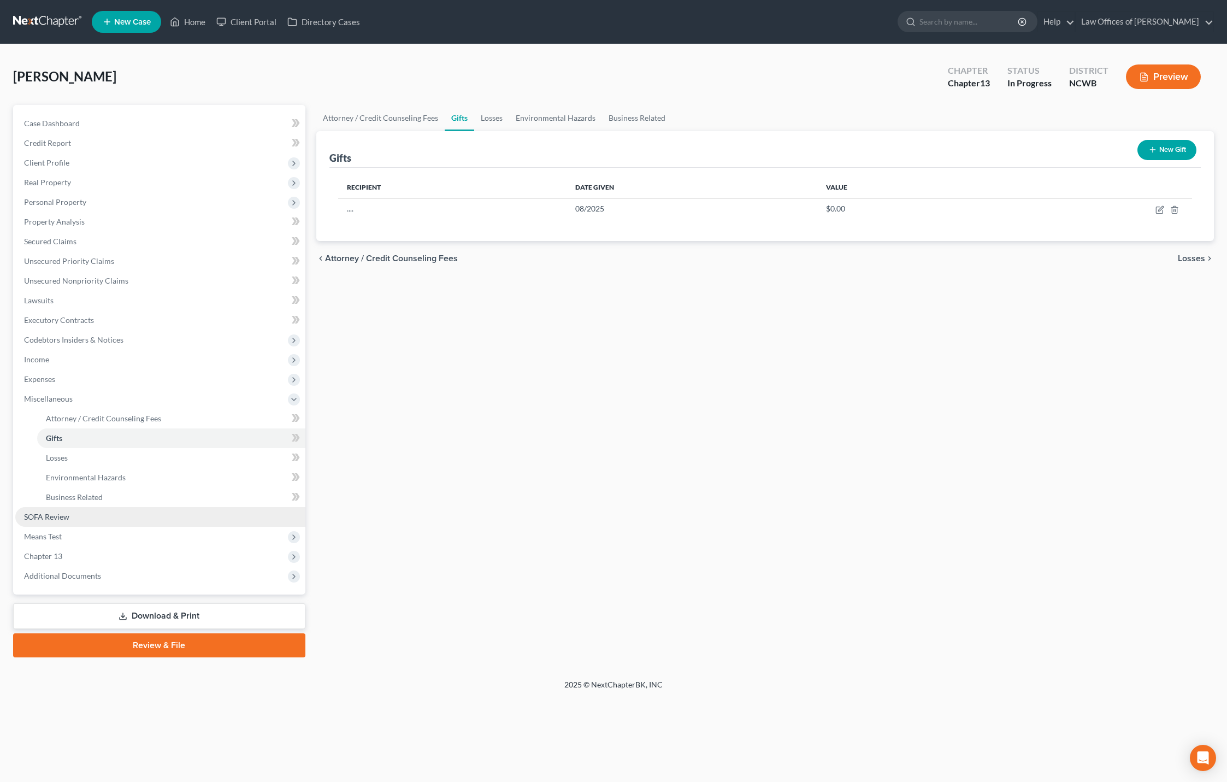
click at [161, 518] on link "SOFA Review" at bounding box center [160, 517] width 290 height 20
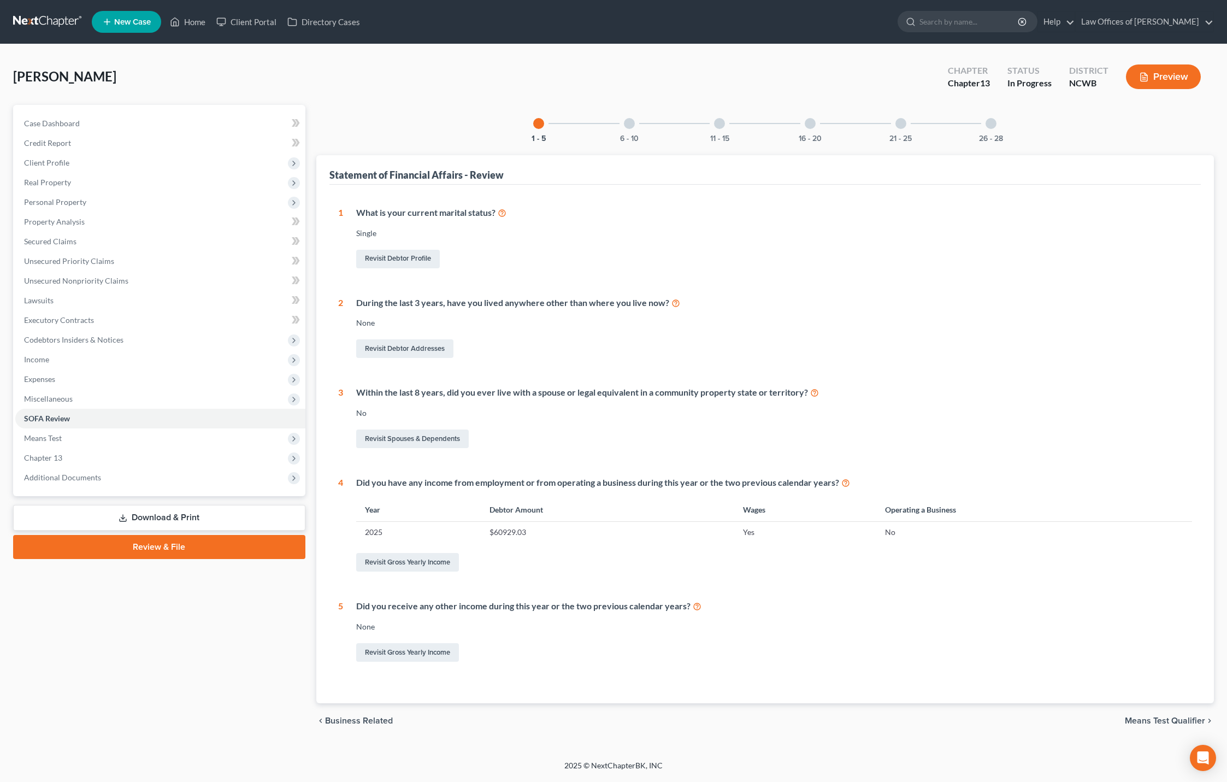
click at [717, 130] on div "11 - 15" at bounding box center [719, 123] width 37 height 37
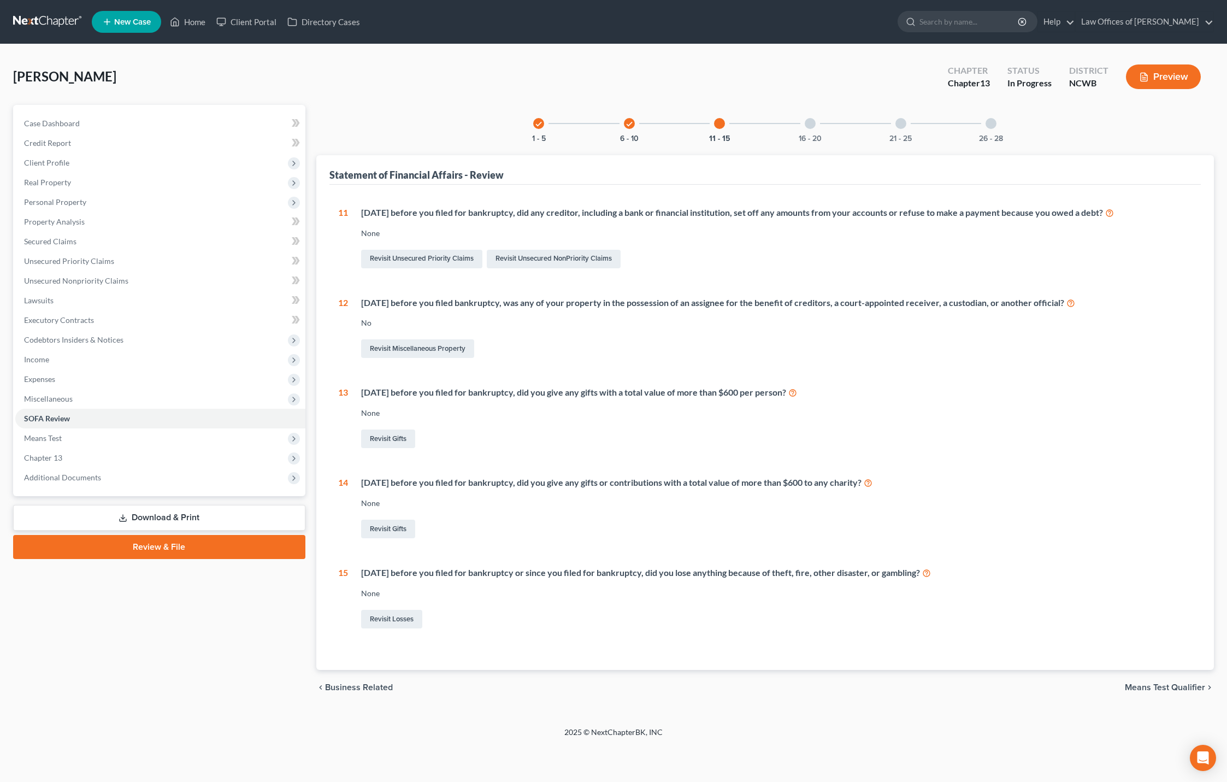
click at [810, 127] on div at bounding box center [810, 123] width 11 height 11
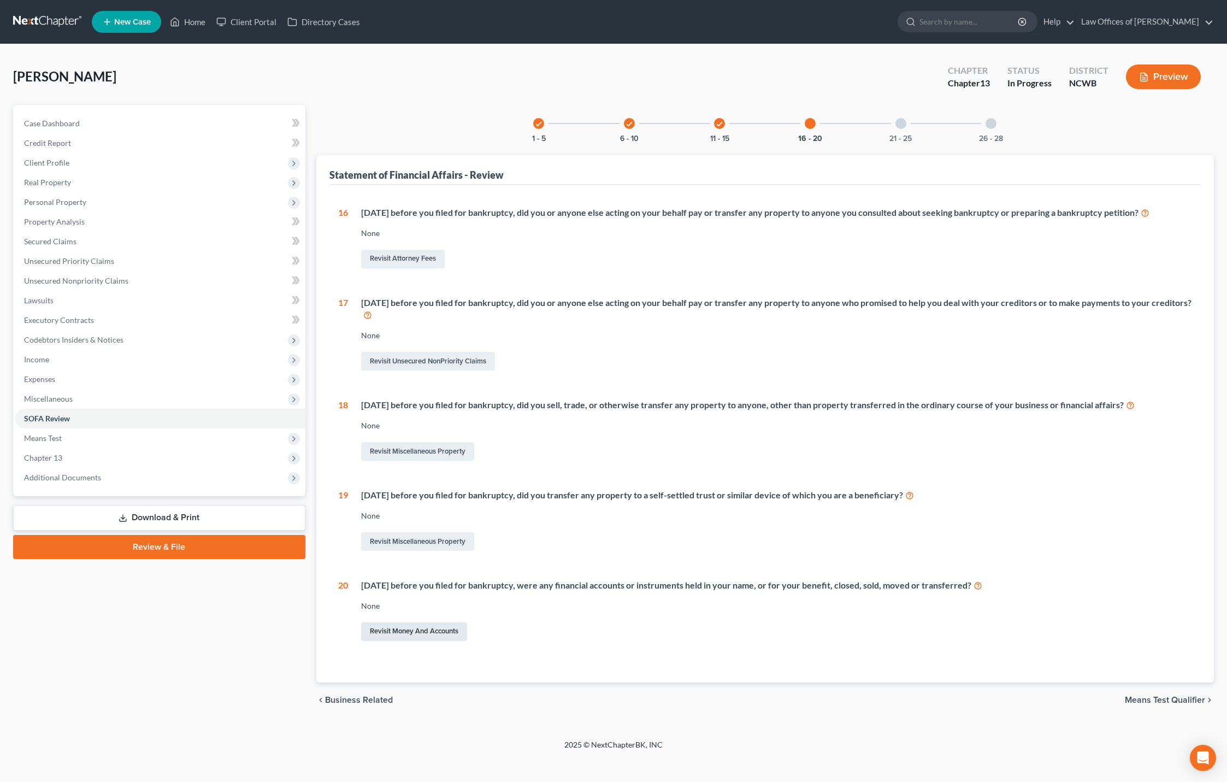
click at [436, 628] on link "Revisit Money and Accounts" at bounding box center [414, 631] width 106 height 19
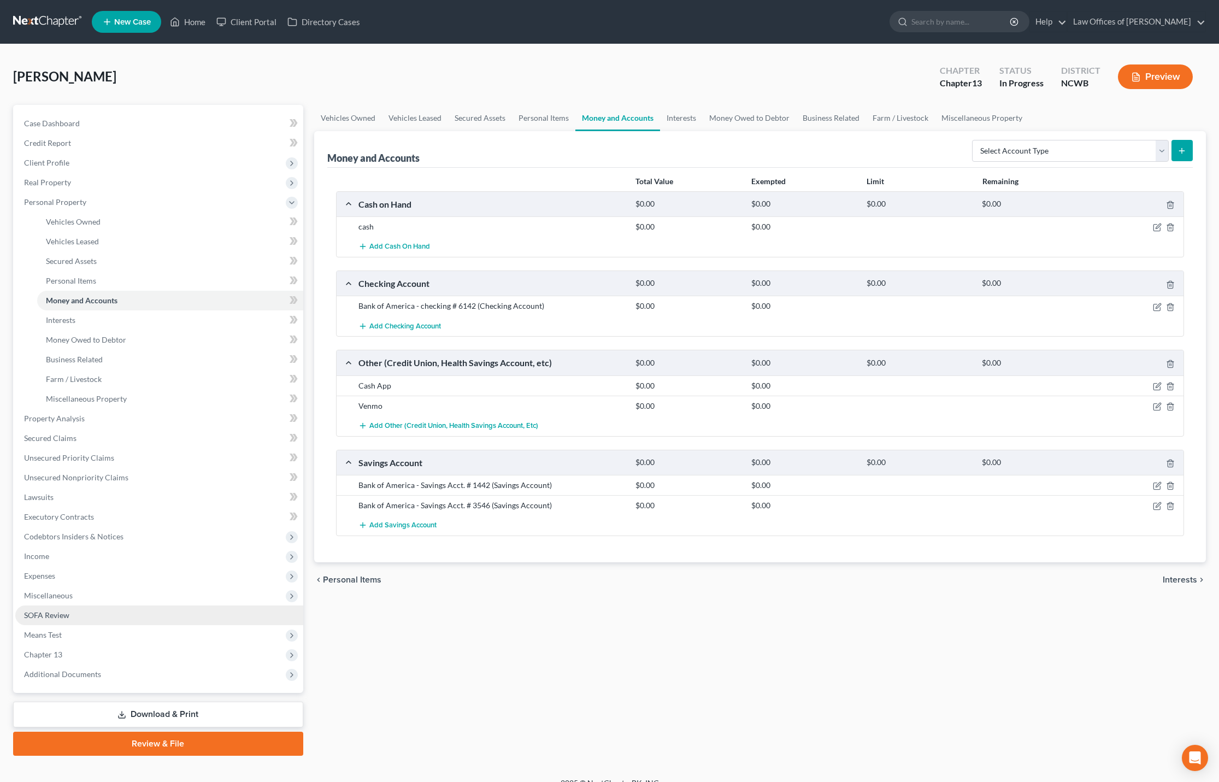
click at [51, 616] on span "SOFA Review" at bounding box center [46, 614] width 45 height 9
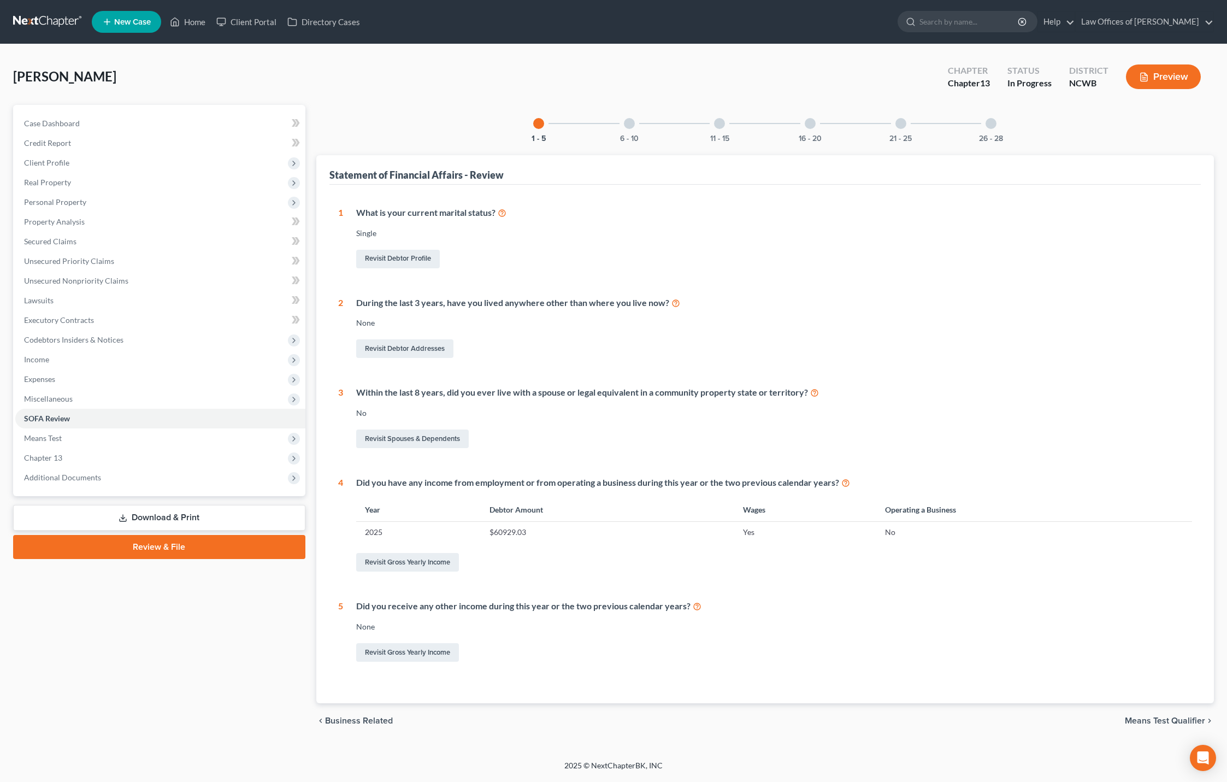
click at [720, 126] on div at bounding box center [719, 123] width 11 height 11
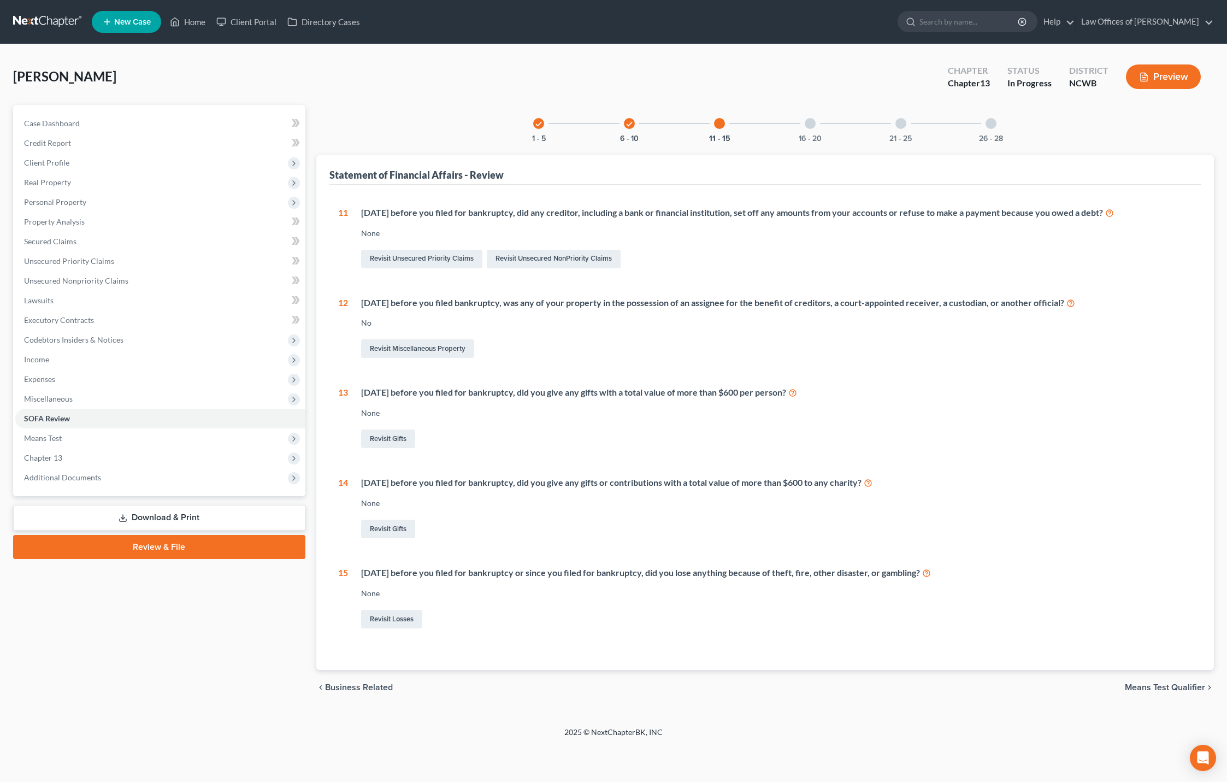
click at [810, 128] on div at bounding box center [810, 123] width 11 height 11
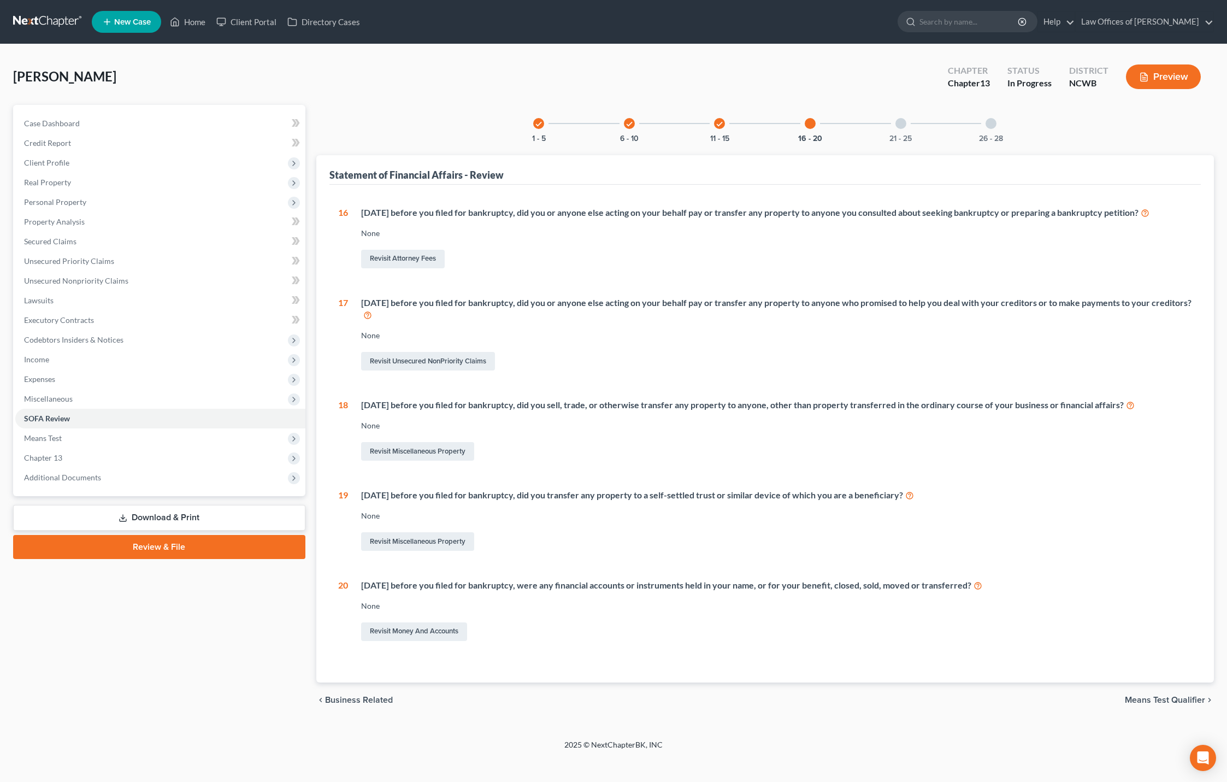
click at [342, 586] on div "20" at bounding box center [343, 611] width 10 height 64
click at [343, 587] on div "20" at bounding box center [343, 611] width 10 height 64
click at [344, 587] on div "20" at bounding box center [343, 611] width 10 height 64
click at [982, 586] on icon at bounding box center [978, 585] width 9 height 10
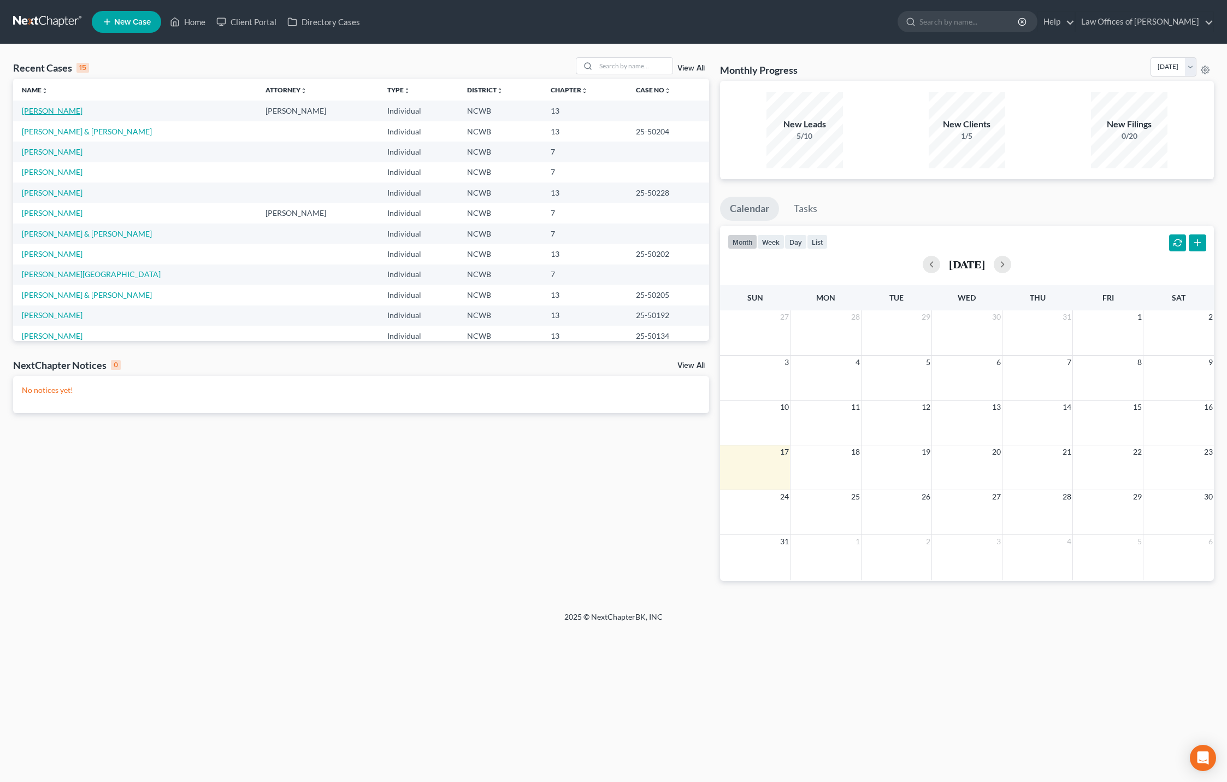
click at [56, 115] on link "[PERSON_NAME]" at bounding box center [52, 110] width 61 height 9
select select "3"
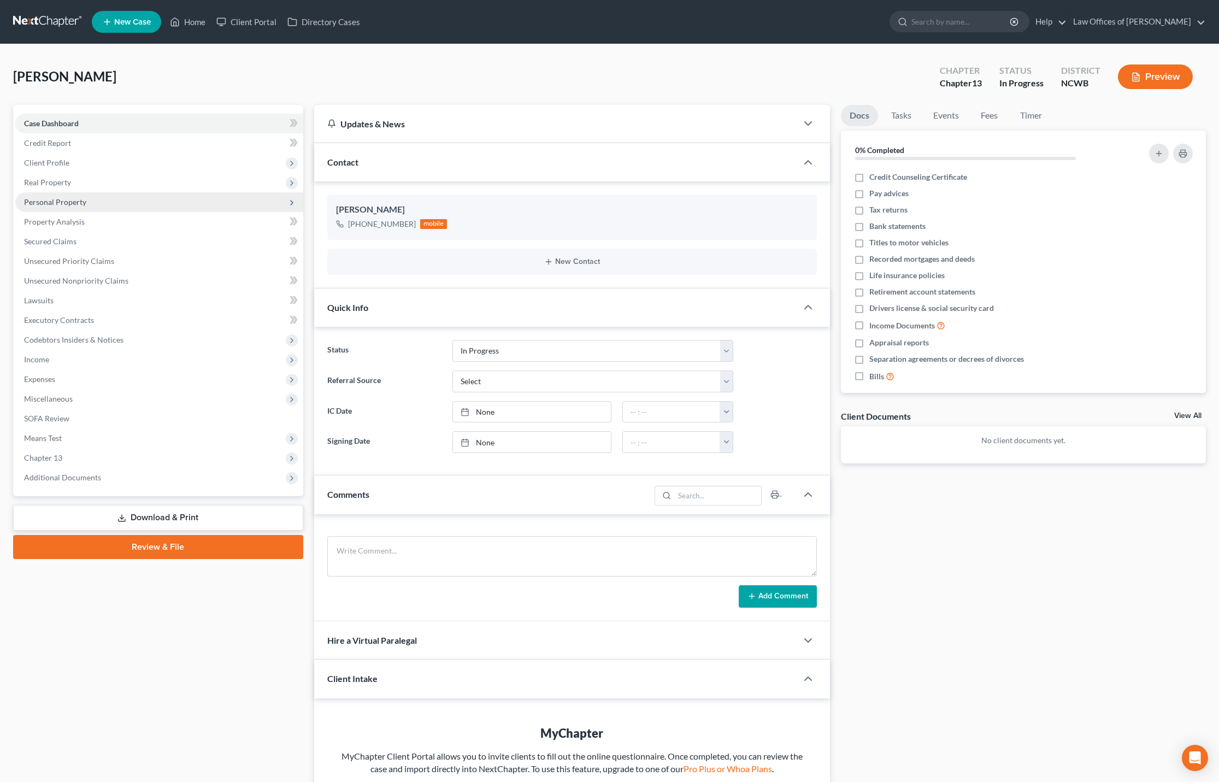
click at [47, 202] on span "Personal Property" at bounding box center [55, 201] width 62 height 9
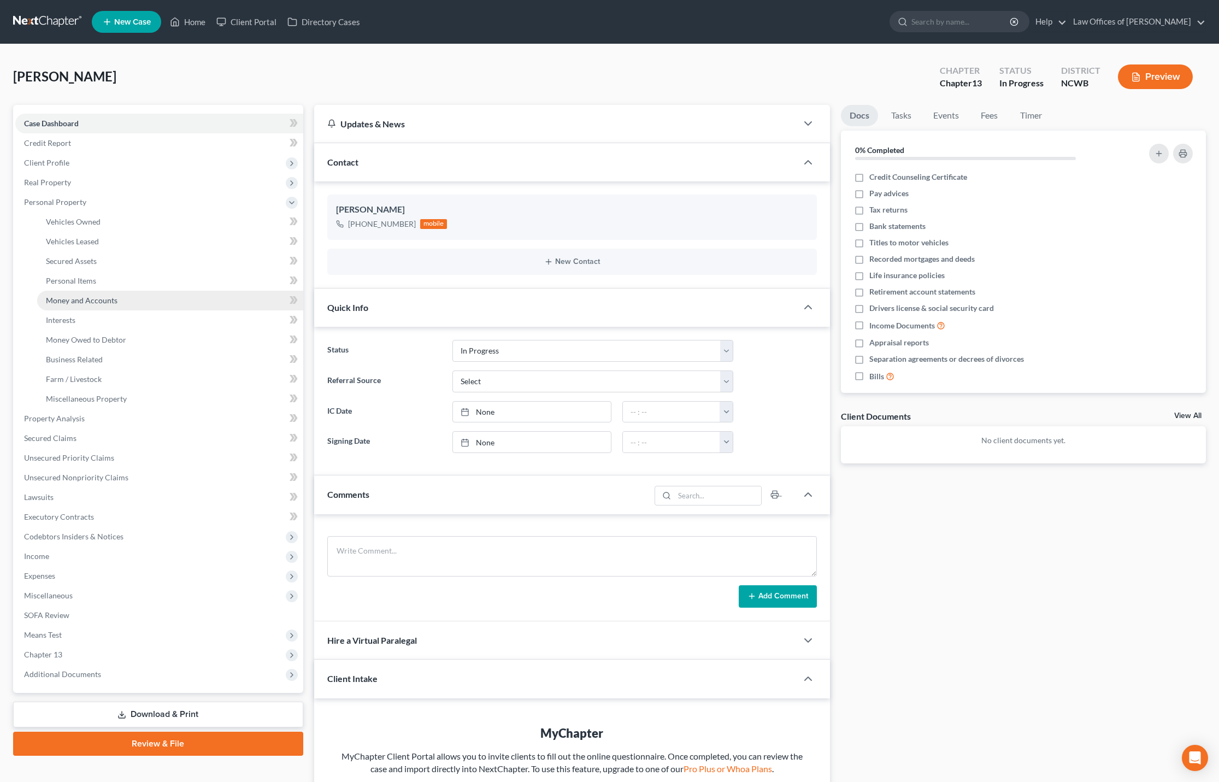
click at [74, 300] on span "Money and Accounts" at bounding box center [82, 300] width 72 height 9
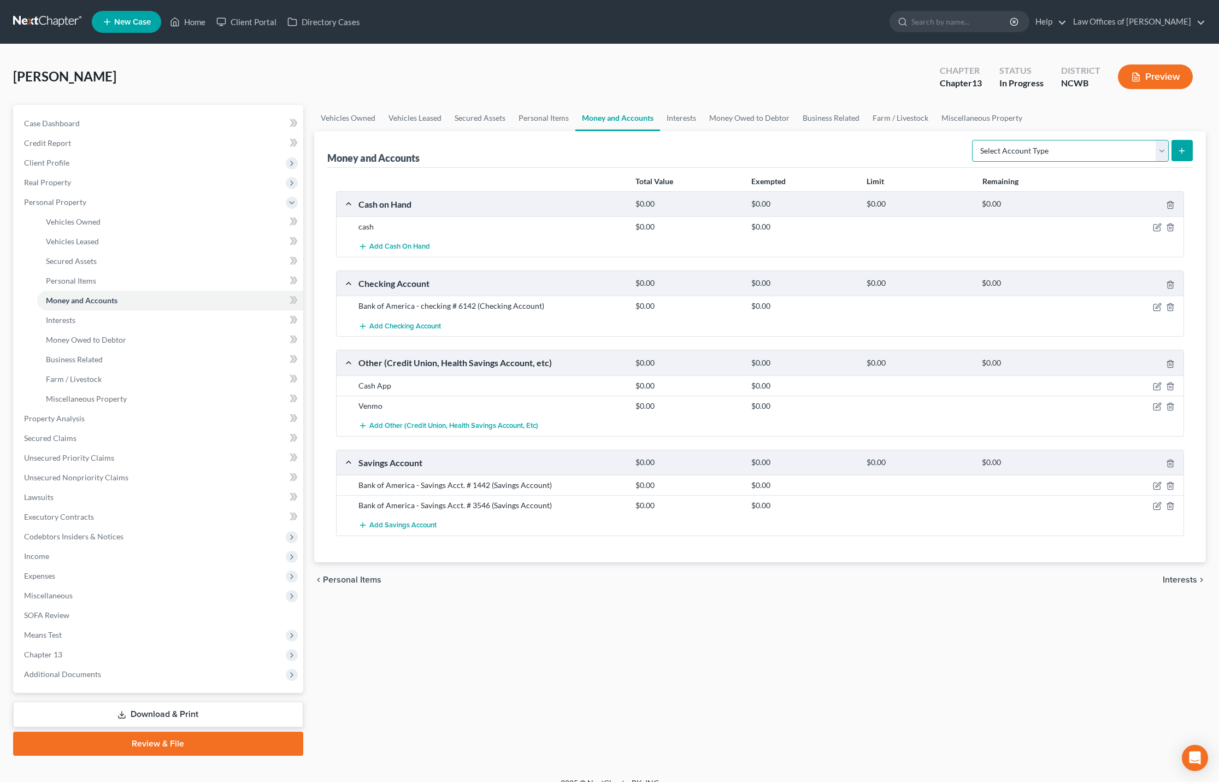
click at [1039, 145] on select "Select Account Type Brokerage Cash on Hand Certificates of Deposit Checking Acc…" at bounding box center [1070, 151] width 197 height 22
click at [1161, 149] on select "Select Account Type Brokerage Cash on Hand Certificates of Deposit Checking Acc…" at bounding box center [1070, 151] width 197 height 22
select select "savings"
click at [974, 140] on select "Select Account Type Brokerage Cash on Hand Certificates of Deposit Checking Acc…" at bounding box center [1070, 151] width 197 height 22
click at [1177, 151] on button "submit" at bounding box center [1182, 150] width 21 height 21
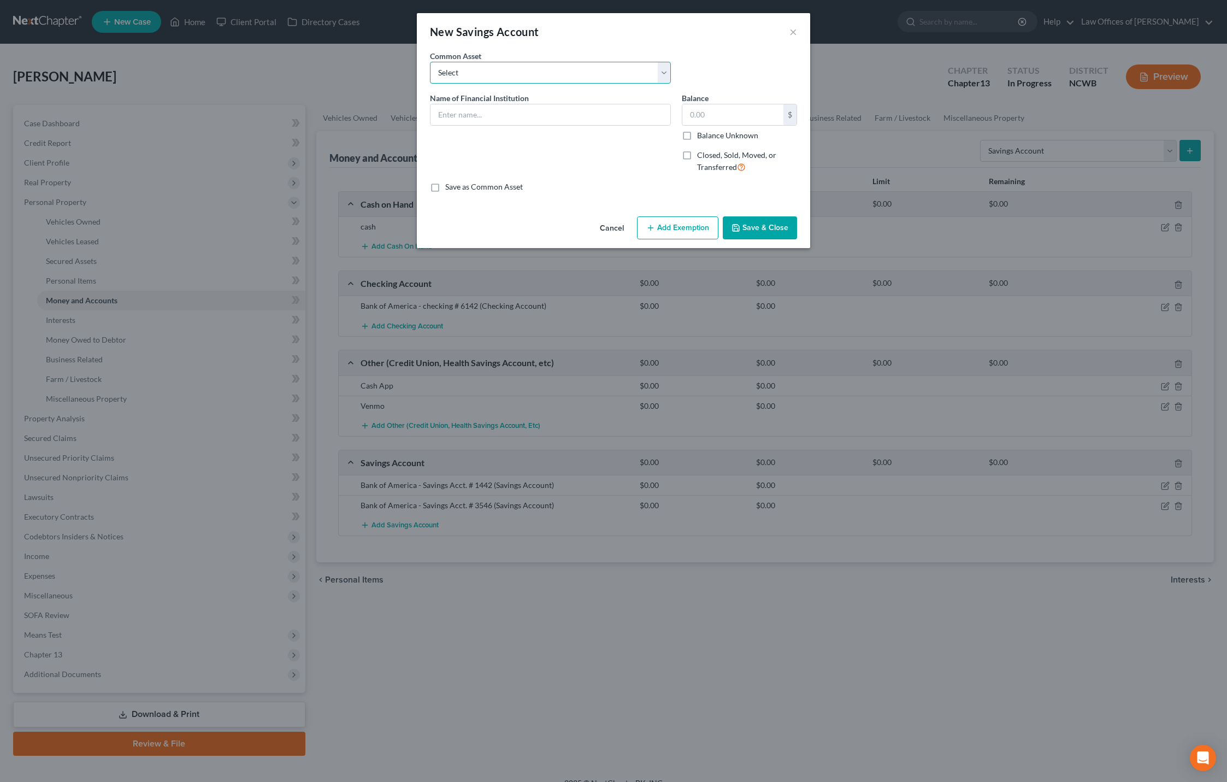
click at [504, 72] on select "Select Acorn svgs (UTMA) Truist savings account ending -1461 Wells Fargo Suntru…" at bounding box center [550, 73] width 241 height 22
select select "7"
click at [430, 62] on select "Select Acorn svgs (UTMA) Truist savings account ending -1461 Wells Fargo Suntru…" at bounding box center [550, 73] width 241 height 22
type input "Bank of America"
type input "0"
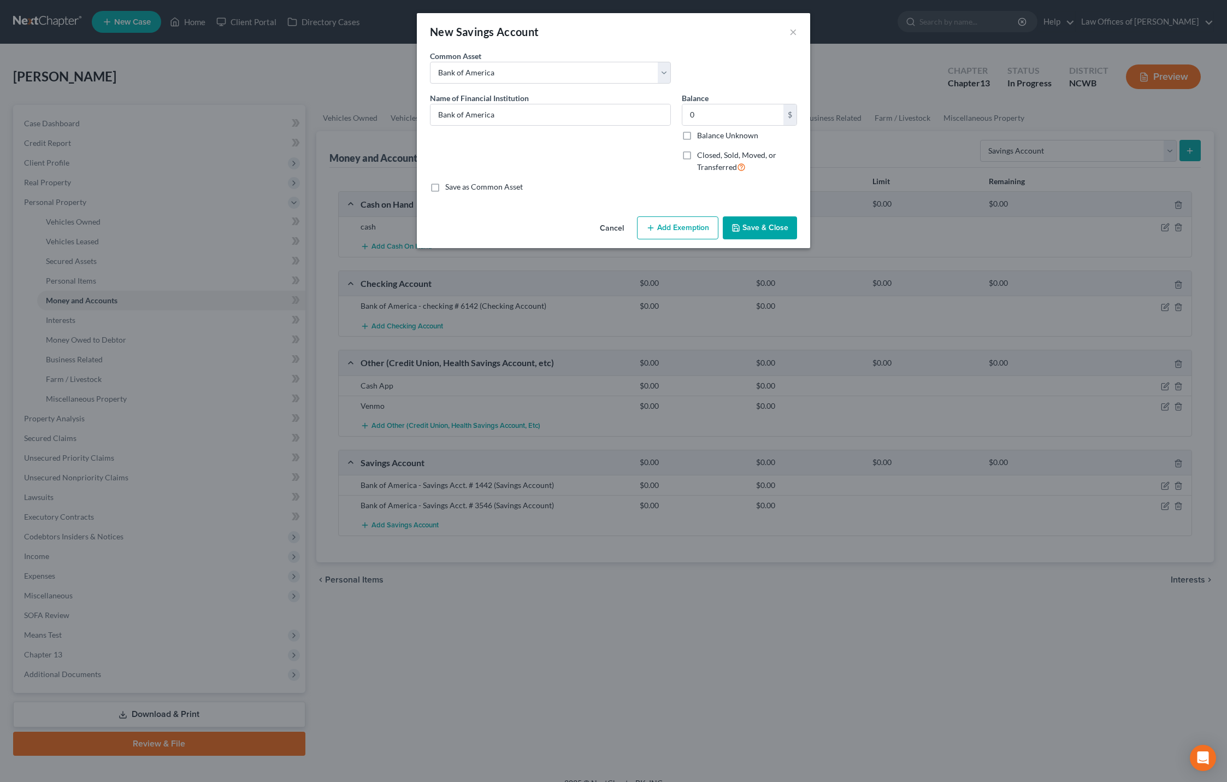
click at [697, 158] on label "Closed, Sold, Moved, or Transferred" at bounding box center [747, 161] width 100 height 23
click at [702, 157] on input "Closed, Sold, Moved, or Transferred" at bounding box center [705, 153] width 7 height 7
checkbox input "true"
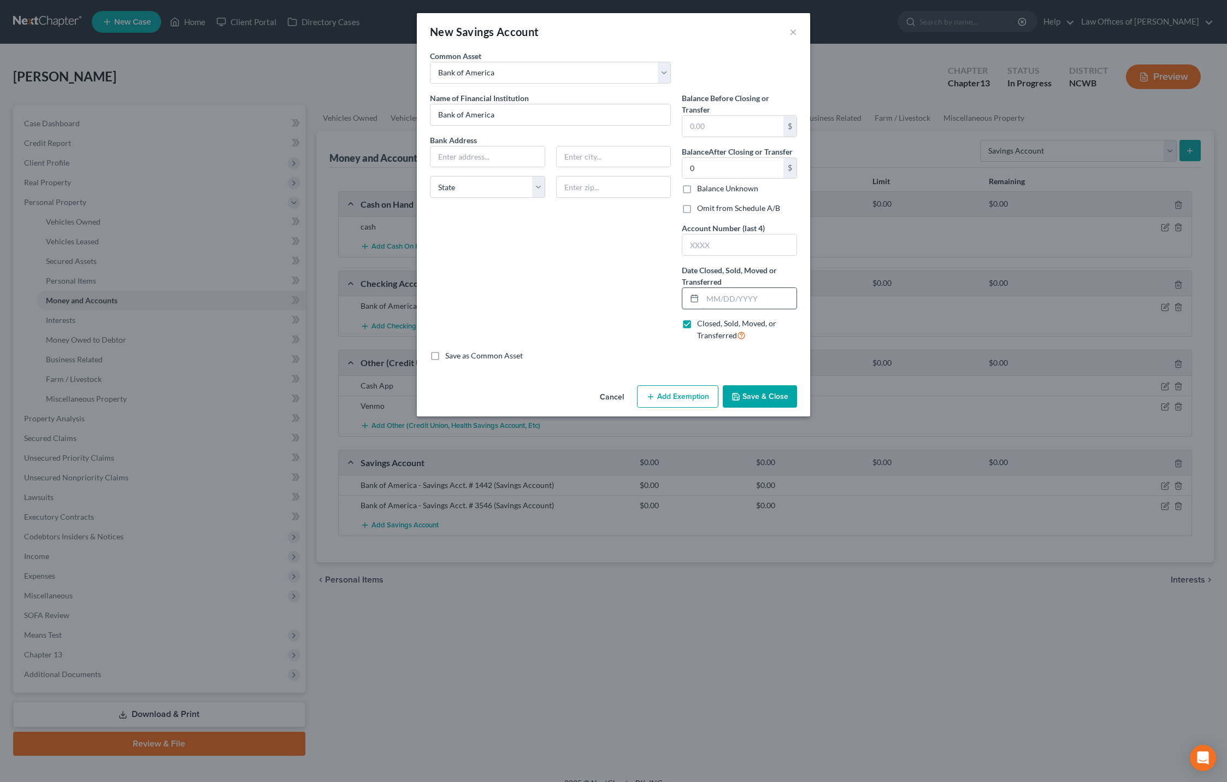
click at [710, 304] on input "text" at bounding box center [750, 298] width 94 height 21
type input "02/23/2024"
click at [697, 190] on label "Balance Unknown" at bounding box center [727, 188] width 61 height 11
click at [702, 190] on input "Balance Unknown" at bounding box center [705, 186] width 7 height 7
checkbox input "true"
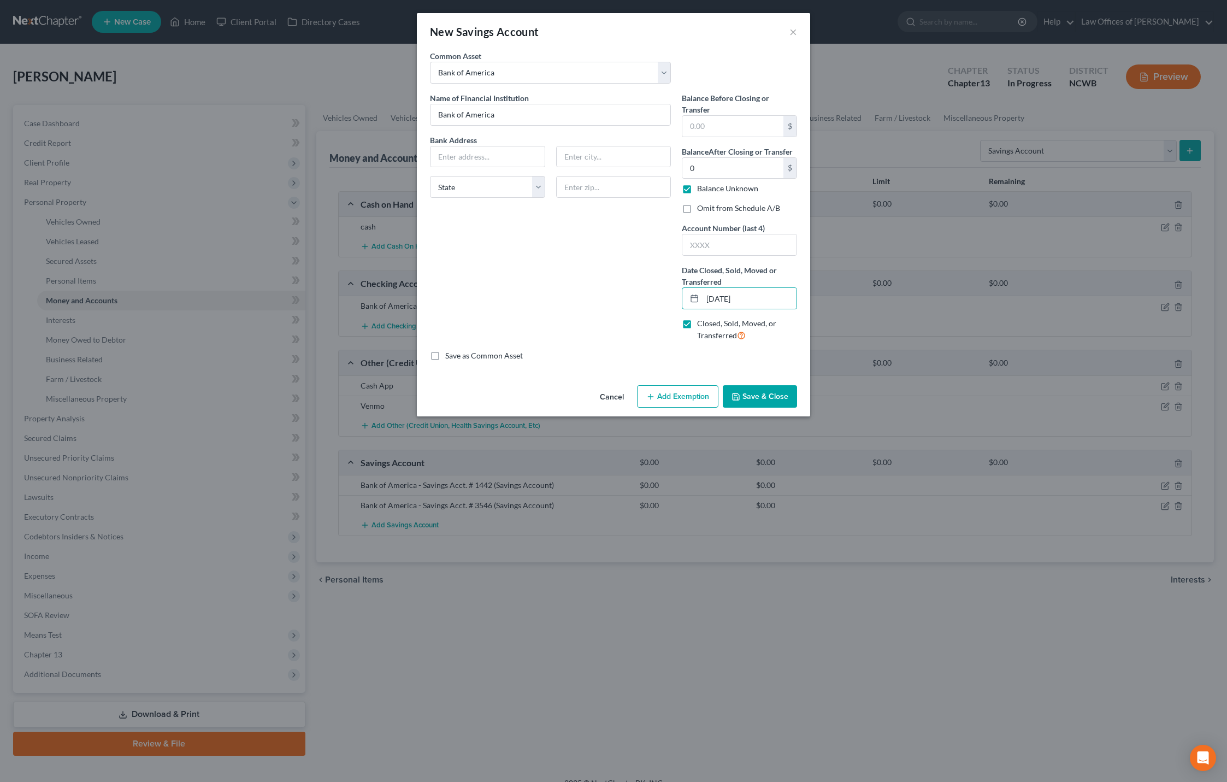
type input "0.00"
click at [755, 398] on button "Save & Close" at bounding box center [760, 396] width 74 height 23
